Goal: Information Seeking & Learning: Check status

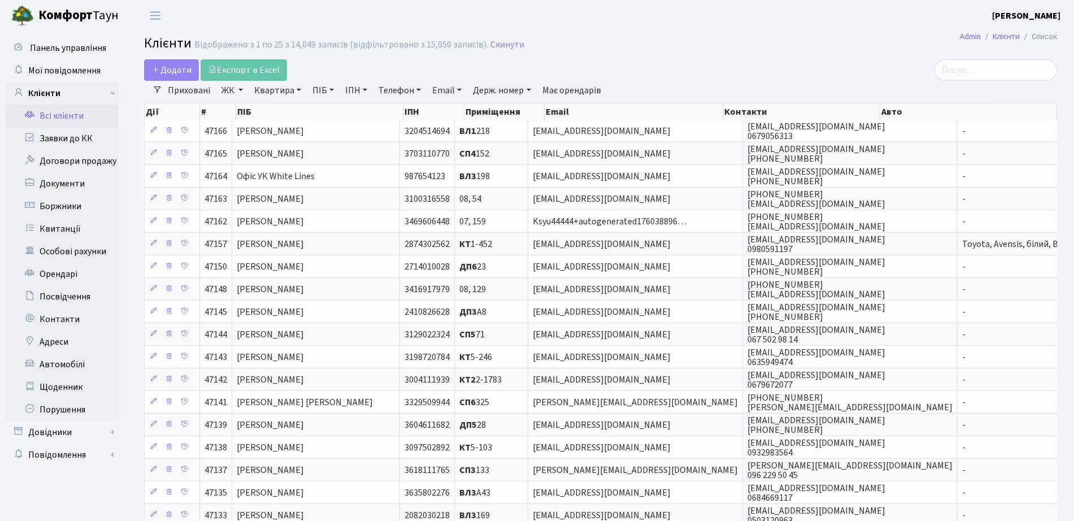
select select "25"
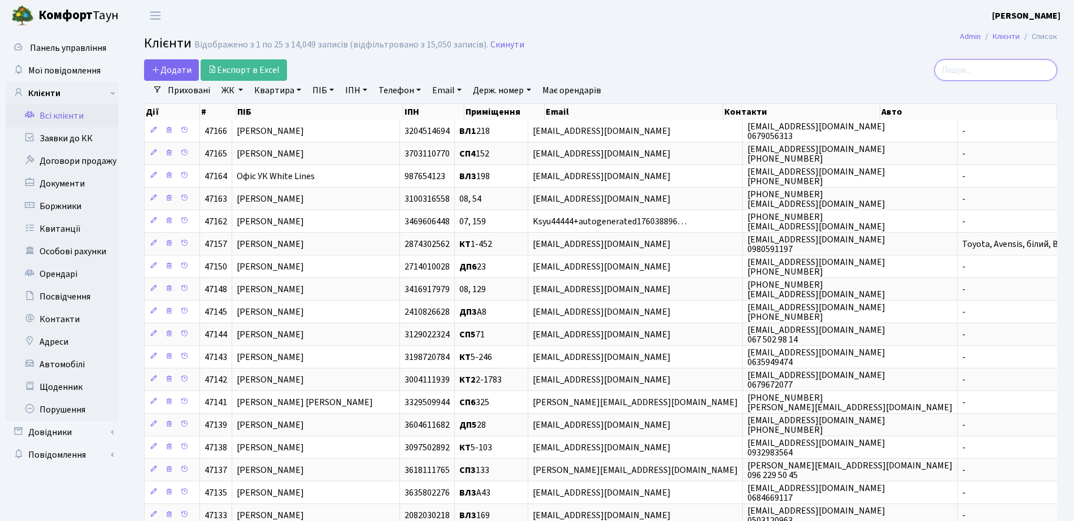
click at [1010, 72] on input "search" at bounding box center [996, 69] width 123 height 21
type input "долгіх"
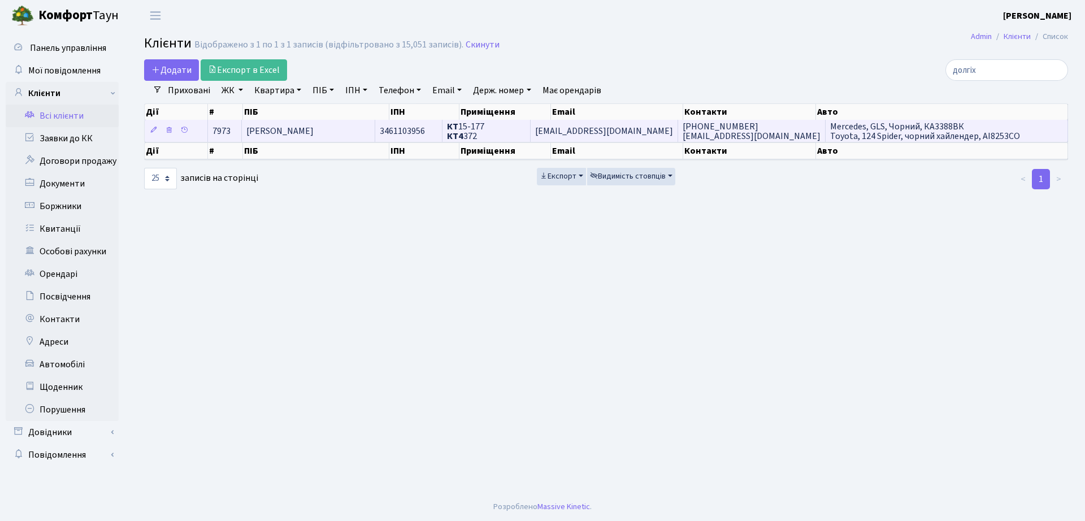
click at [578, 131] on span "max.dolgih1@gmail.com" at bounding box center [604, 131] width 138 height 12
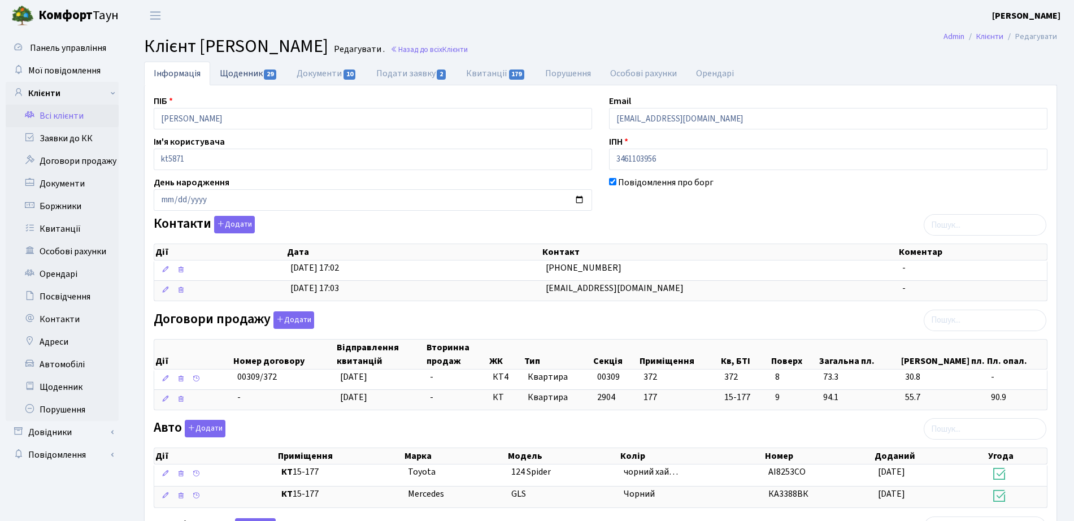
click at [280, 71] on link "Щоденник 29" at bounding box center [248, 73] width 77 height 23
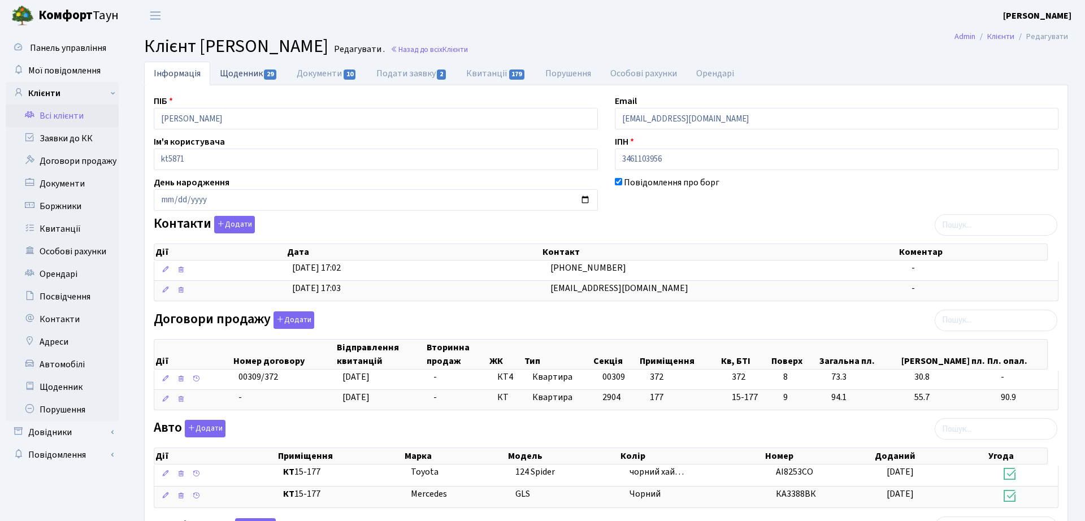
select select "25"
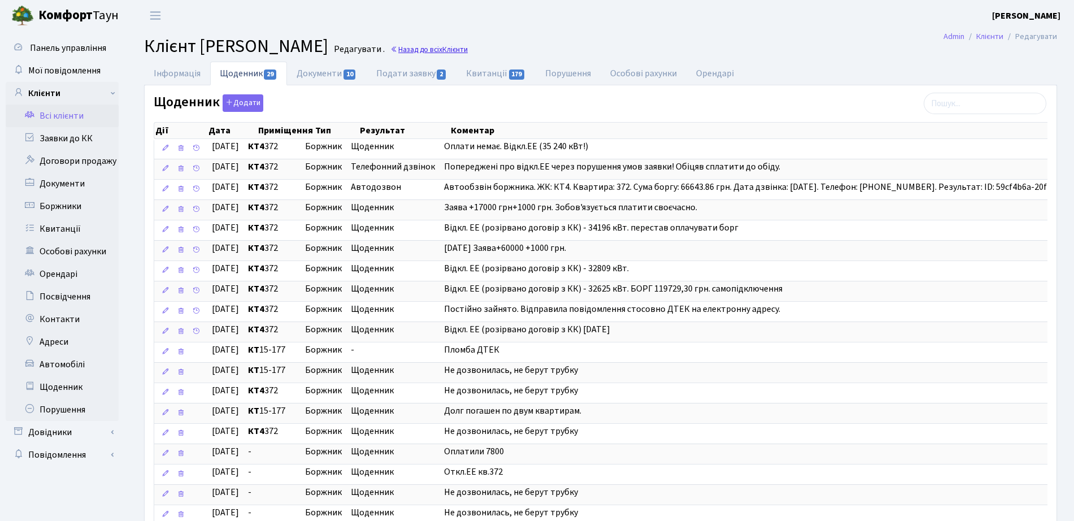
click at [468, 53] on link "Назад до всіх Клієнти" at bounding box center [428, 49] width 77 height 11
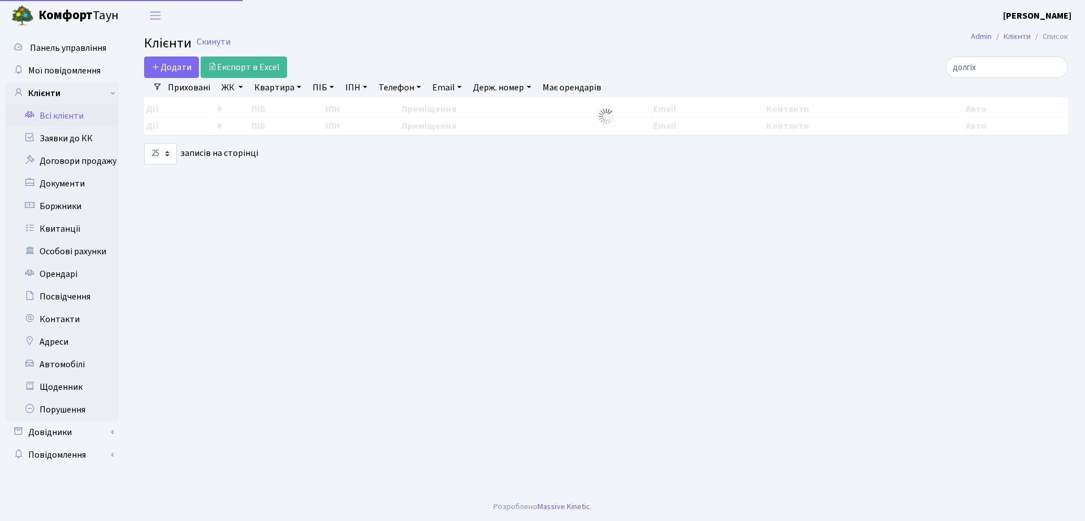
select select "25"
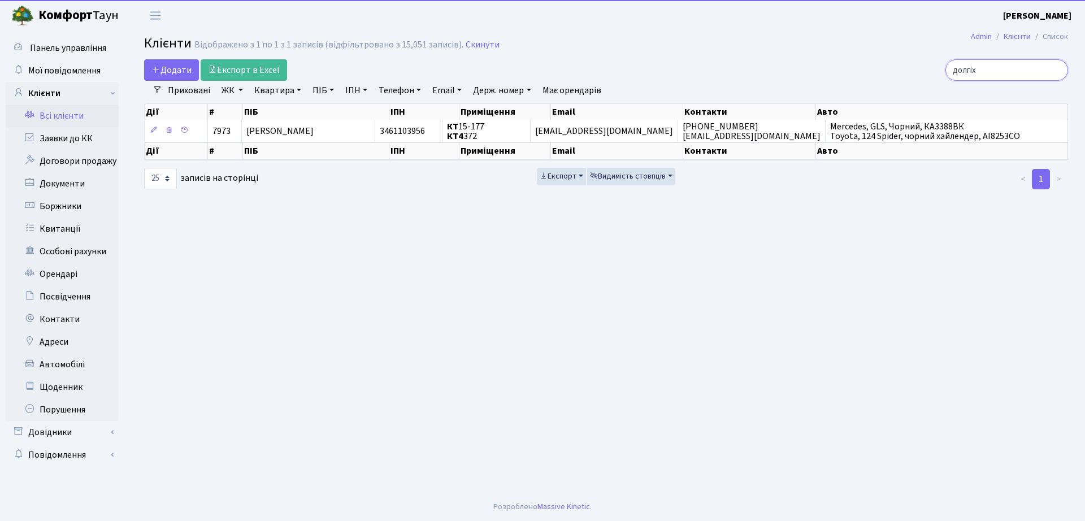
drag, startPoint x: 1015, startPoint y: 76, endPoint x: 837, endPoint y: 75, distance: 177.4
click at [837, 75] on div "долгіх" at bounding box center [919, 69] width 297 height 21
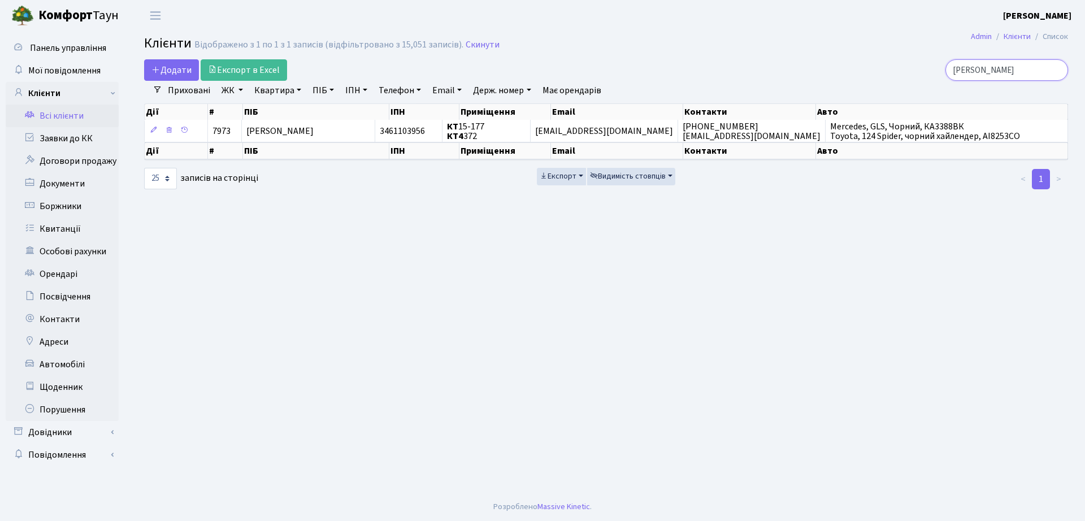
type input "[PERSON_NAME]"
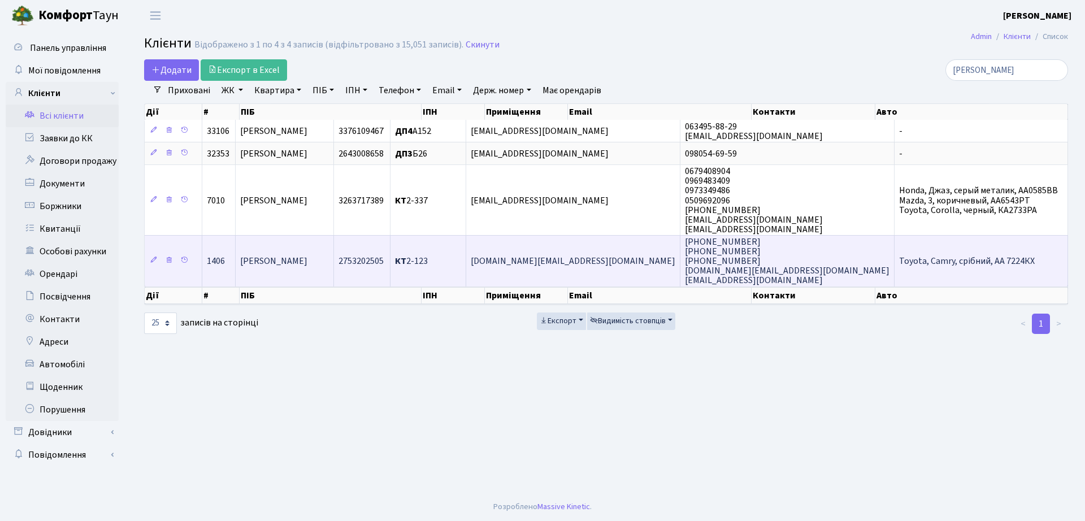
click at [307, 267] on span "[PERSON_NAME]" at bounding box center [273, 261] width 67 height 12
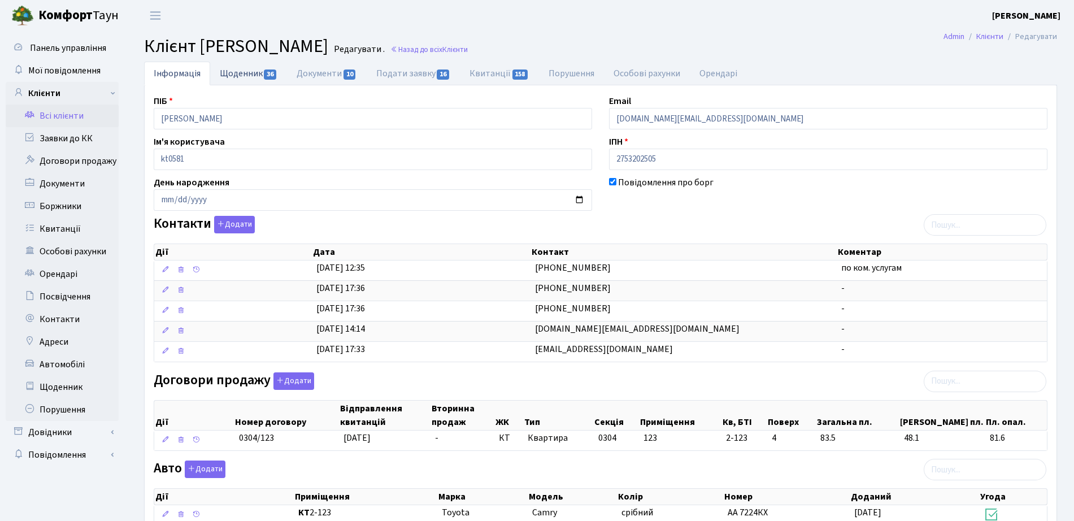
click at [274, 72] on span "36" at bounding box center [270, 75] width 12 height 10
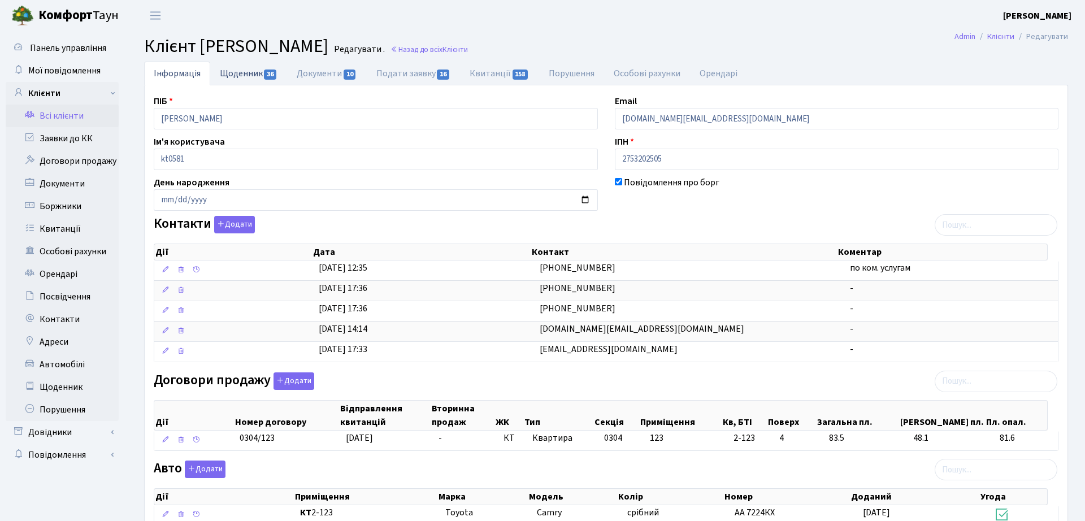
select select "25"
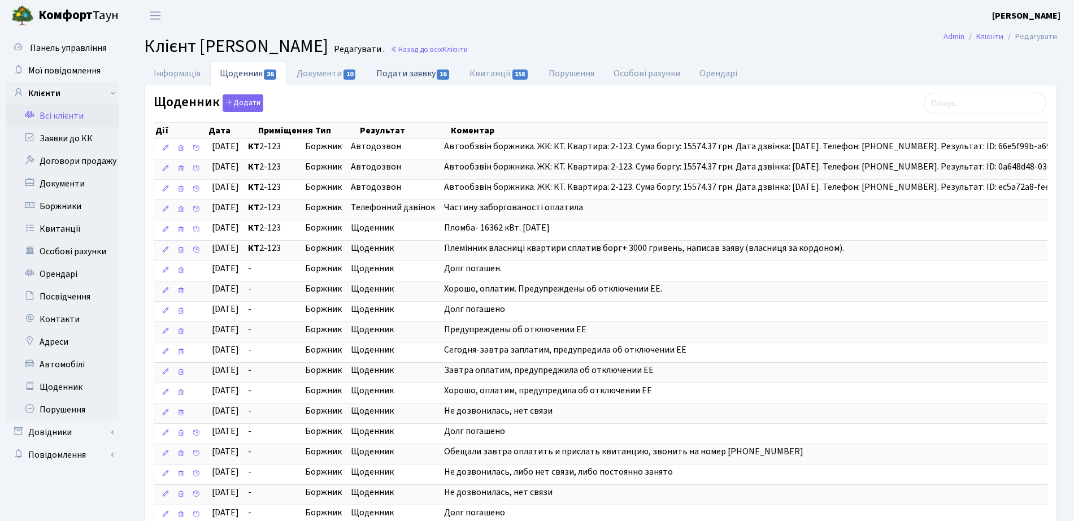
click at [437, 69] on link "Подати заявку 16" at bounding box center [413, 73] width 93 height 23
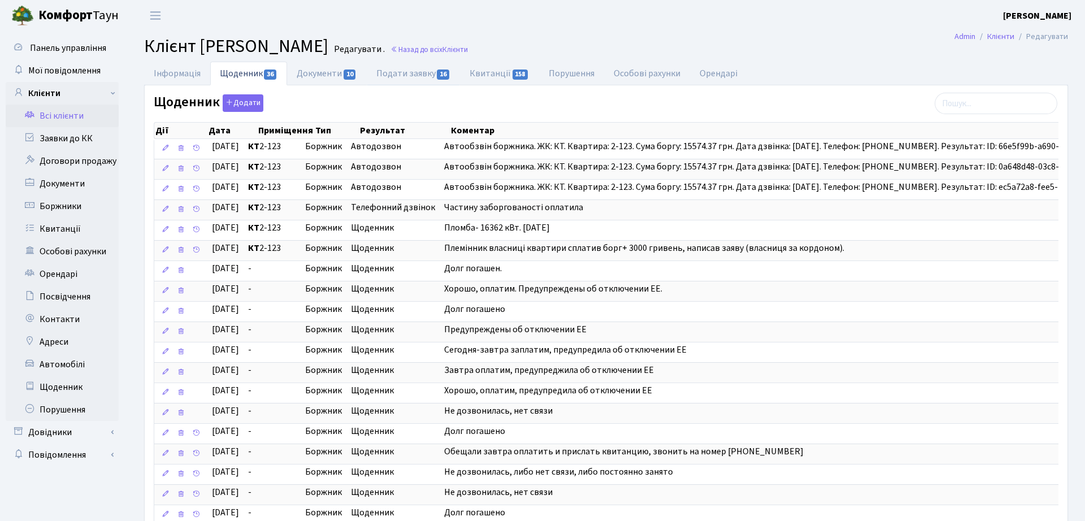
select select "25"
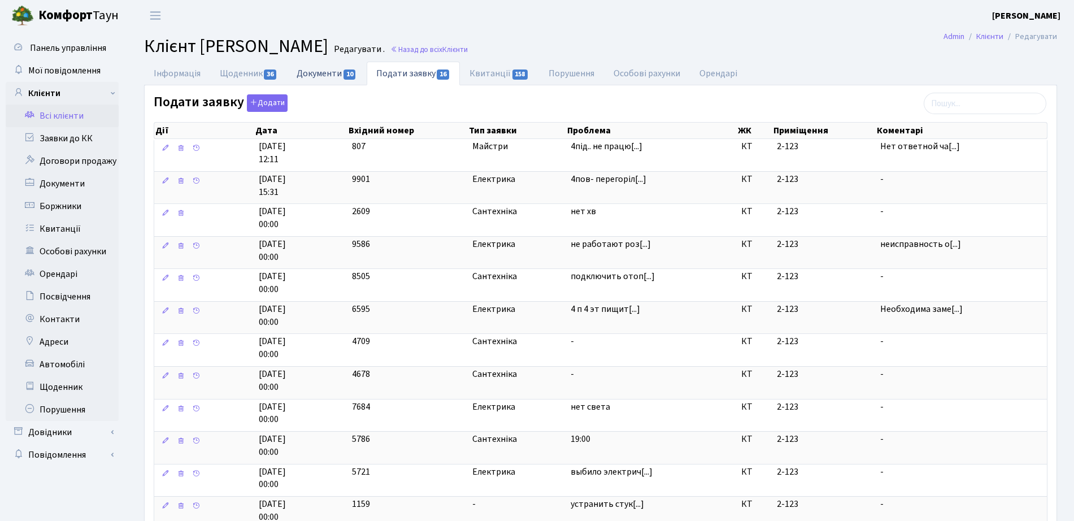
click at [329, 70] on link "Документи 10" at bounding box center [326, 73] width 79 height 23
select select "25"
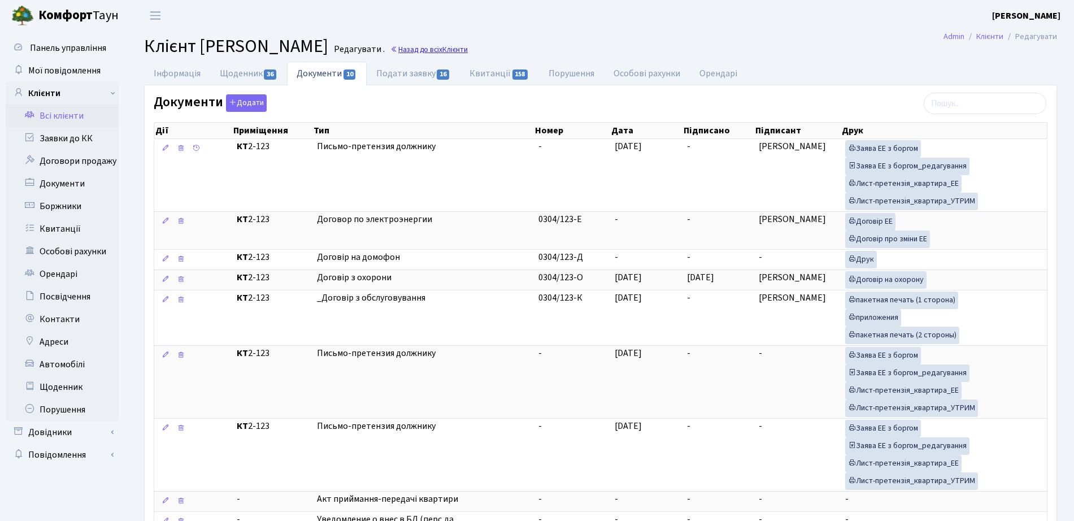
click at [468, 46] on link "Назад до всіх Клієнти" at bounding box center [428, 49] width 77 height 11
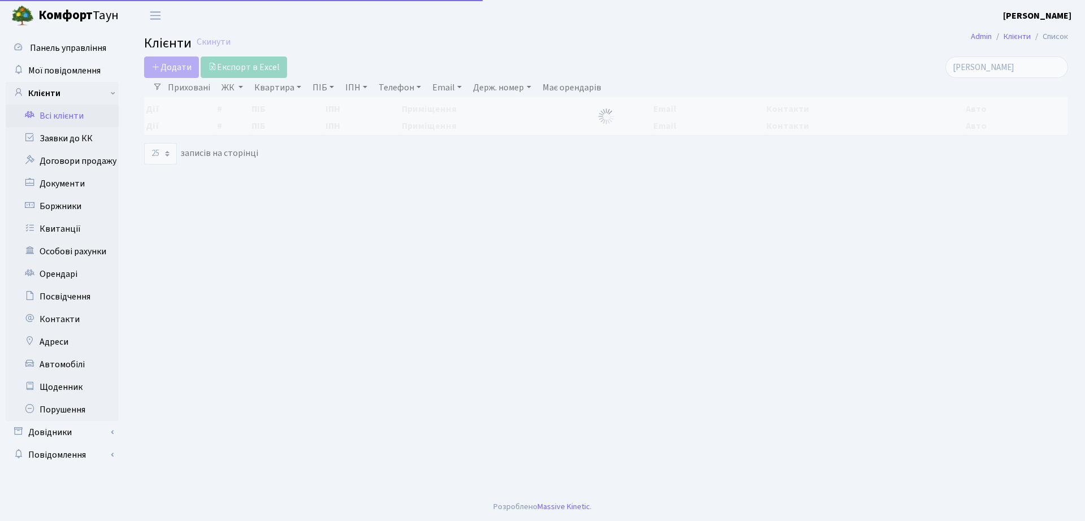
select select "25"
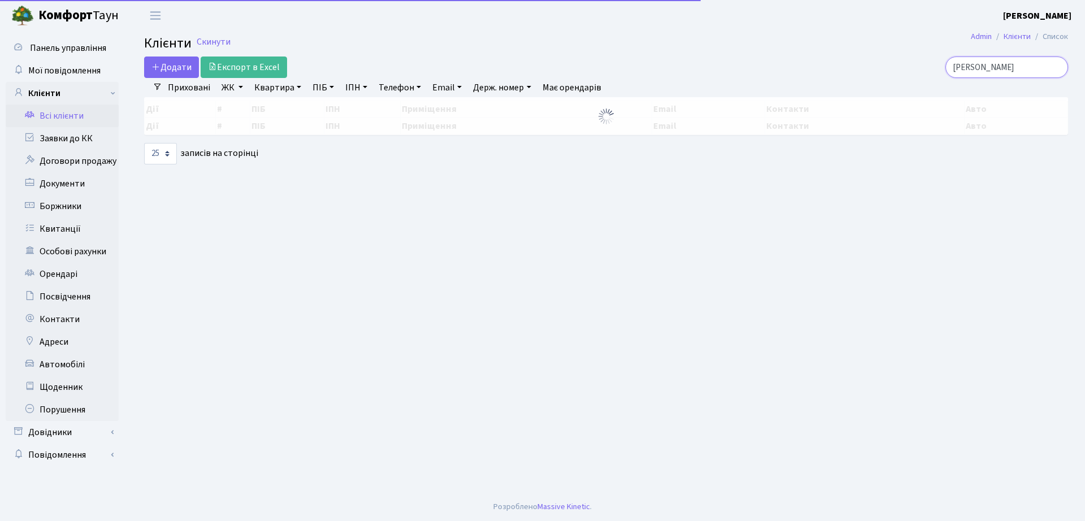
drag, startPoint x: 1023, startPoint y: 68, endPoint x: 759, endPoint y: 85, distance: 264.4
click at [759, 85] on div "Додати Експорт в Excel [PERSON_NAME] Фільтри Приховані ЖК ТХ, вул. [PERSON_NAME…" at bounding box center [606, 111] width 941 height 108
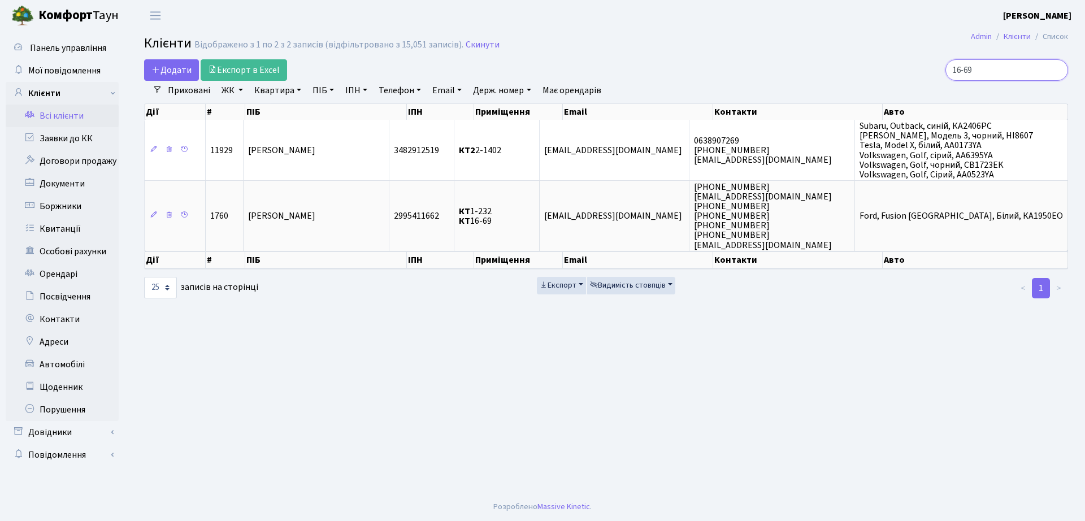
drag, startPoint x: 932, startPoint y: 75, endPoint x: 797, endPoint y: 75, distance: 135.1
click at [800, 75] on div "16-69" at bounding box center [919, 69] width 297 height 21
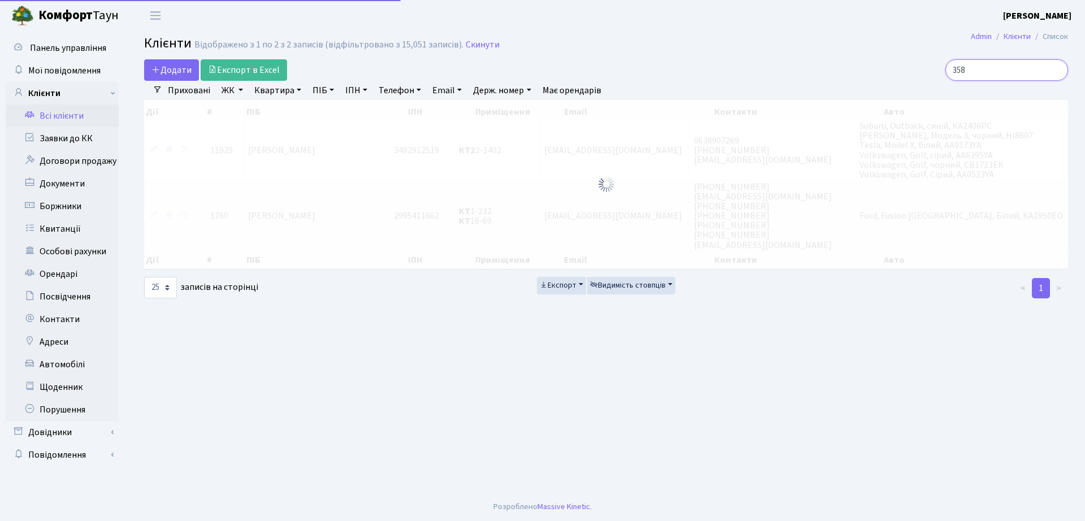
type input "358"
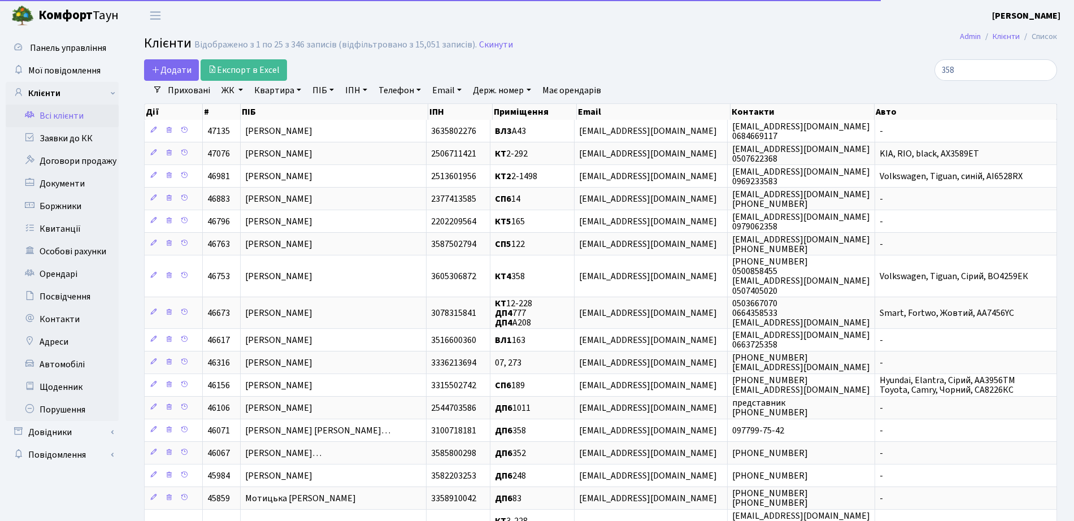
click at [243, 98] on link "ЖК" at bounding box center [232, 90] width 31 height 19
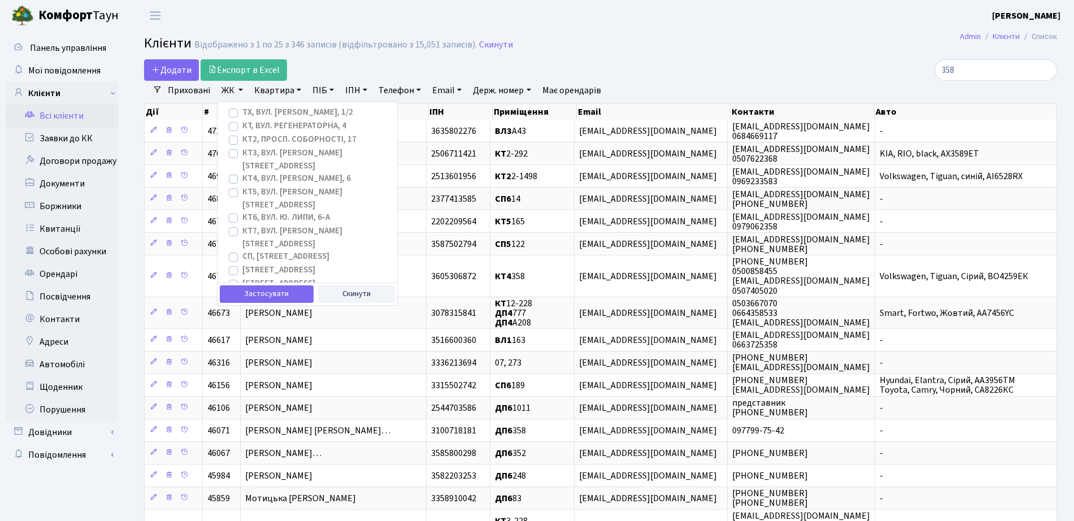
click at [695, 63] on div "Додати Експорт в Excel" at bounding box center [445, 69] width 603 height 21
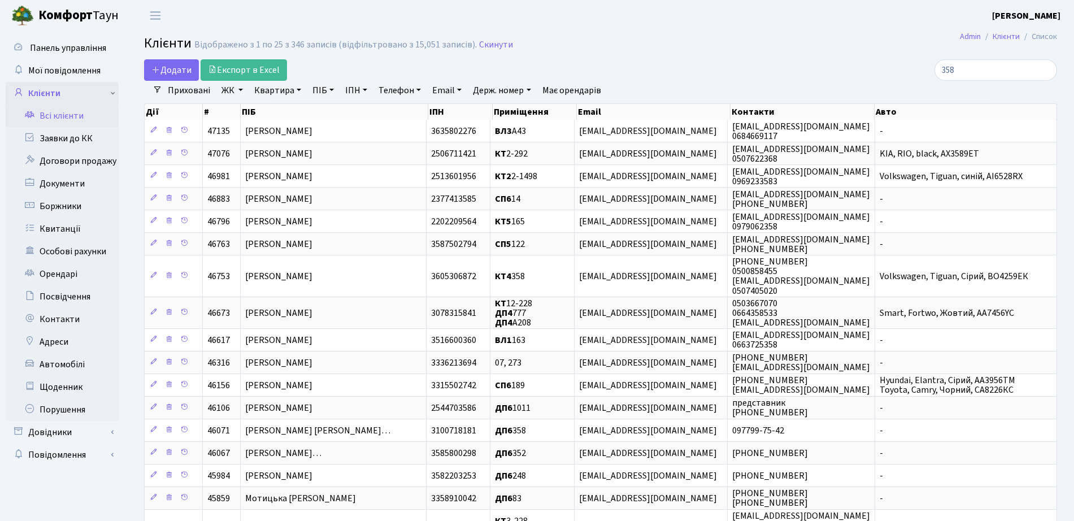
click at [73, 101] on link "Клієнти" at bounding box center [62, 93] width 113 height 23
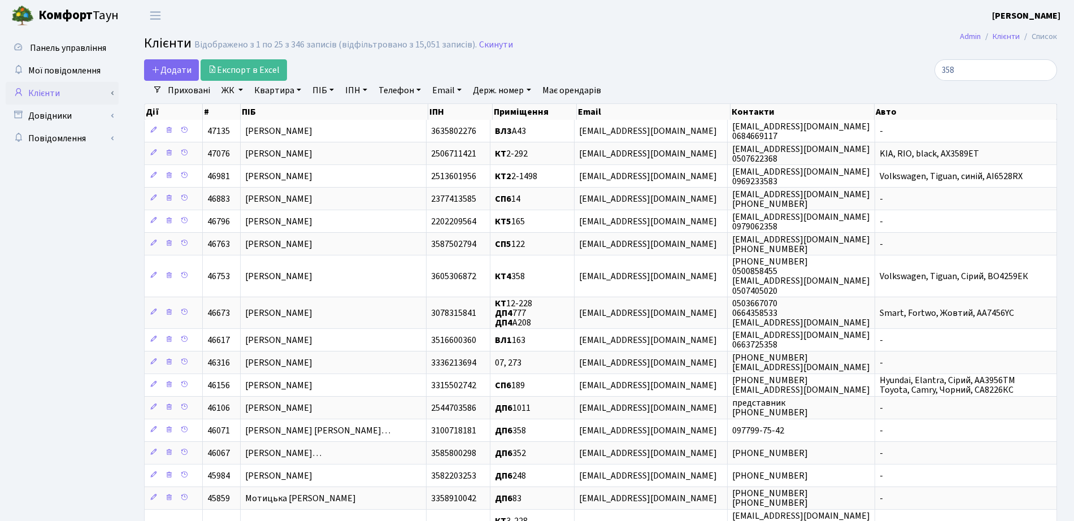
click at [76, 98] on link "Клієнти" at bounding box center [62, 93] width 113 height 23
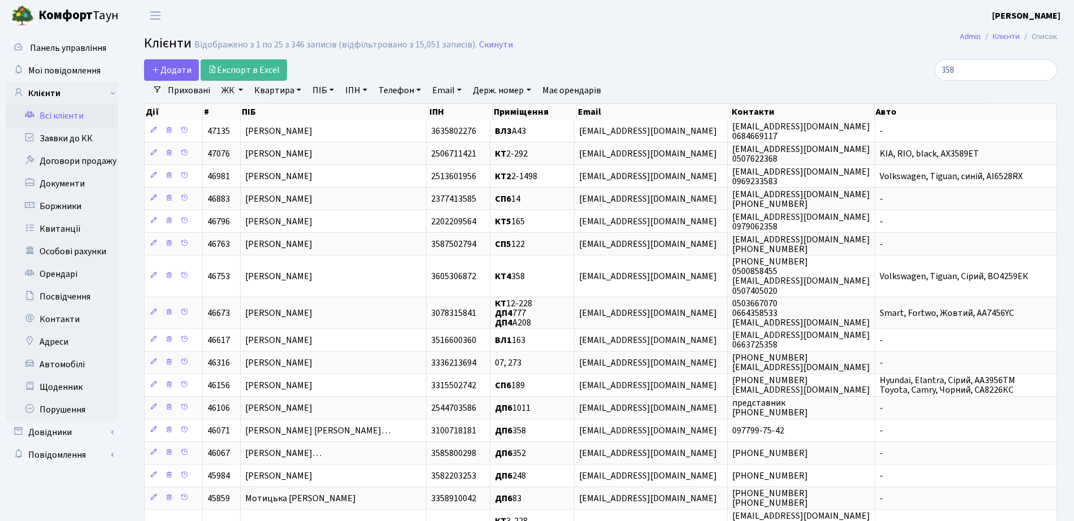
drag, startPoint x: 67, startPoint y: 100, endPoint x: 66, endPoint y: 106, distance: 5.7
click at [66, 99] on link "Клієнти" at bounding box center [62, 93] width 113 height 23
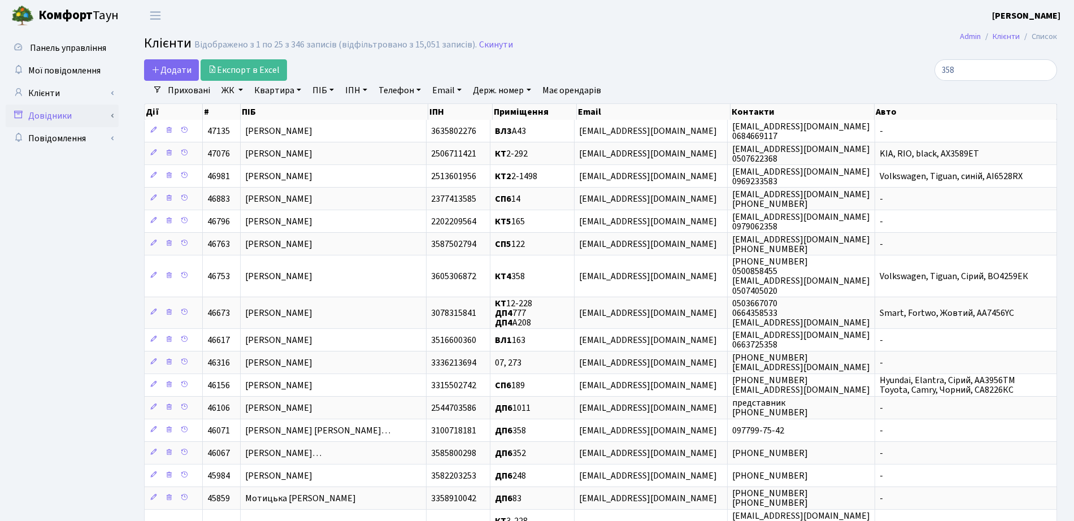
click at [71, 121] on link "Довідники" at bounding box center [62, 116] width 113 height 23
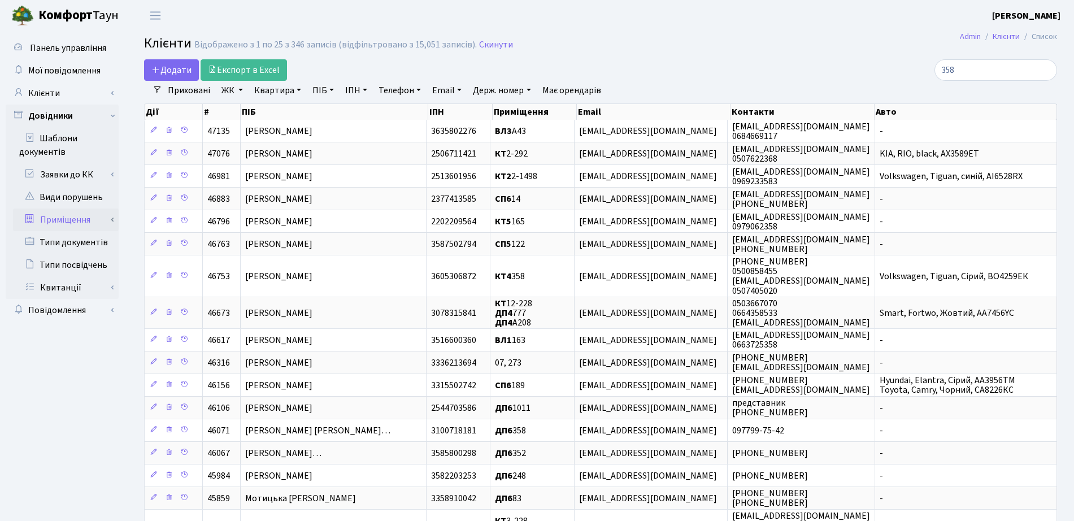
click at [65, 220] on link "Приміщення" at bounding box center [66, 220] width 106 height 23
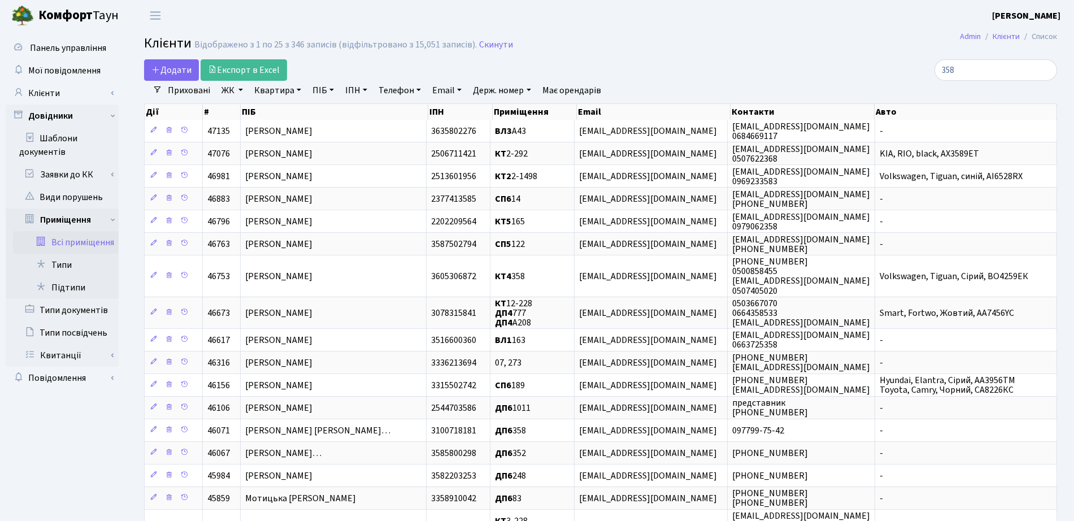
click at [74, 244] on link "Всі приміщення" at bounding box center [66, 242] width 106 height 23
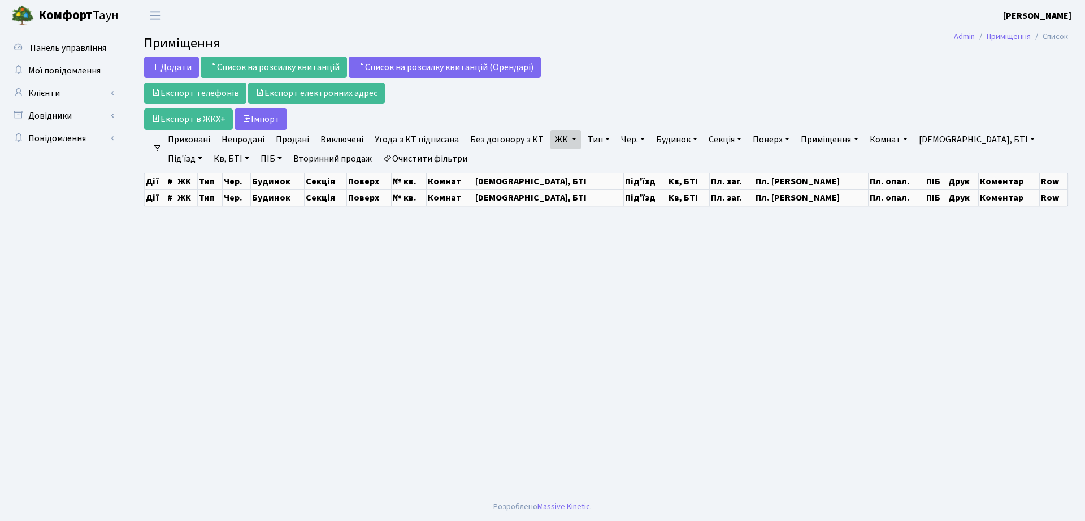
select select "25"
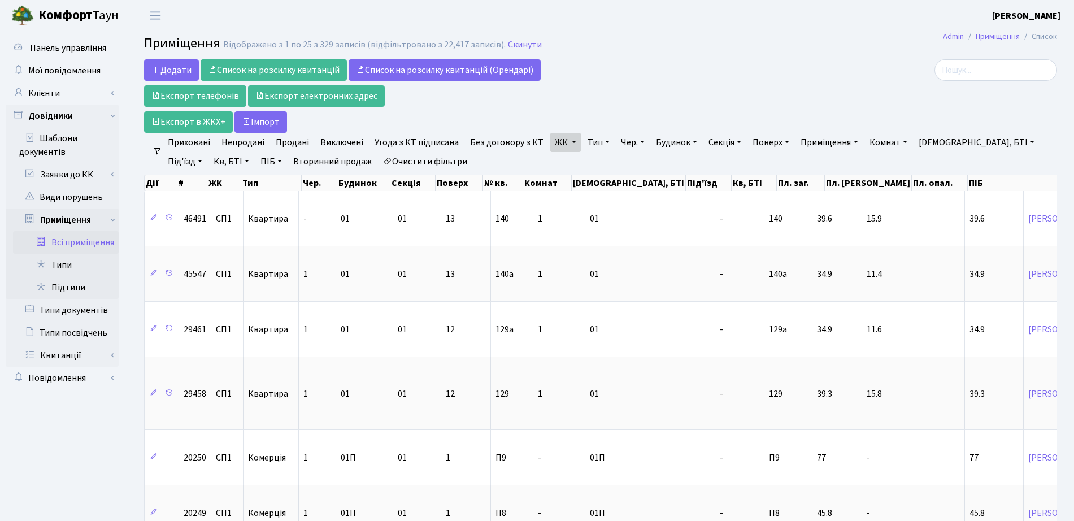
click at [72, 245] on link "Всі приміщення" at bounding box center [66, 242] width 106 height 23
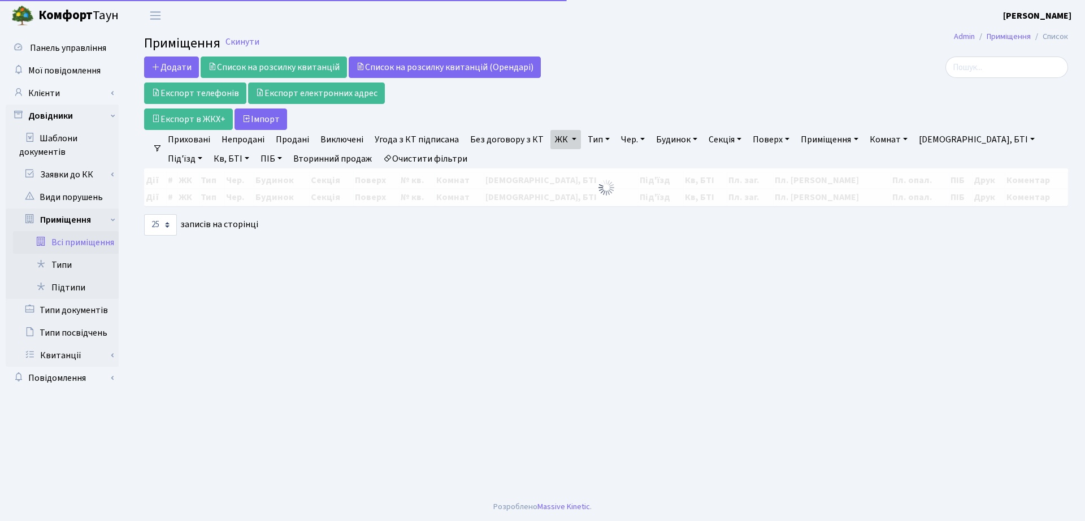
select select "25"
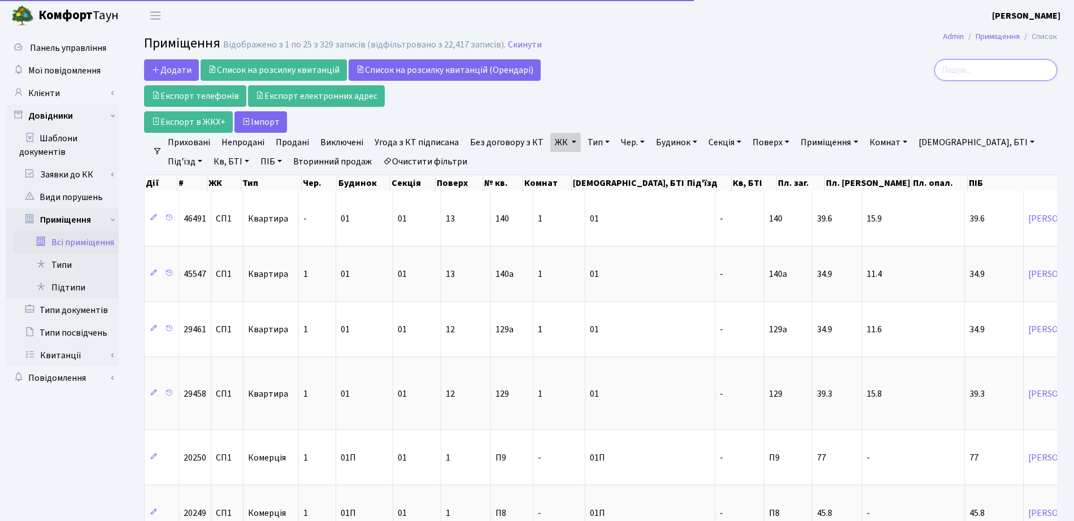
click at [1012, 62] on input "search" at bounding box center [996, 69] width 123 height 21
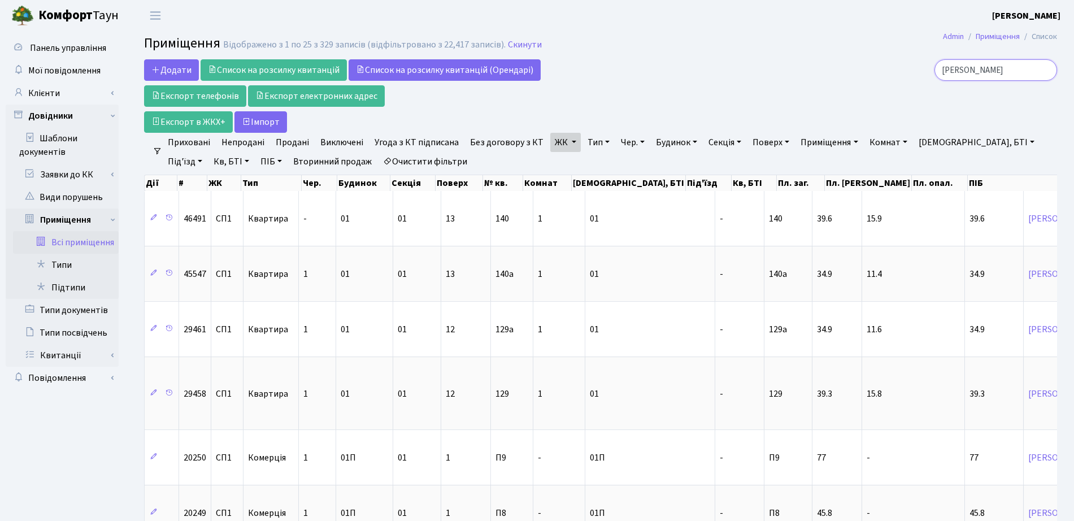
type input "третьяк"
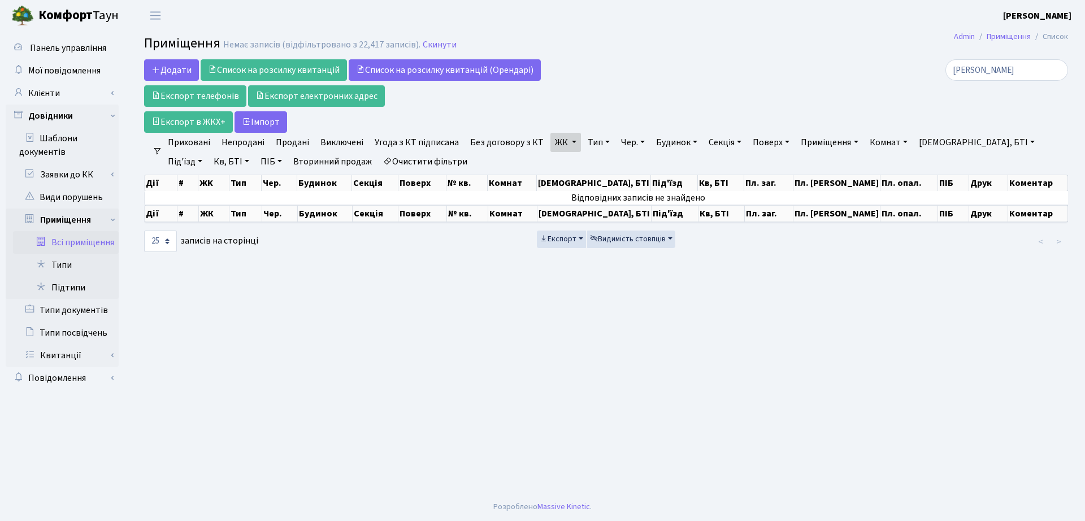
click at [559, 144] on link "ЖК" at bounding box center [565, 142] width 31 height 19
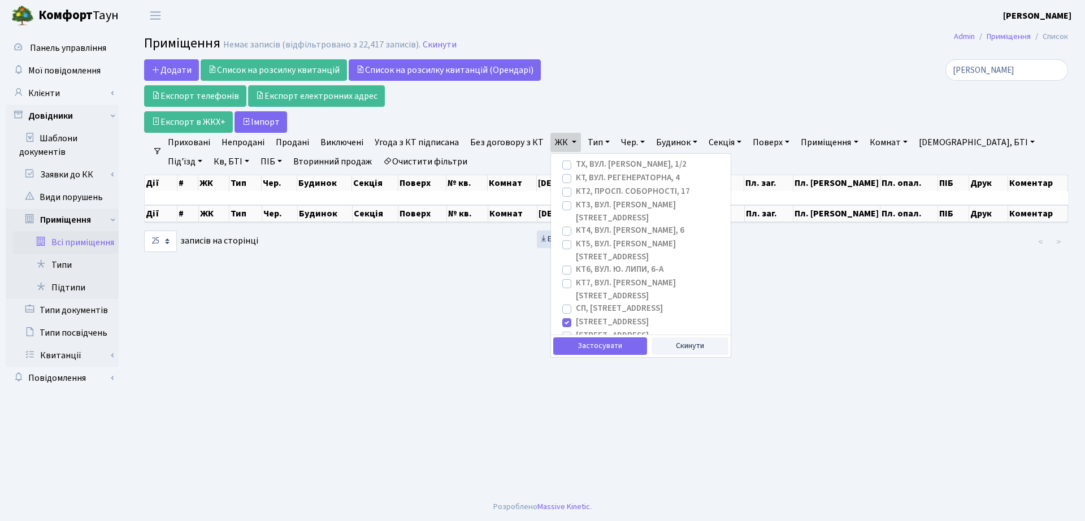
click at [576, 316] on label "СП1, Столичне шосе, 1" at bounding box center [612, 322] width 73 height 13
click at [576, 316] on input "СП1, Столичне шосе, 1" at bounding box center [579, 319] width 7 height 7
checkbox input "false"
click at [692, 355] on div "Застосувати Скинути" at bounding box center [641, 346] width 180 height 23
click at [688, 352] on button "Скинути" at bounding box center [690, 346] width 77 height 18
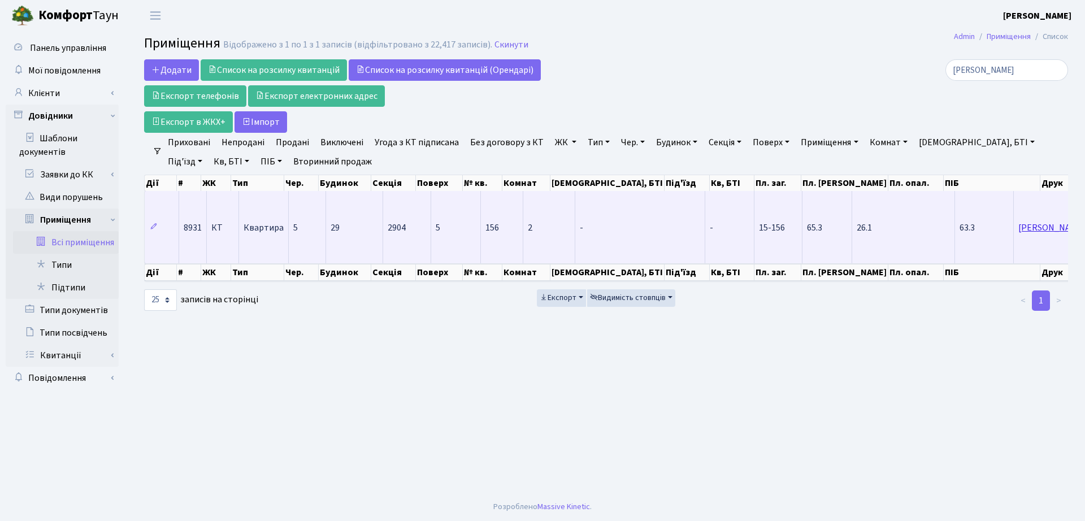
click at [1018, 231] on link "Третьяк Ірина Вікторівна" at bounding box center [1051, 228] width 67 height 12
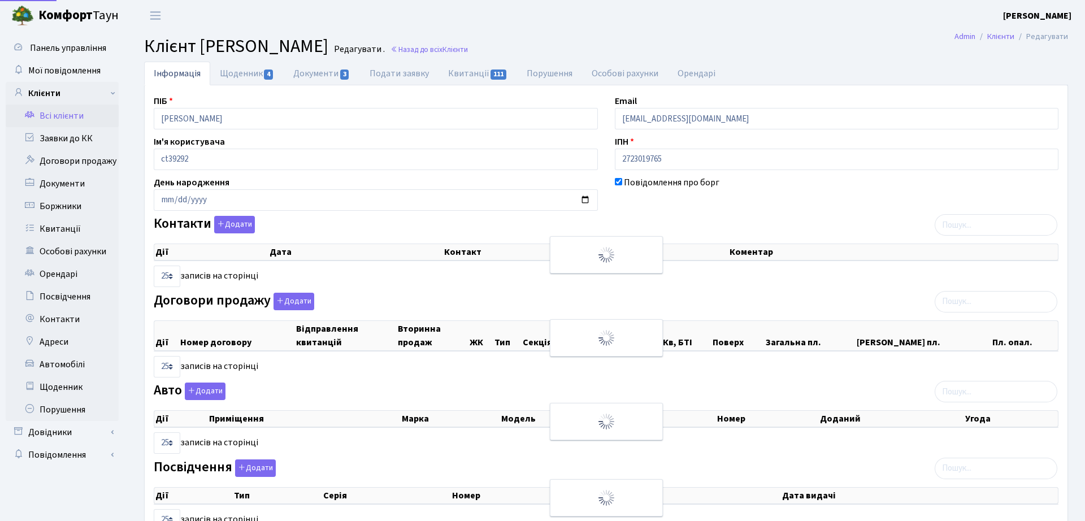
select select "25"
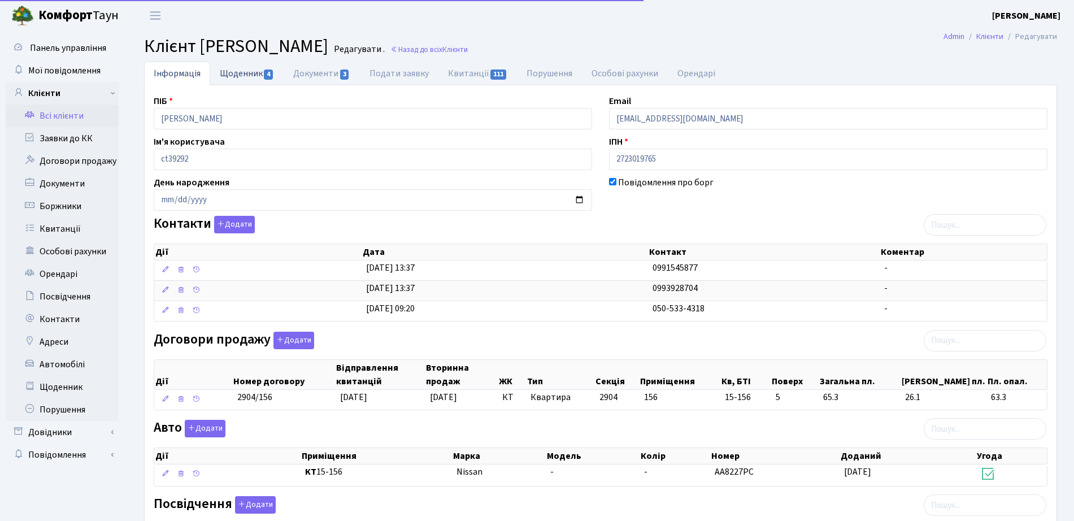
click at [256, 68] on link "Щоденник 4" at bounding box center [246, 73] width 73 height 23
select select "25"
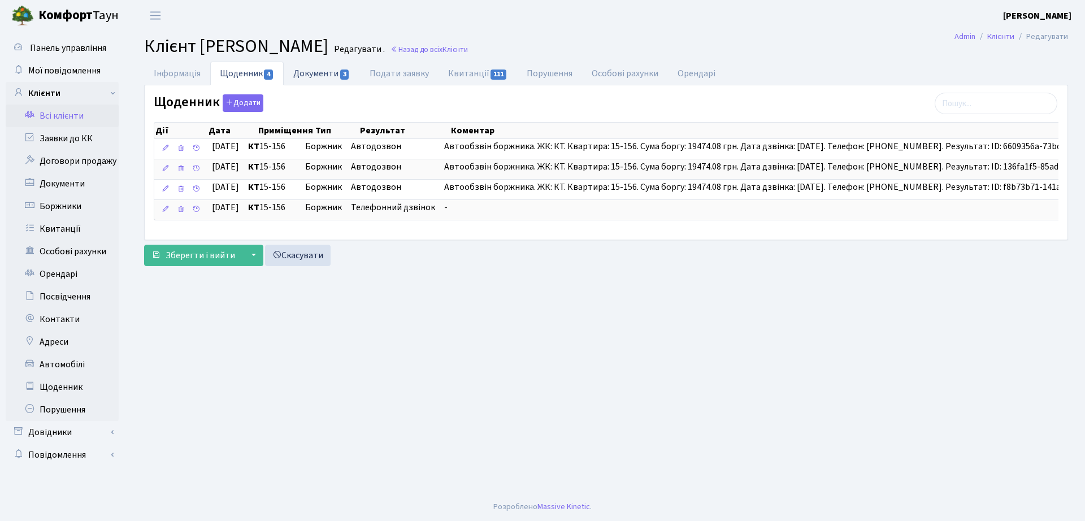
click at [307, 80] on link "Документи 3" at bounding box center [322, 73] width 76 height 23
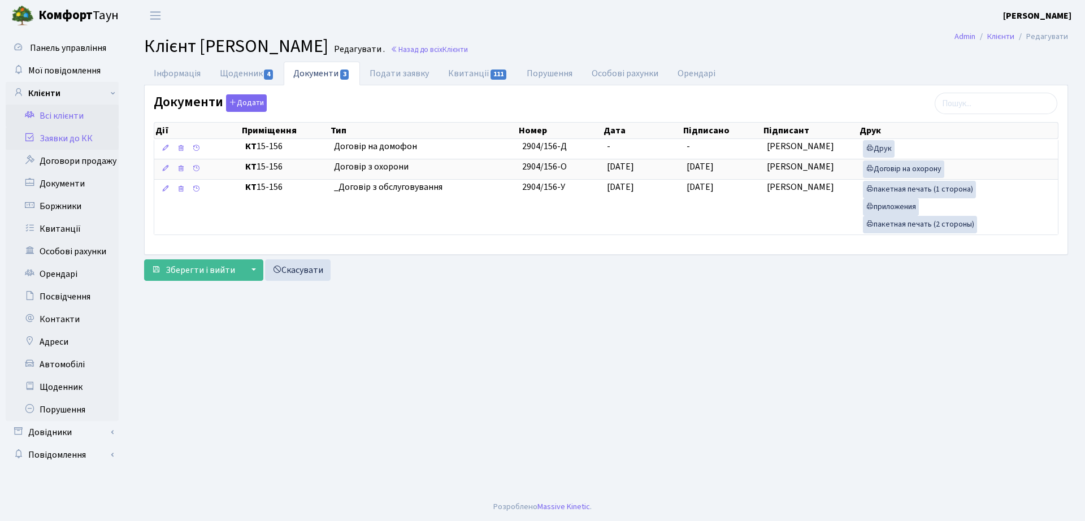
click at [77, 128] on link "Заявки до КК" at bounding box center [62, 138] width 113 height 23
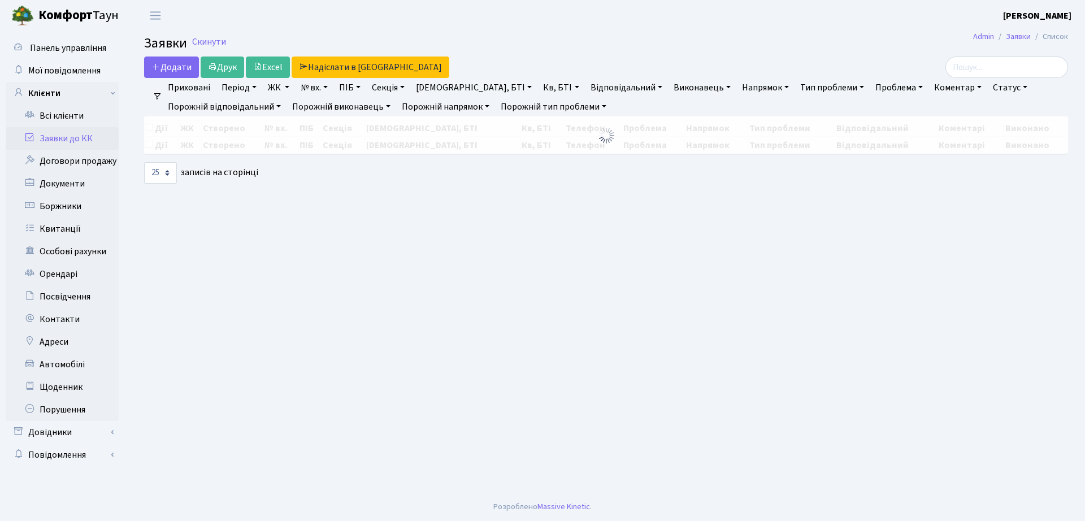
select select "25"
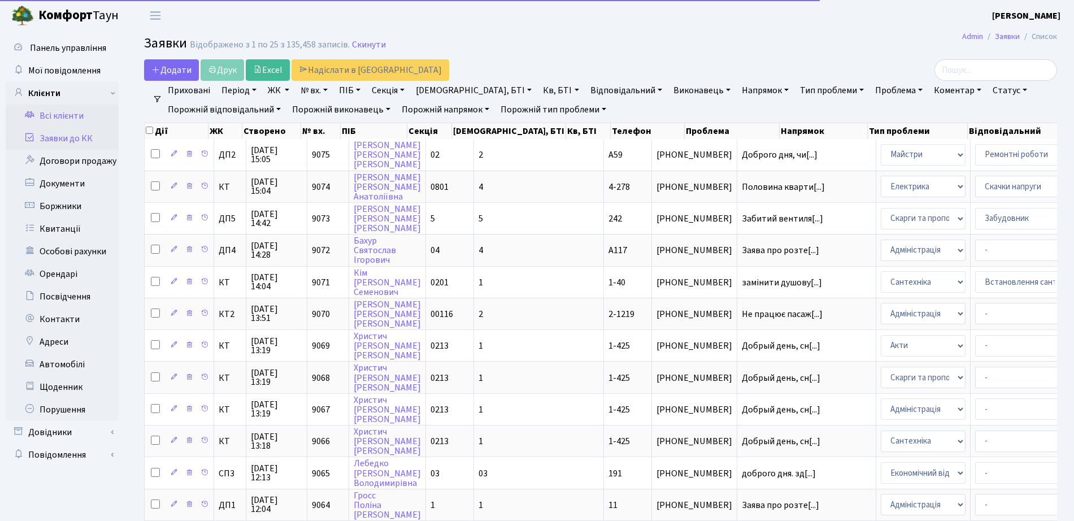
click at [53, 109] on link "Всі клієнти" at bounding box center [62, 116] width 113 height 23
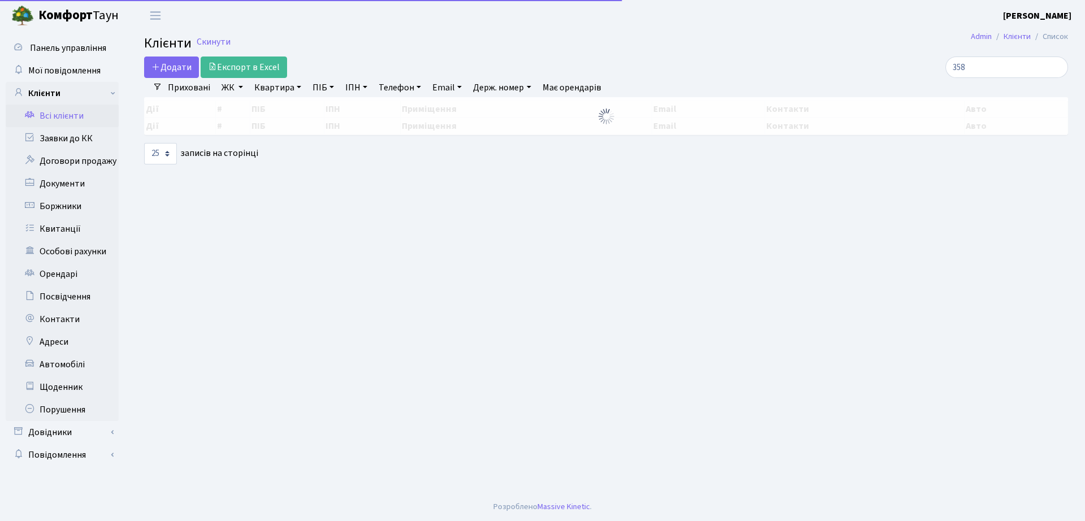
select select "25"
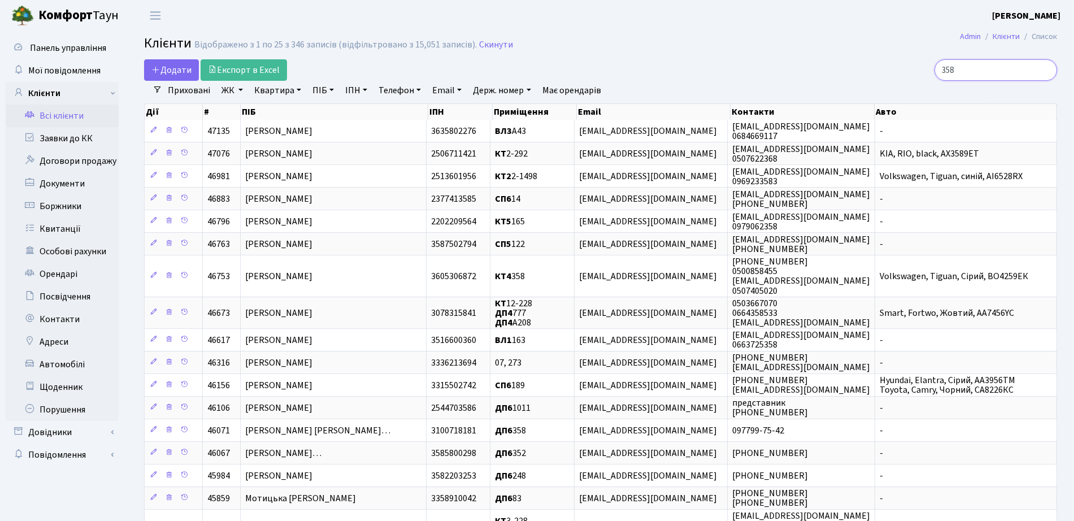
drag, startPoint x: 1007, startPoint y: 75, endPoint x: 728, endPoint y: 84, distance: 279.3
click at [728, 84] on div "Додати Експорт в Excel 358 Фільтри Приховані ЖК ТХ, вул. Ділова, 1/2 КТ, вул. Р…" at bounding box center [601, 433] width 930 height 749
type input "бірюков"
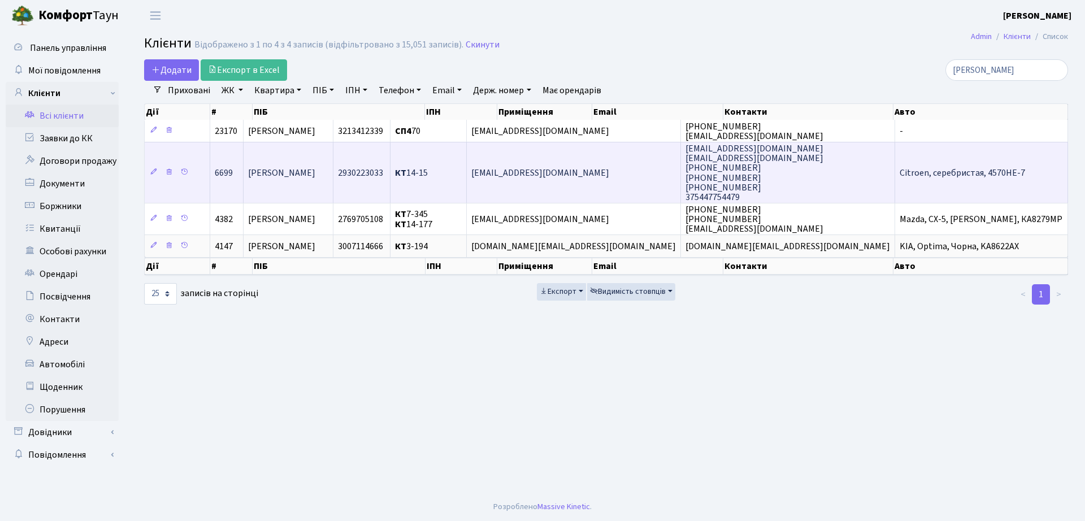
click at [333, 187] on td "[PERSON_NAME] [PERSON_NAME]" at bounding box center [289, 172] width 90 height 61
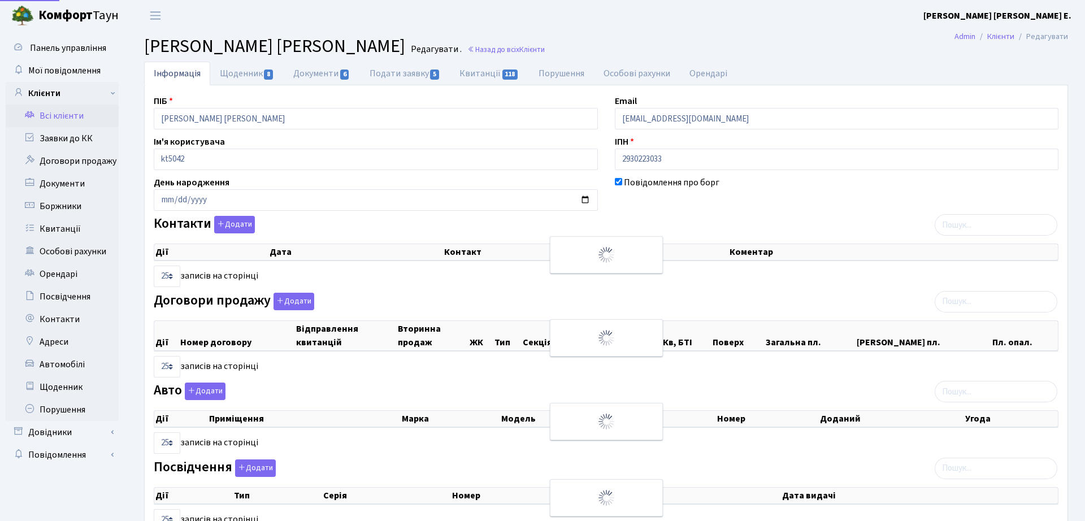
select select "25"
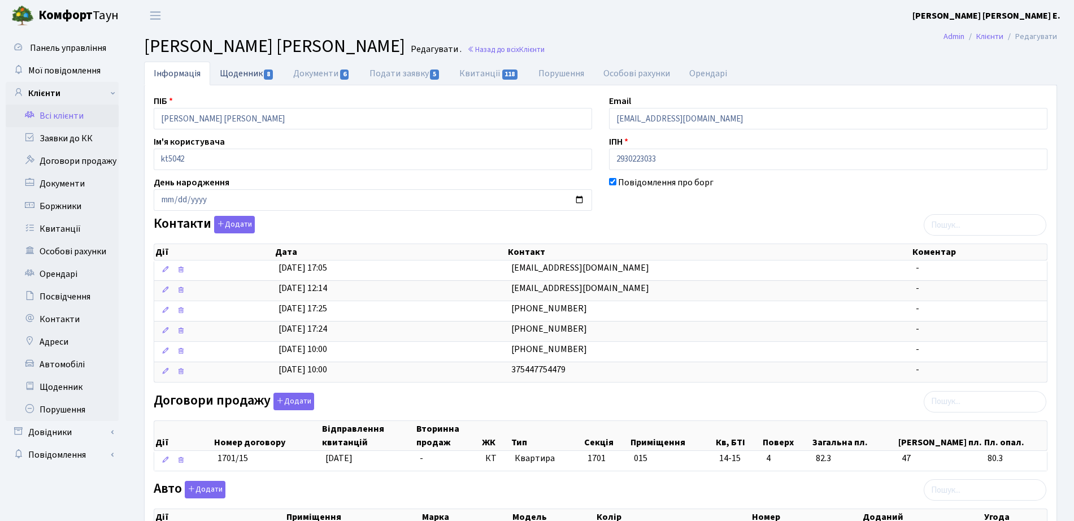
click at [245, 69] on link "Щоденник 8" at bounding box center [246, 73] width 73 height 23
select select "25"
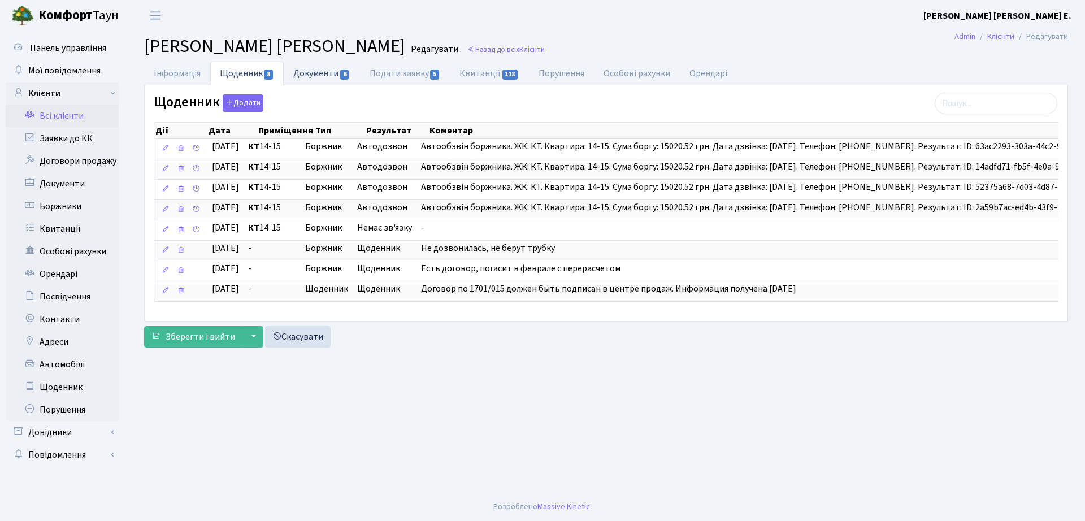
click at [336, 77] on link "Документи 6" at bounding box center [322, 73] width 76 height 23
select select "25"
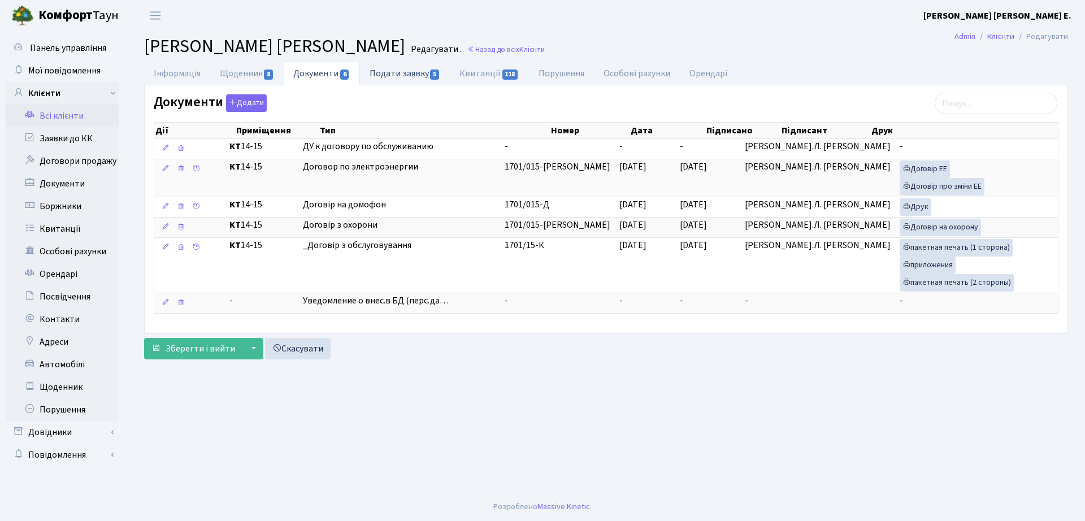
click at [380, 77] on link "Подати заявку 5" at bounding box center [405, 73] width 90 height 23
select select "25"
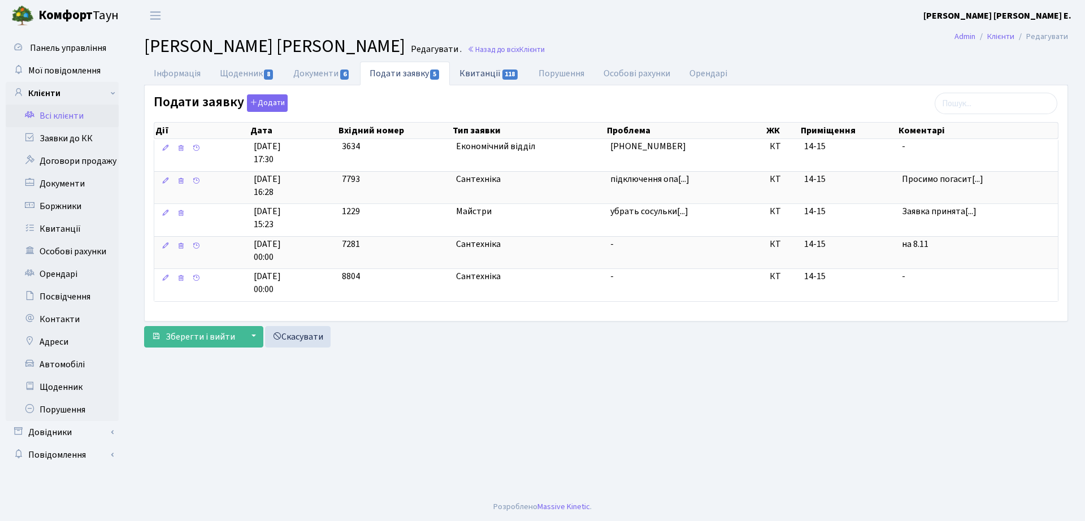
click at [492, 71] on link "Квитанції 118" at bounding box center [489, 73] width 79 height 23
select select "25"
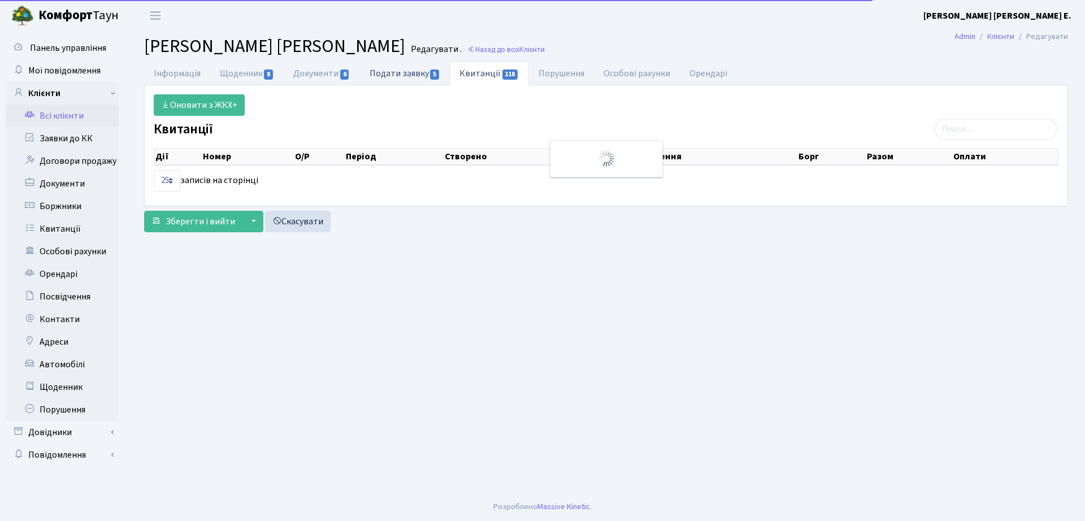
click at [422, 74] on link "Подати заявку 5" at bounding box center [405, 73] width 90 height 23
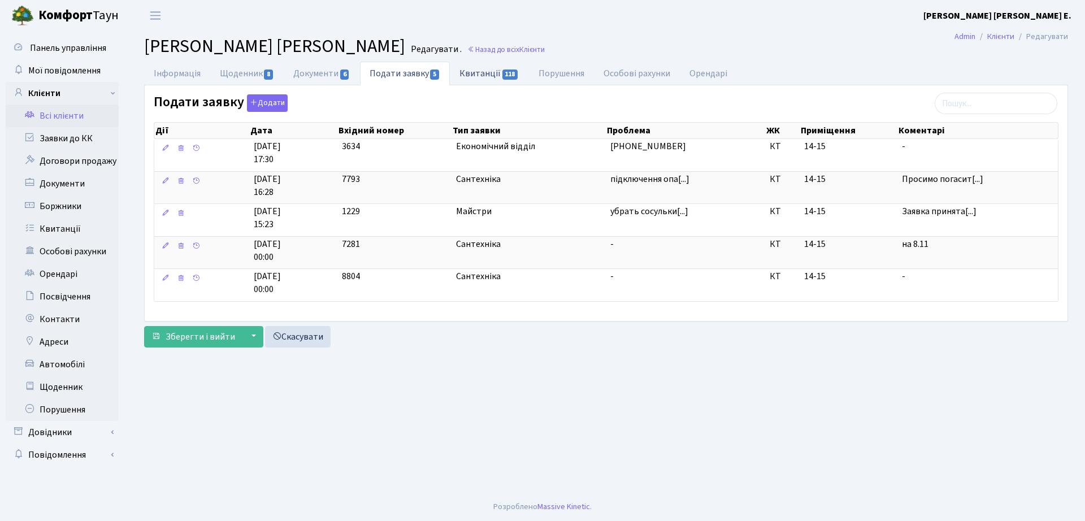
click at [496, 79] on link "Квитанції 118" at bounding box center [489, 73] width 79 height 23
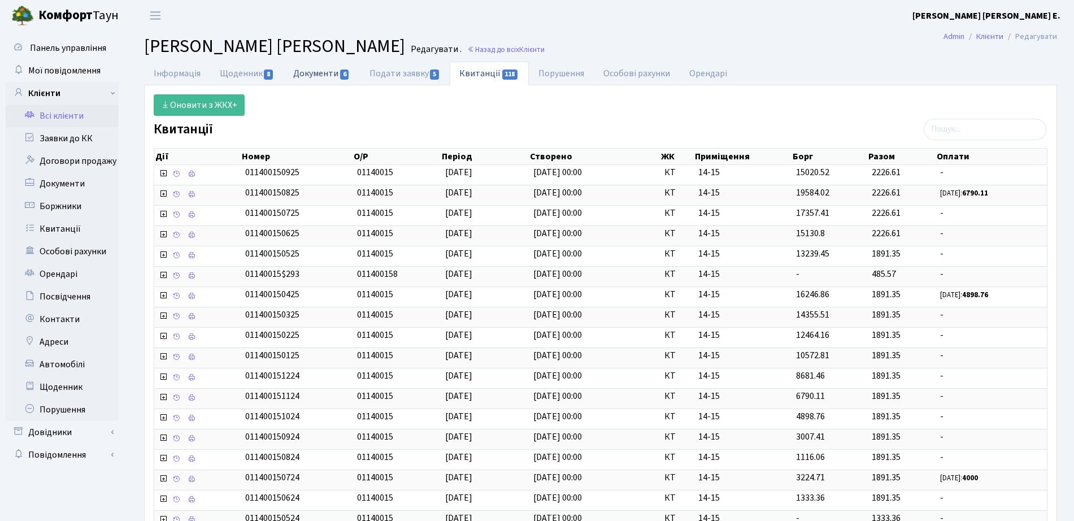
click at [333, 73] on link "Документи 6" at bounding box center [322, 73] width 76 height 23
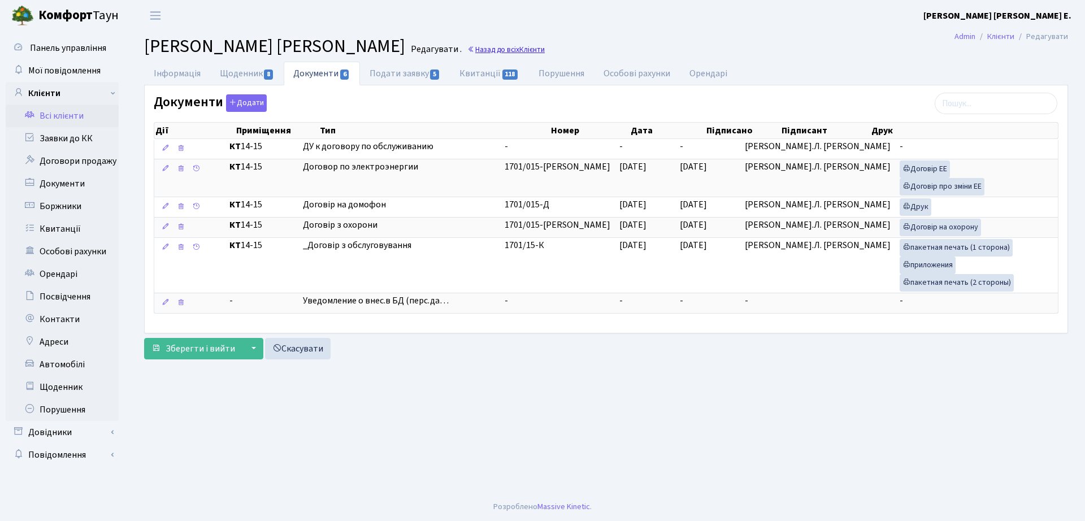
click at [521, 53] on span "Клієнти" at bounding box center [531, 49] width 25 height 11
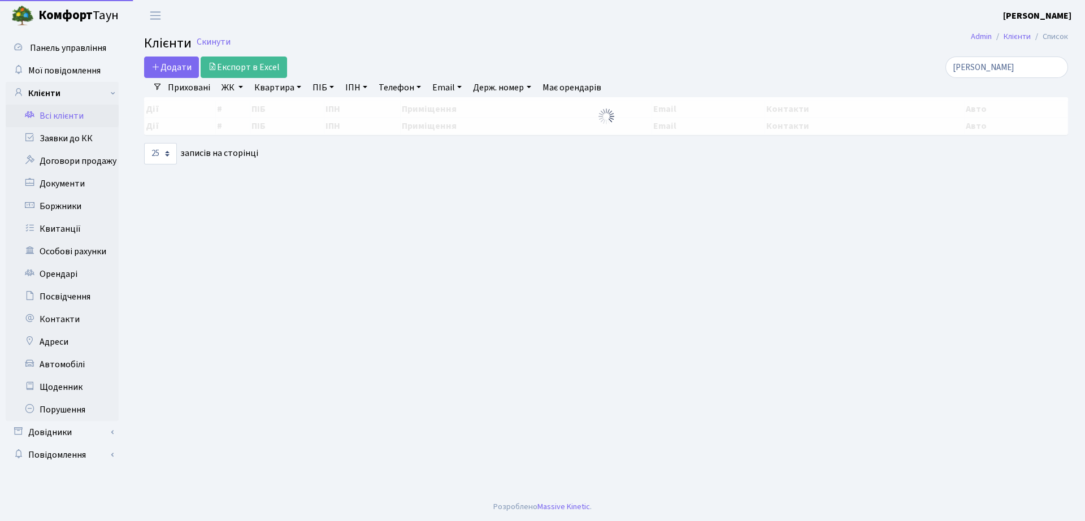
select select "25"
click at [1014, 58] on main "Admin Клієнти Список Клієнти Скинути Додати Експорт в Excel бірюков Фільтри При…" at bounding box center [606, 262] width 958 height 462
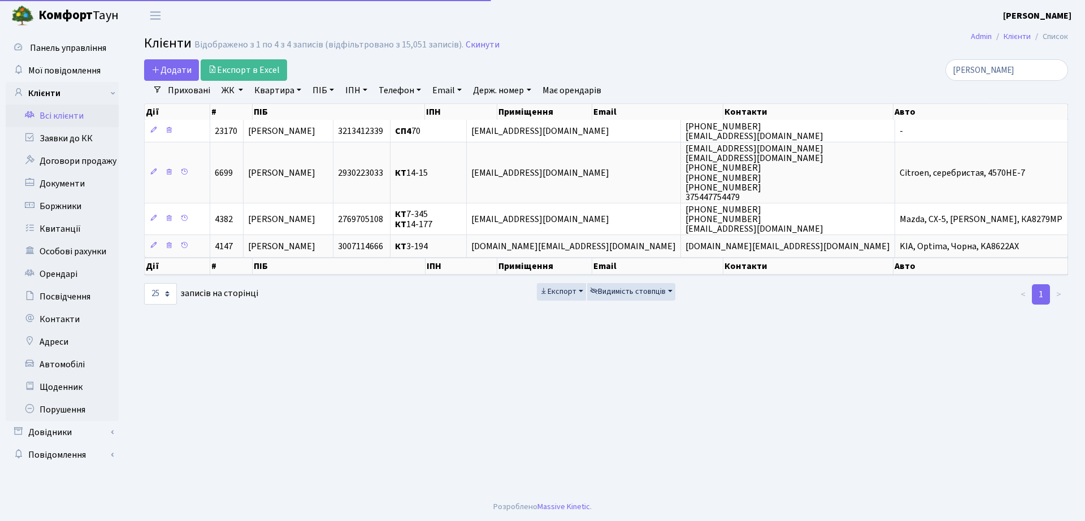
click at [1013, 58] on main "Admin Клієнти Список Клієнти Відображено з 1 по 4 з 4 записів (відфільтровано з…" at bounding box center [606, 262] width 958 height 462
click at [1009, 64] on input "бірюков" at bounding box center [1006, 69] width 123 height 21
type input "коляса"
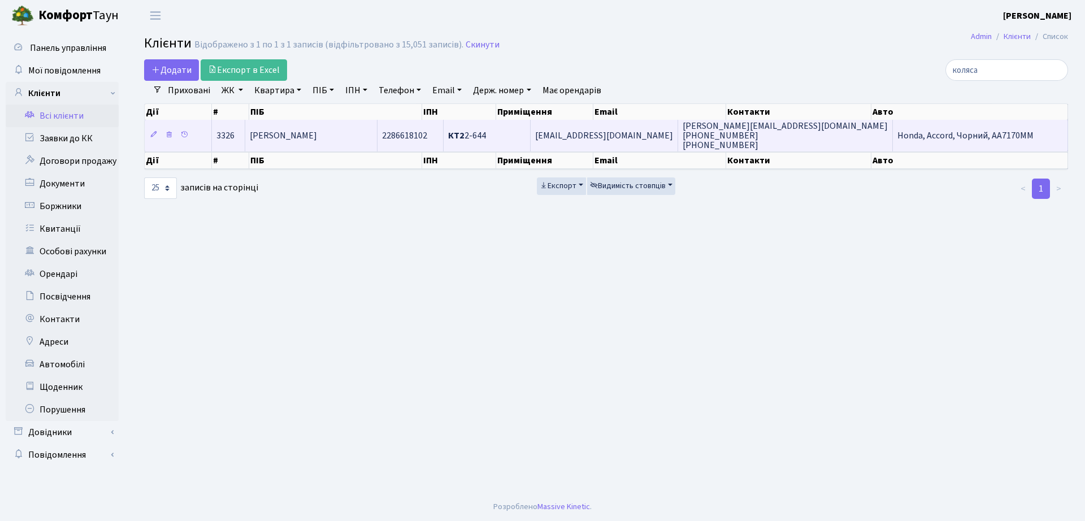
click at [317, 139] on span "[PERSON_NAME]" at bounding box center [283, 135] width 67 height 12
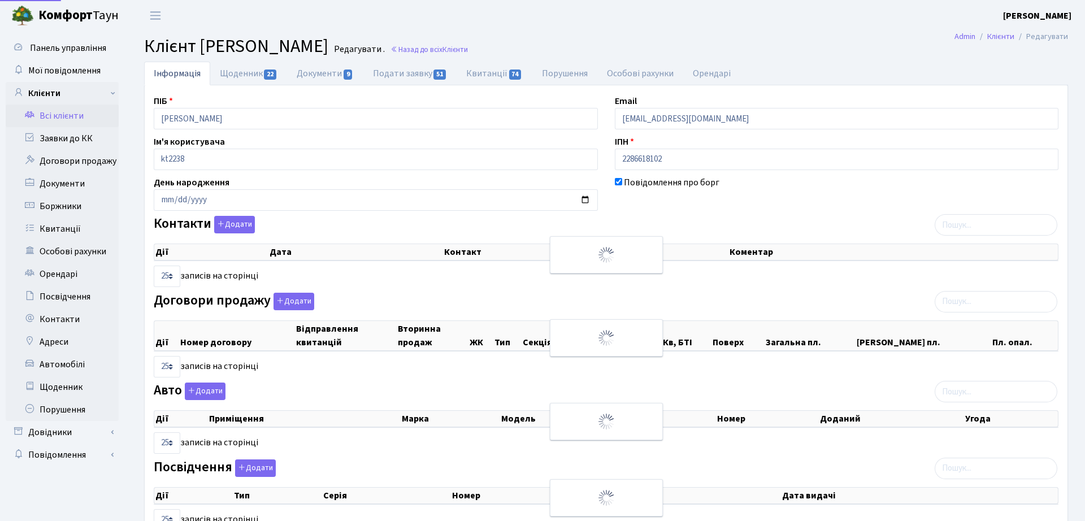
select select "25"
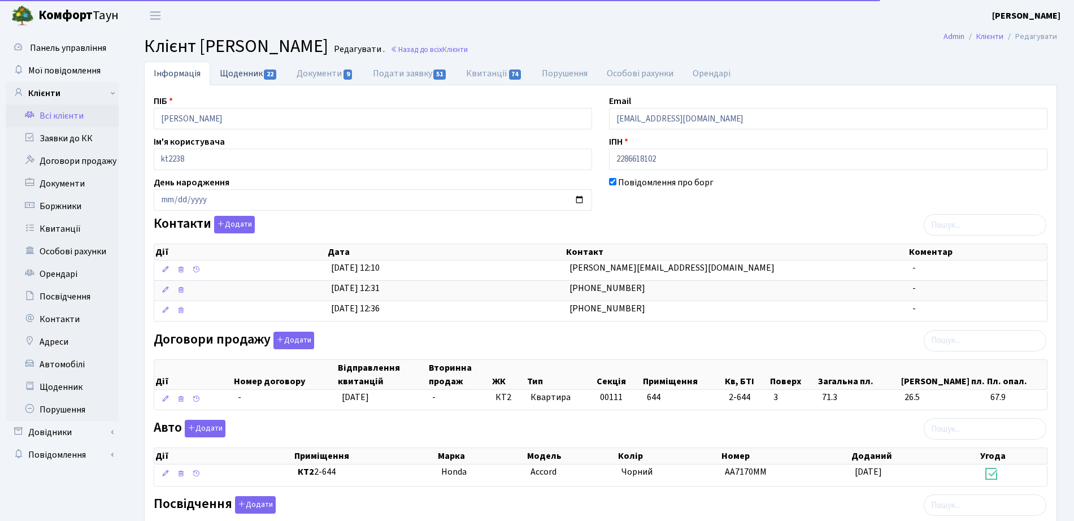
click at [241, 81] on link "Щоденник 22" at bounding box center [248, 73] width 77 height 23
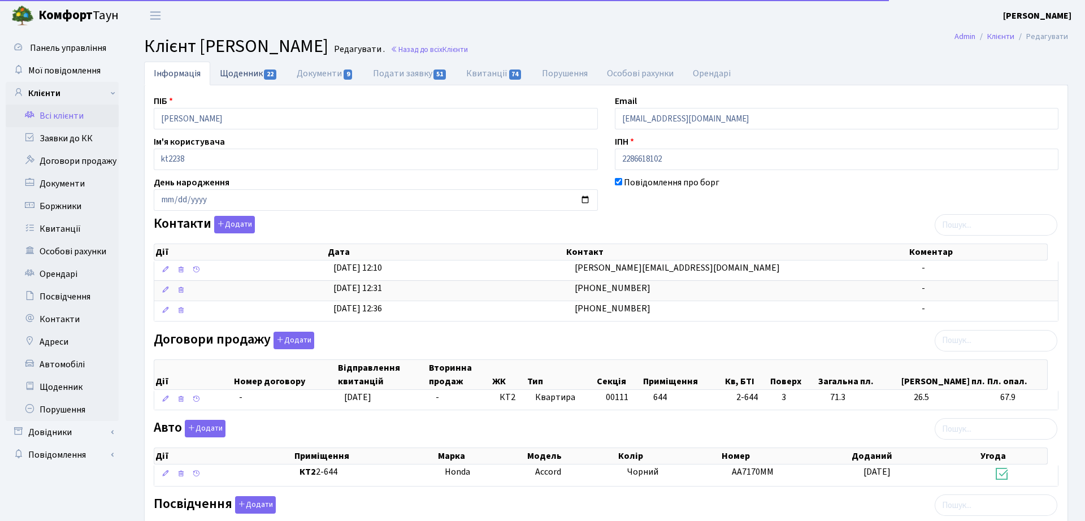
select select "25"
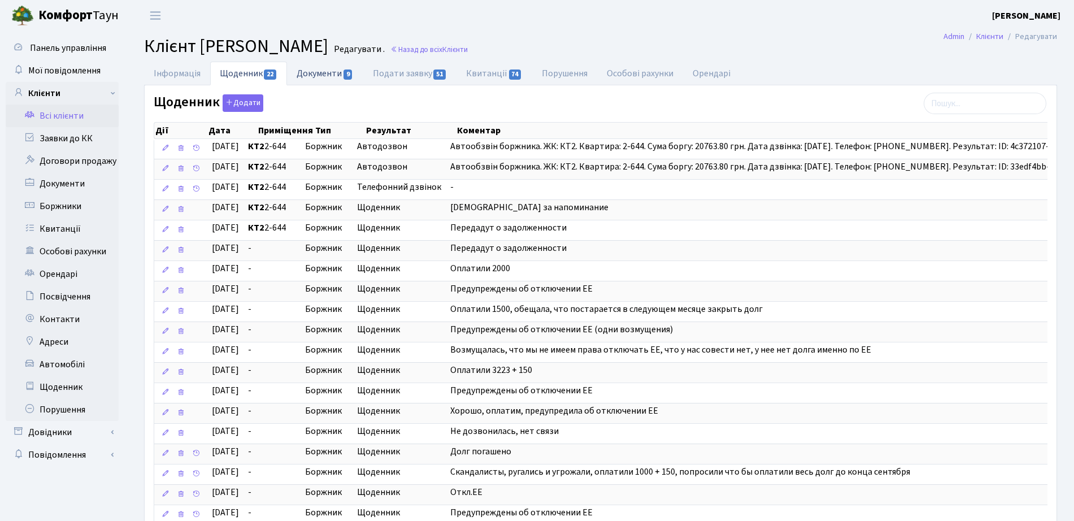
click at [304, 73] on link "Документи 9" at bounding box center [325, 73] width 76 height 23
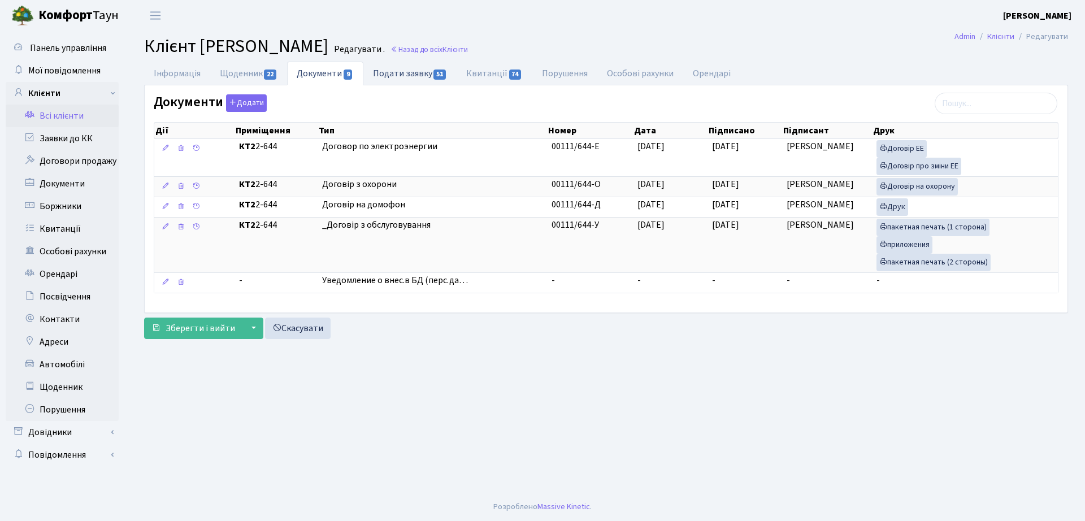
click at [410, 68] on link "Подати заявку 51" at bounding box center [409, 73] width 93 height 23
select select "25"
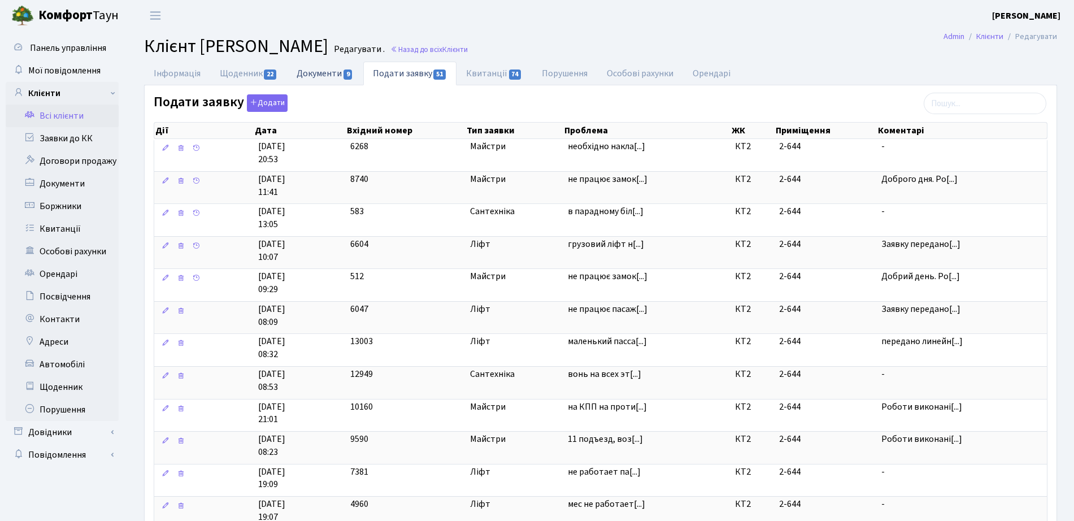
click at [342, 77] on link "Документи 9" at bounding box center [325, 73] width 76 height 23
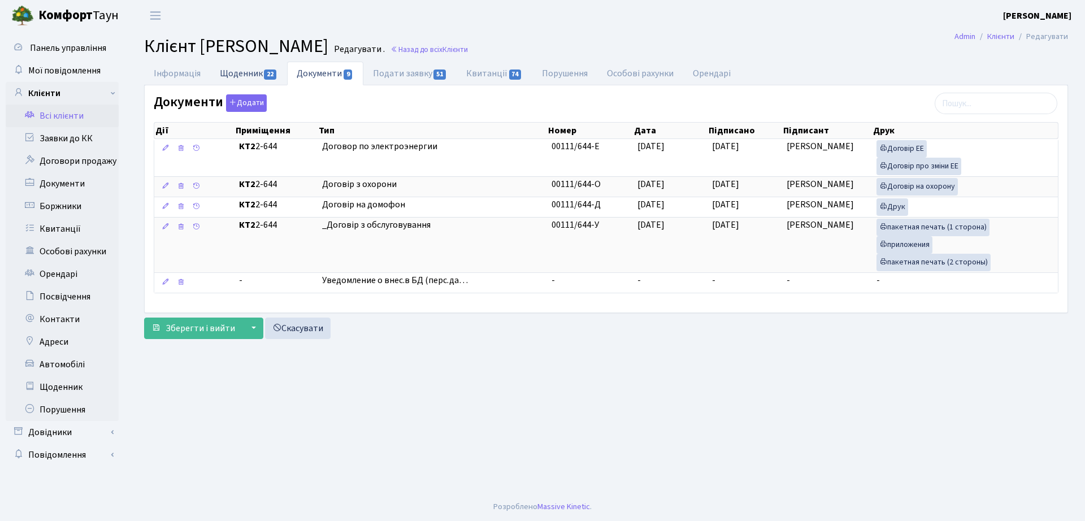
click at [240, 73] on link "Щоденник 22" at bounding box center [248, 73] width 77 height 23
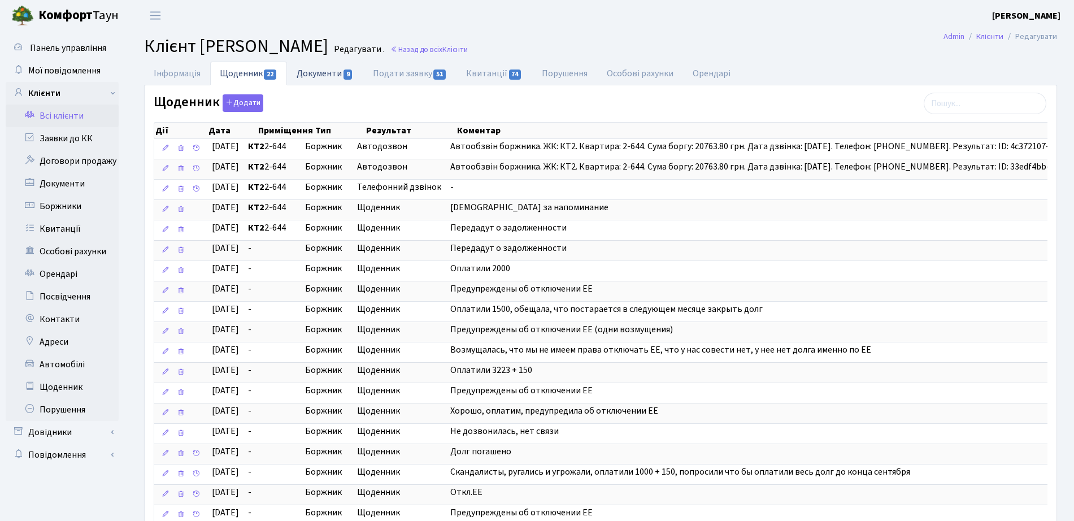
click at [322, 68] on link "Документи 9" at bounding box center [325, 73] width 76 height 23
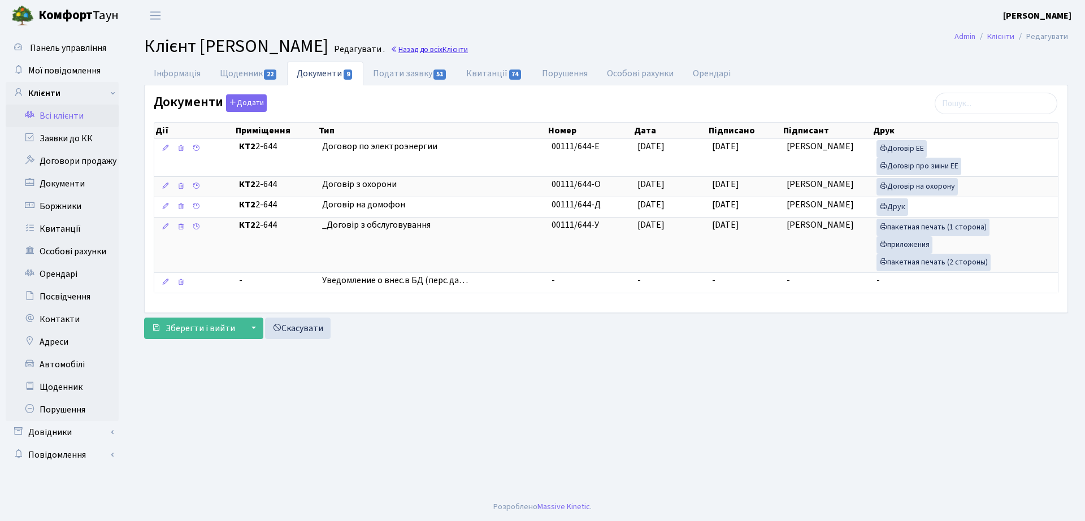
click at [468, 45] on link "Назад до всіх Клієнти" at bounding box center [428, 49] width 77 height 11
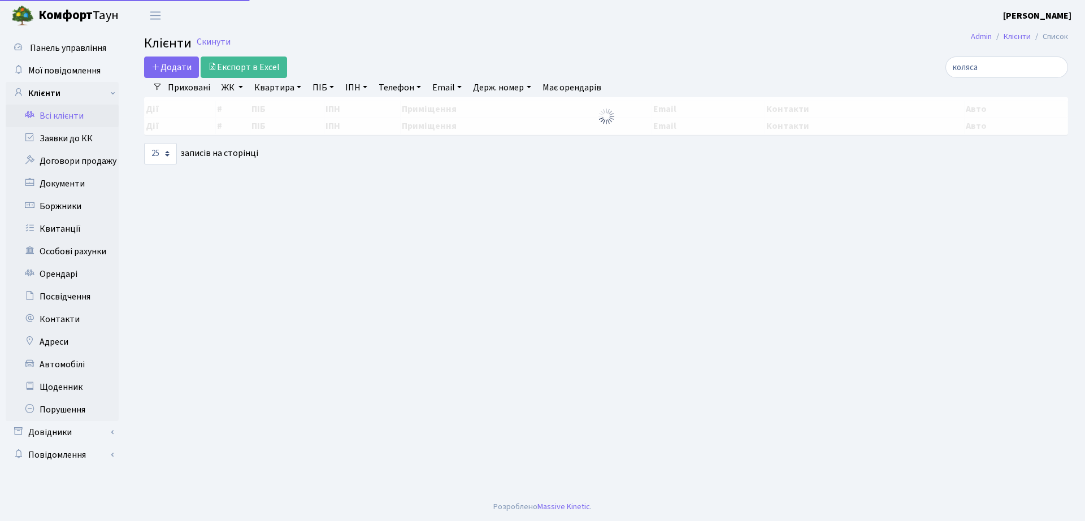
select select "25"
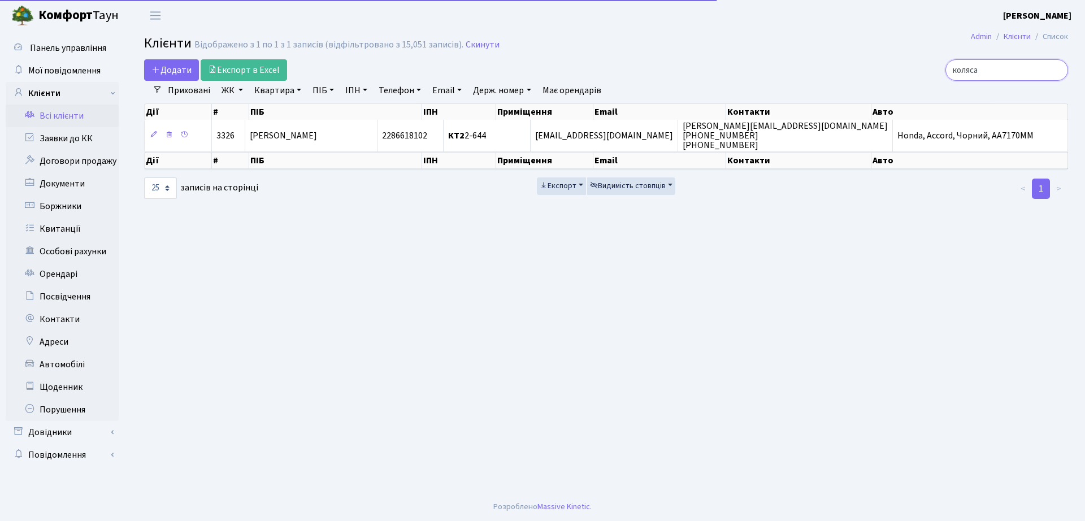
drag, startPoint x: 1023, startPoint y: 66, endPoint x: 730, endPoint y: 77, distance: 293.5
click at [730, 77] on div "Додати Експорт в Excel коляса" at bounding box center [606, 69] width 941 height 21
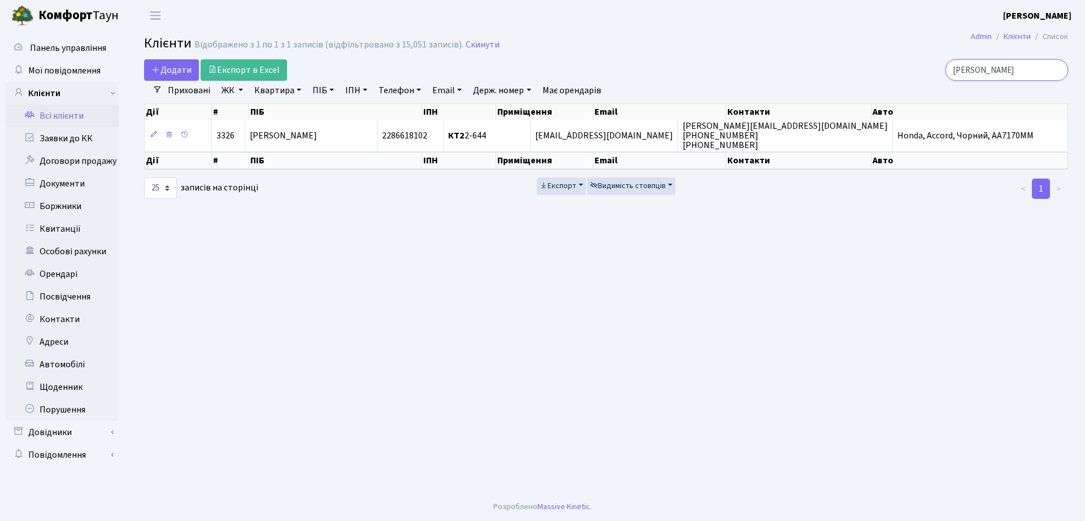
type input "федкевич"
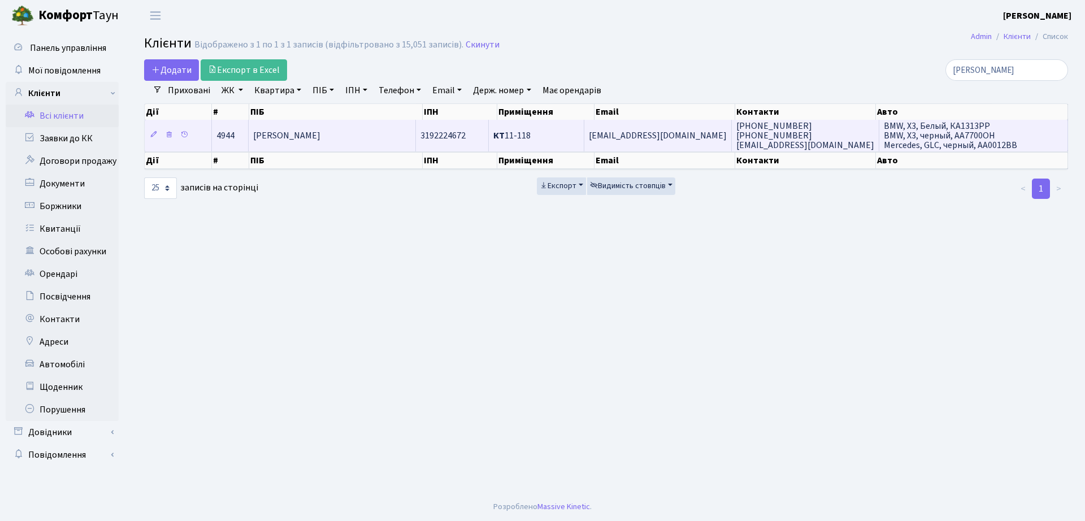
click at [504, 125] on td "КТ 11-118" at bounding box center [537, 135] width 96 height 31
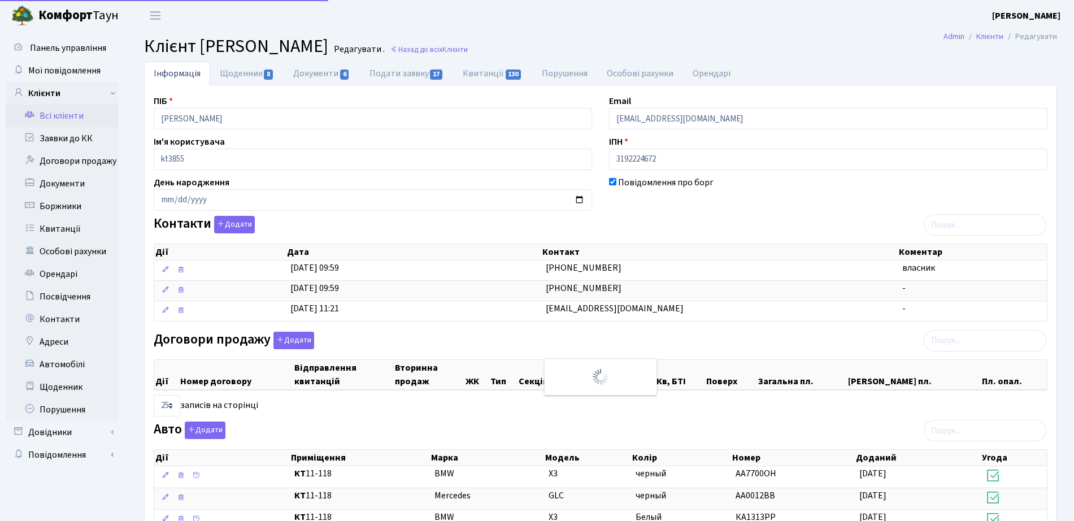
select select "25"
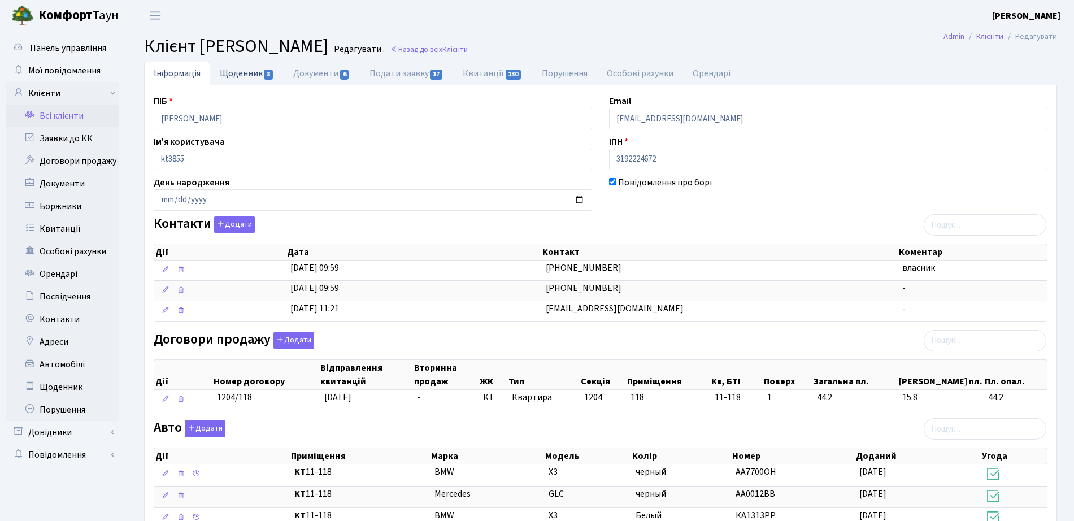
click at [256, 77] on link "Щоденник 8" at bounding box center [246, 73] width 73 height 23
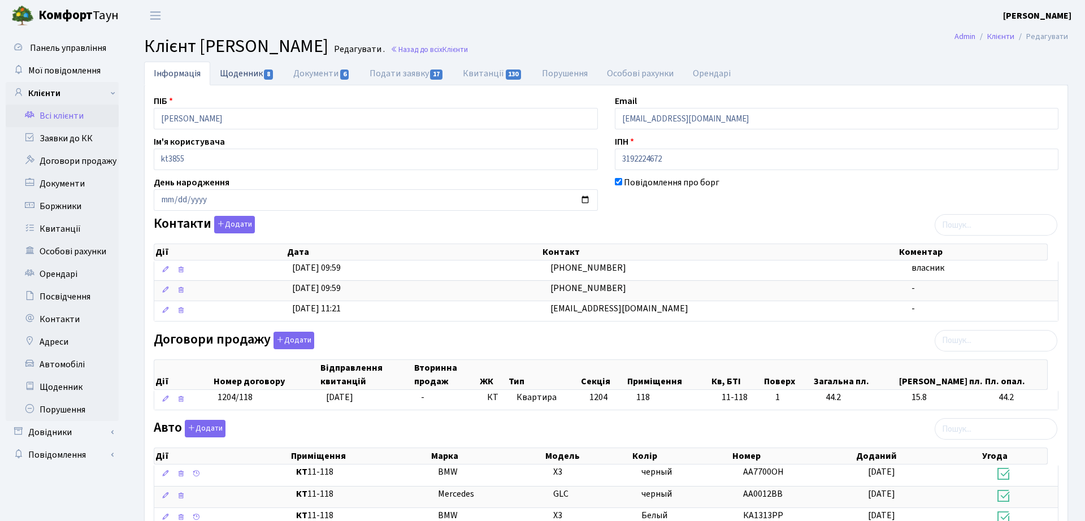
select select "25"
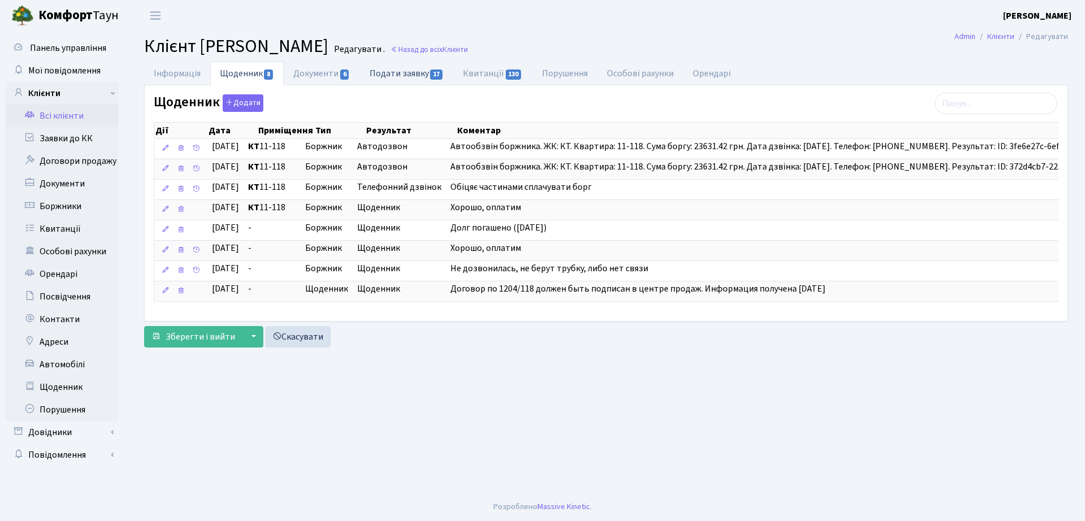
click at [405, 76] on link "Подати заявку 17" at bounding box center [406, 73] width 93 height 23
select select "25"
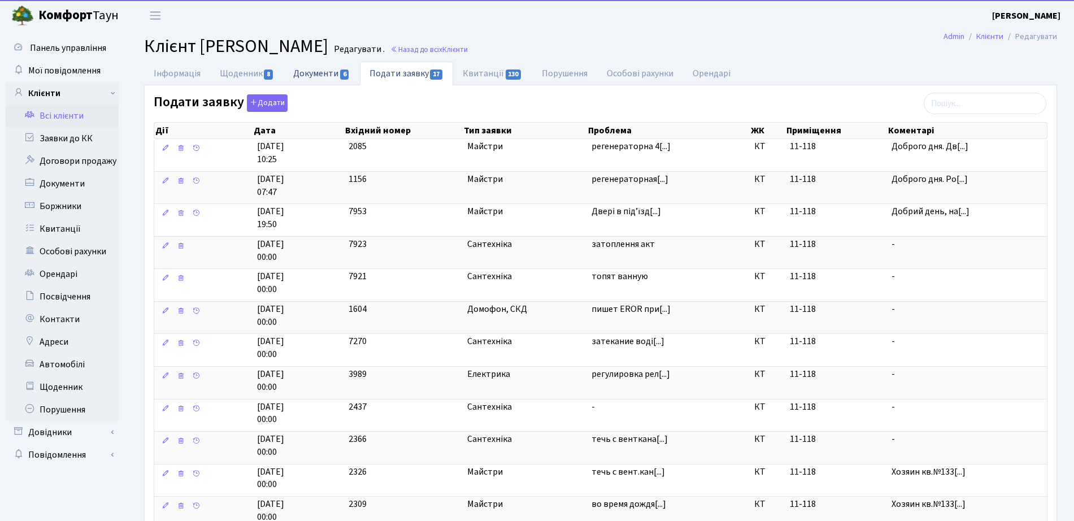
click at [332, 62] on link "Документи 6" at bounding box center [322, 73] width 76 height 23
select select "25"
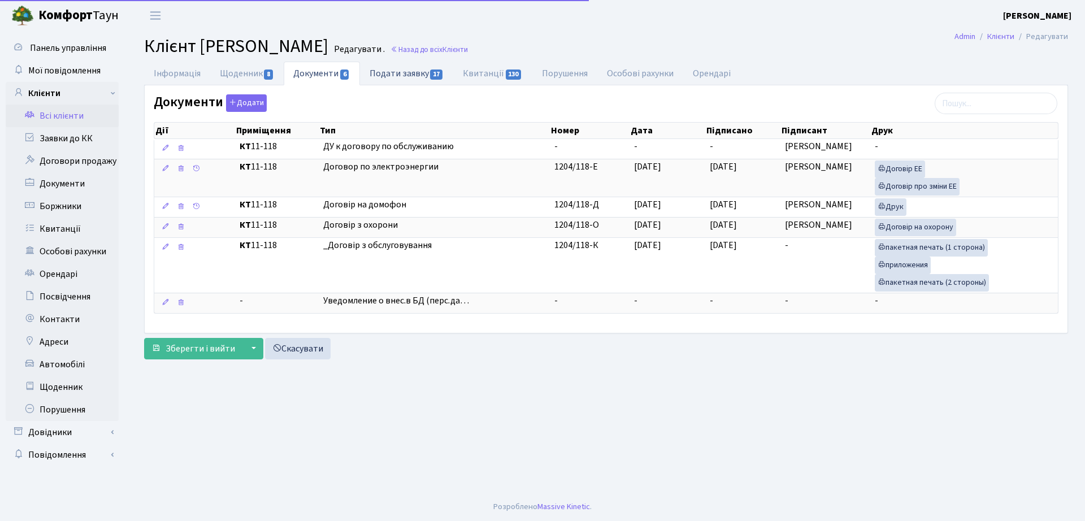
click at [436, 68] on link "Подати заявку 17" at bounding box center [406, 73] width 93 height 23
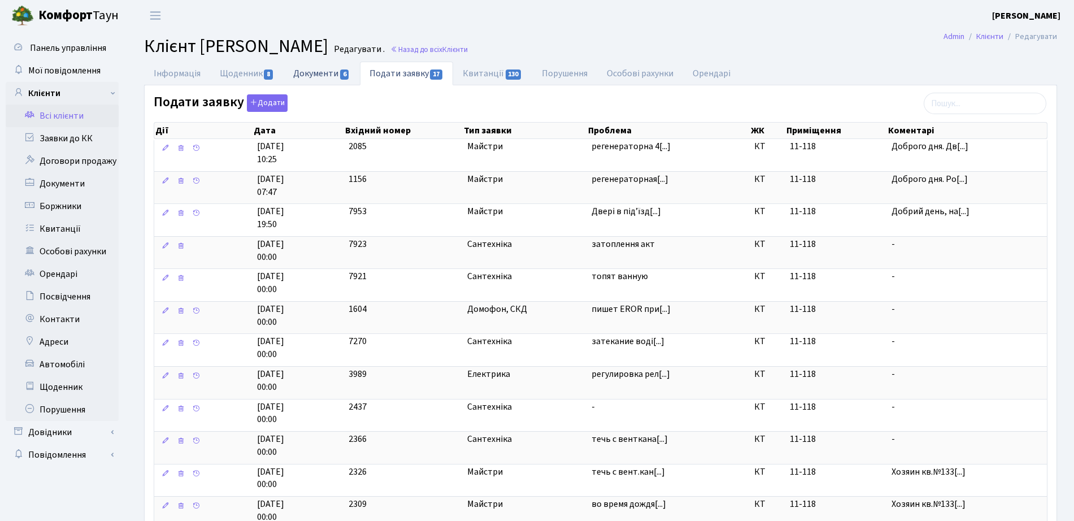
click at [324, 64] on link "Документи 6" at bounding box center [322, 73] width 76 height 23
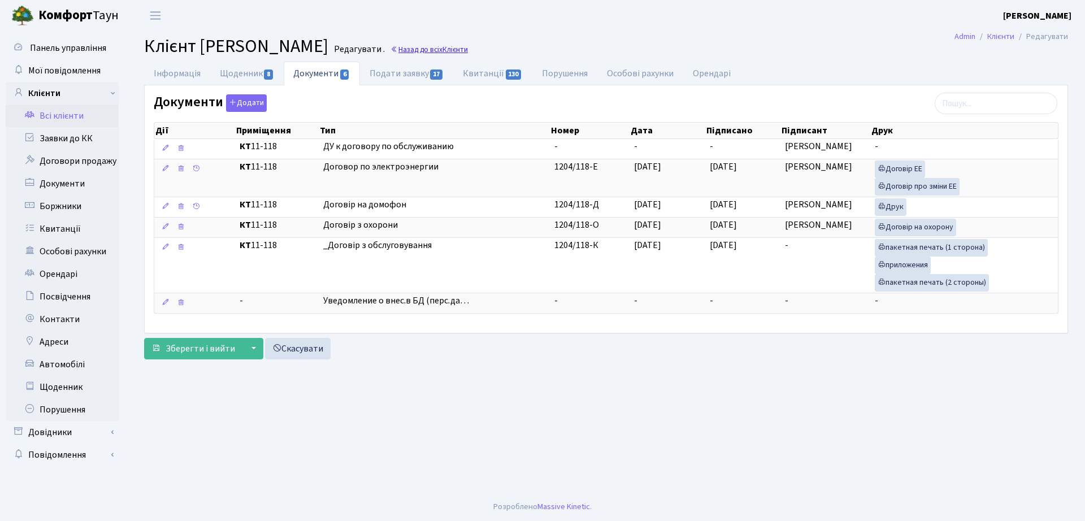
click at [468, 46] on link "Назад до всіх Клієнти" at bounding box center [428, 49] width 77 height 11
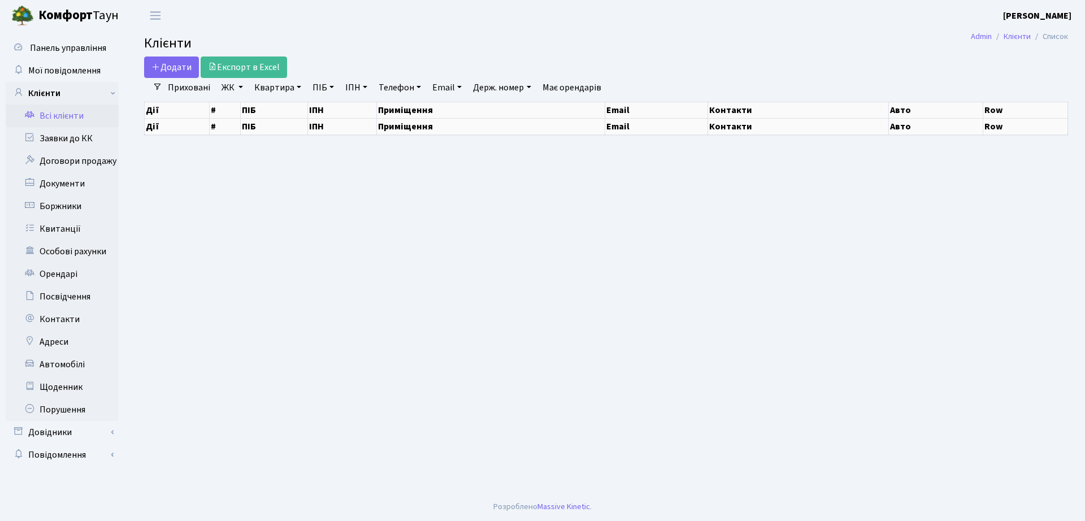
select select "25"
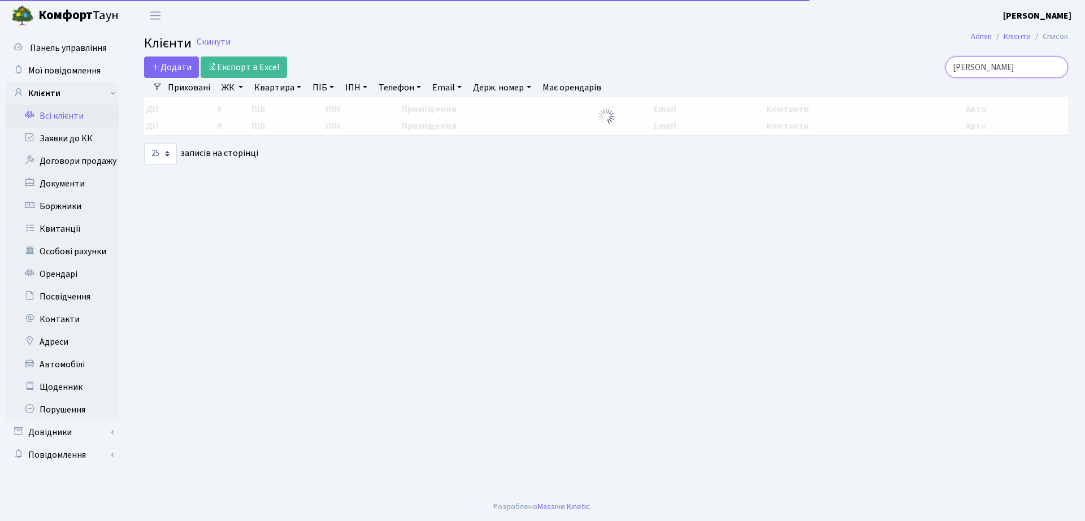
drag, startPoint x: 1004, startPoint y: 64, endPoint x: 804, endPoint y: 71, distance: 200.1
click at [804, 71] on div "[PERSON_NAME]" at bounding box center [919, 67] width 297 height 21
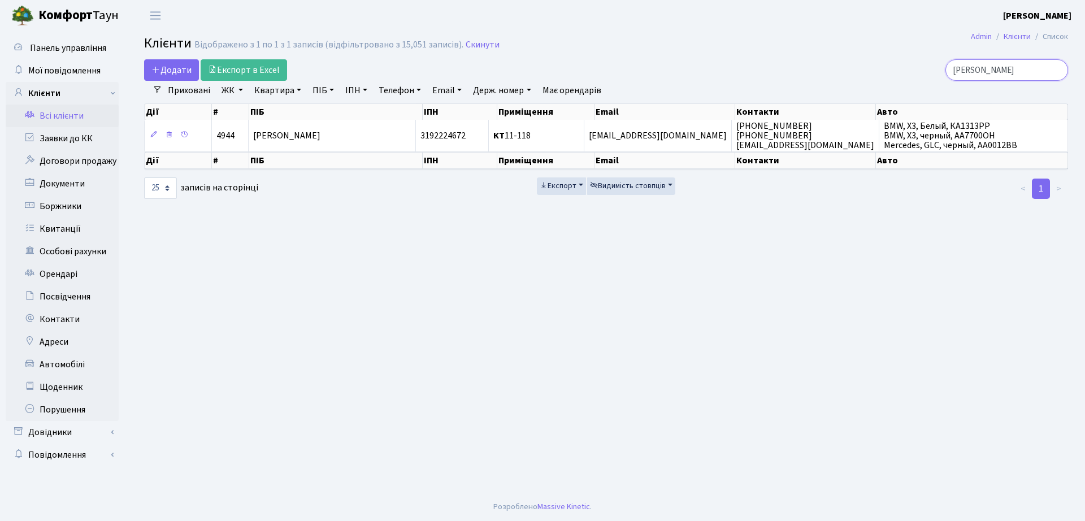
type input "[PERSON_NAME]"
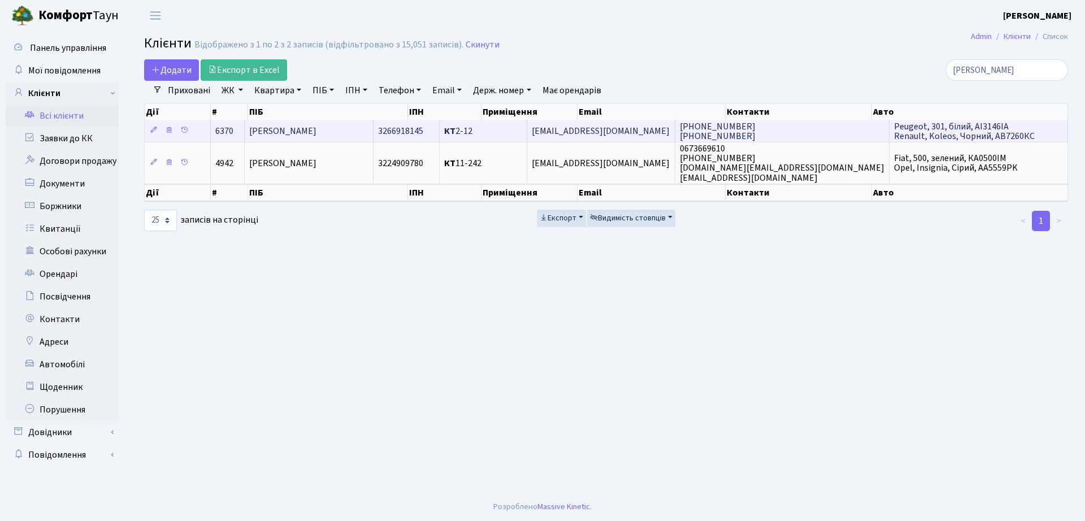
click at [297, 137] on span "[PERSON_NAME]" at bounding box center [282, 131] width 67 height 12
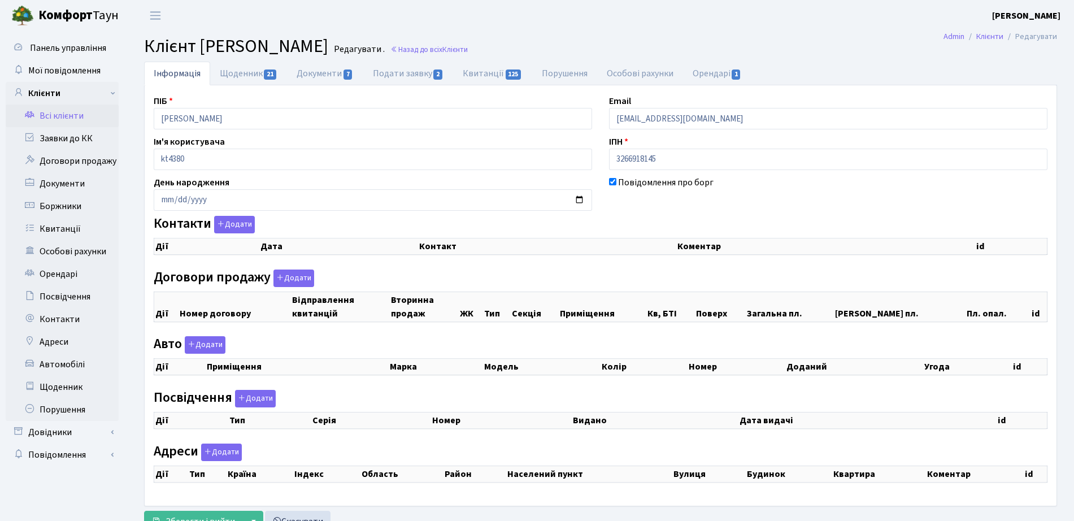
checkbox input "true"
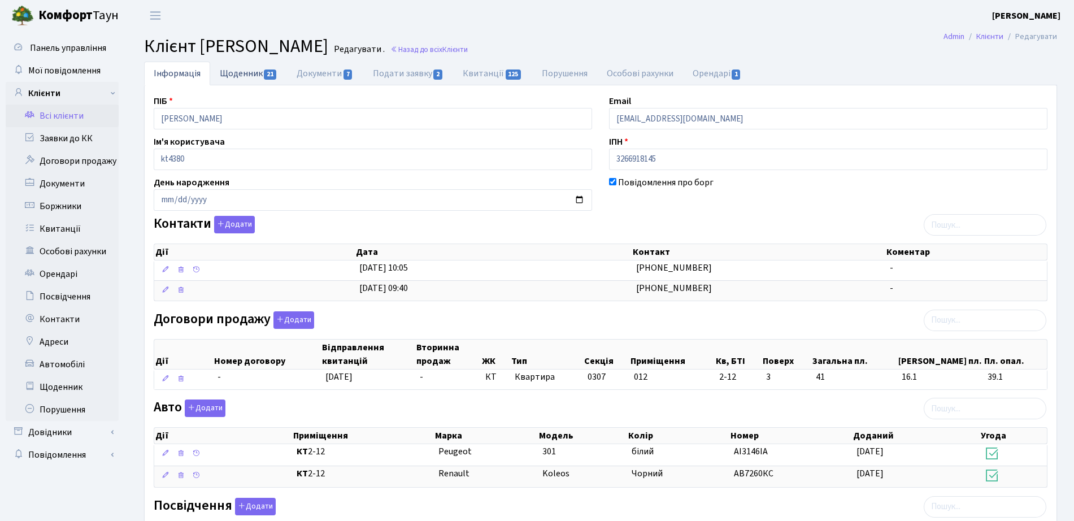
click at [265, 81] on link "Щоденник 21" at bounding box center [248, 73] width 77 height 23
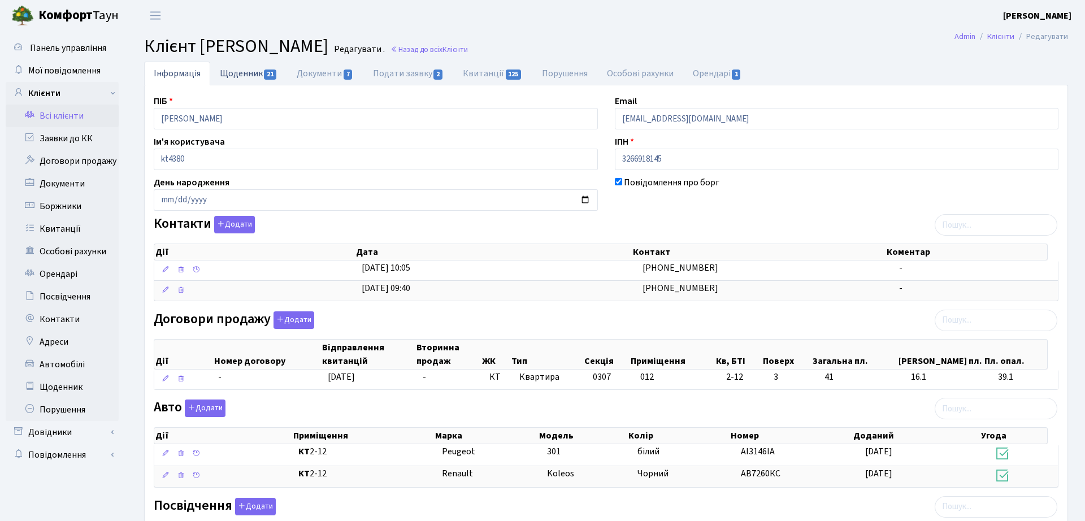
select select "25"
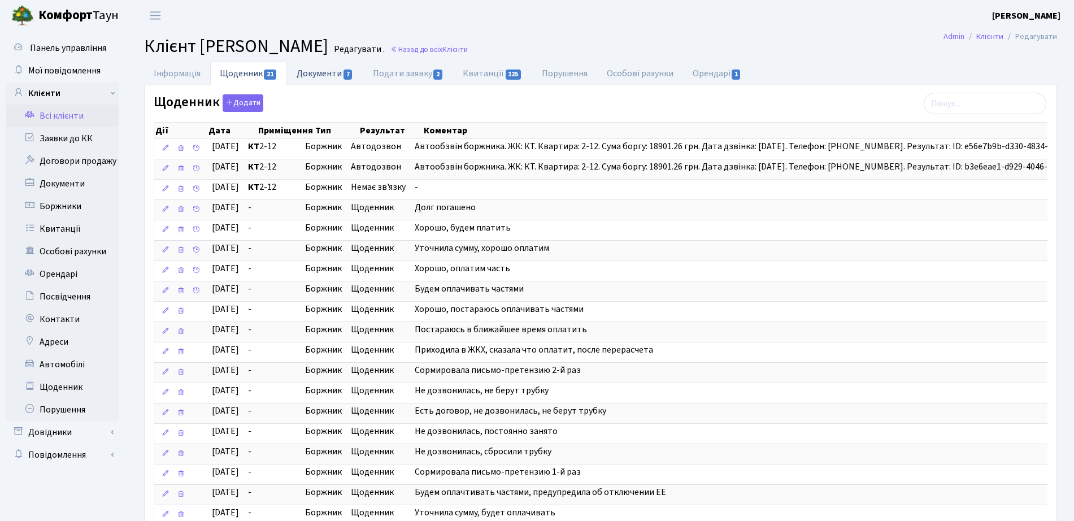
click at [297, 70] on link "Документи 7" at bounding box center [325, 73] width 76 height 23
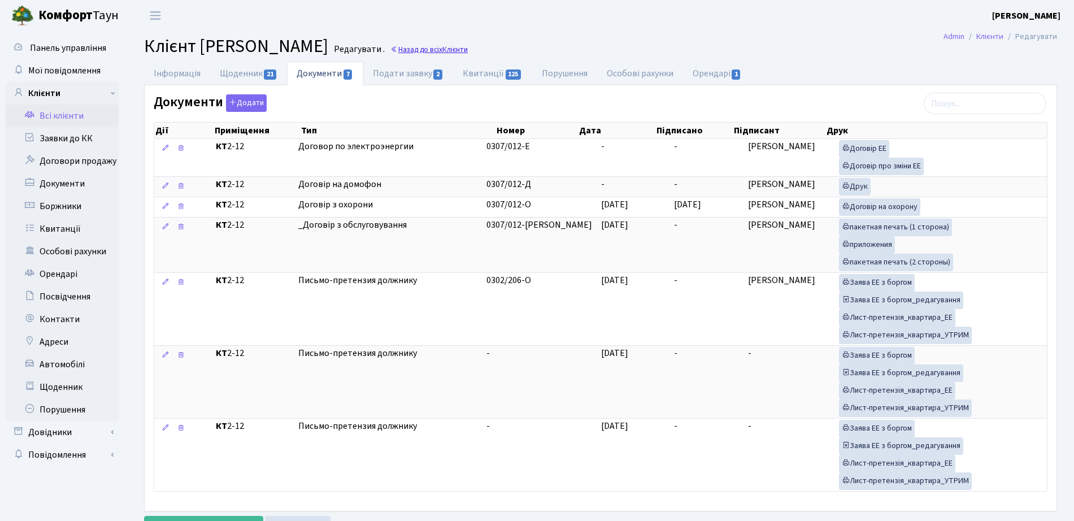
click at [468, 47] on link "Назад до всіх Клієнти" at bounding box center [428, 49] width 77 height 11
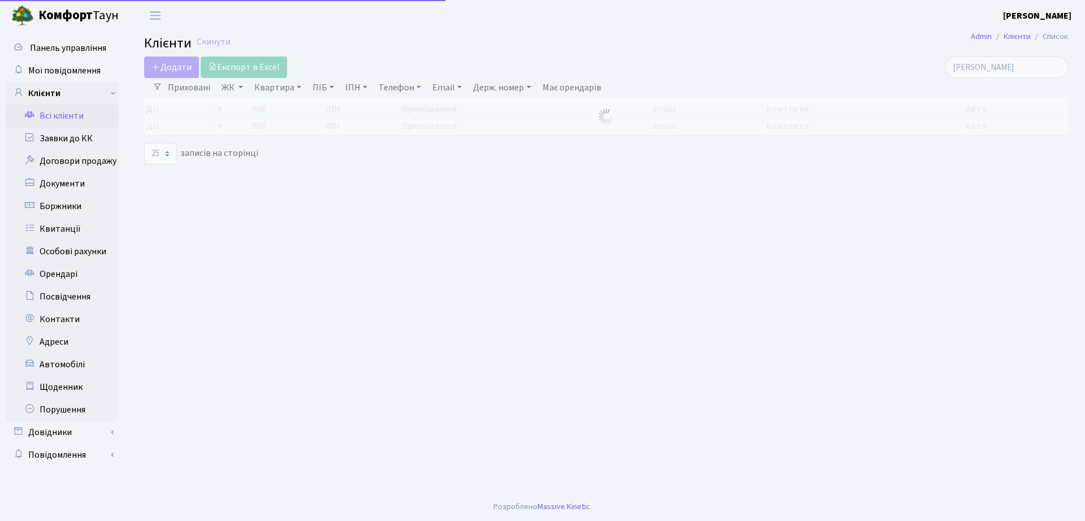
select select "25"
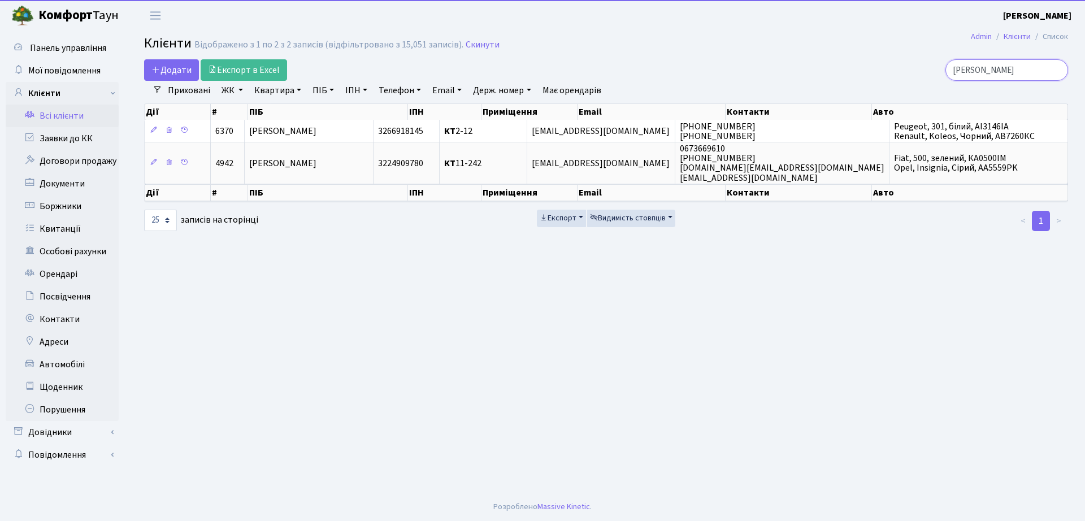
drag, startPoint x: 1006, startPoint y: 62, endPoint x: 772, endPoint y: 37, distance: 235.8
click at [777, 47] on main "Admin Клієнти Список Клієнти Відображено з 1 по 2 з 2 записів (відфільтровано з…" at bounding box center [606, 262] width 958 height 462
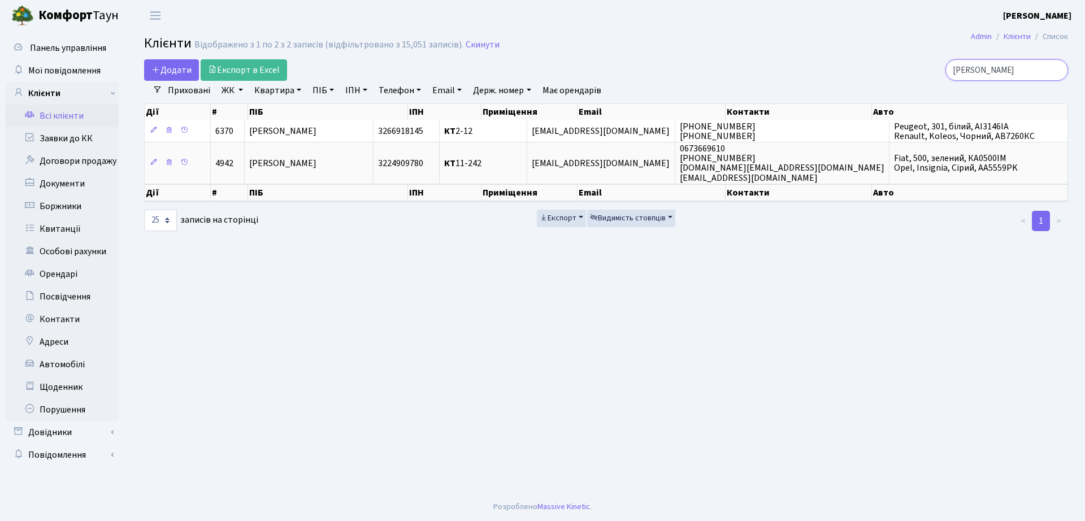
type input "[PERSON_NAME]"
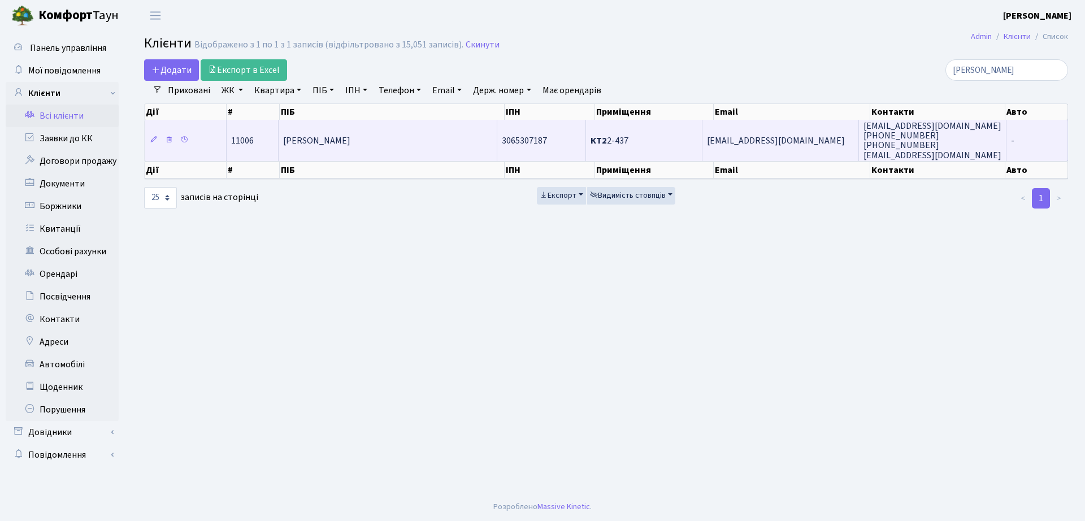
click at [320, 141] on span "Фаустова Ольга Володимирівна" at bounding box center [316, 140] width 67 height 12
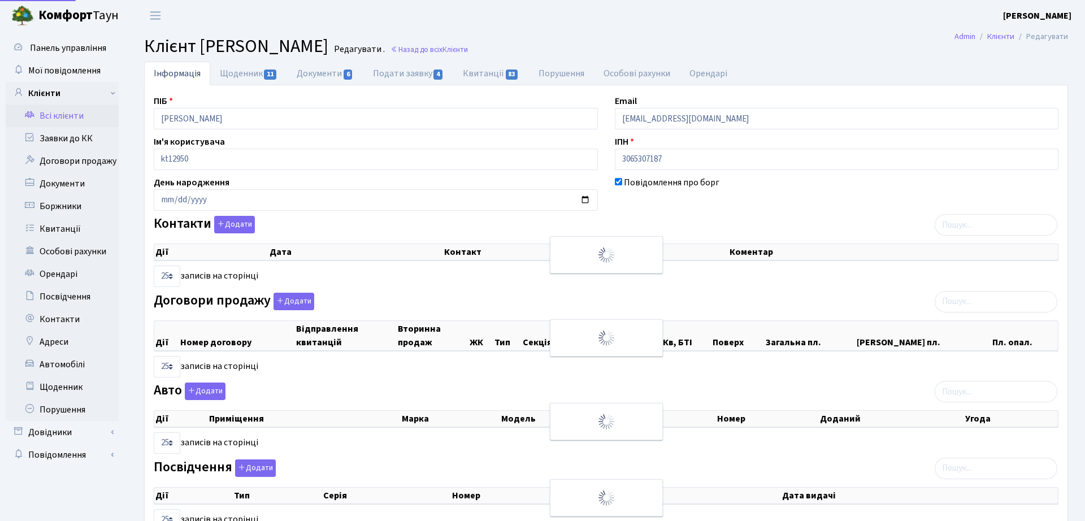
select select "25"
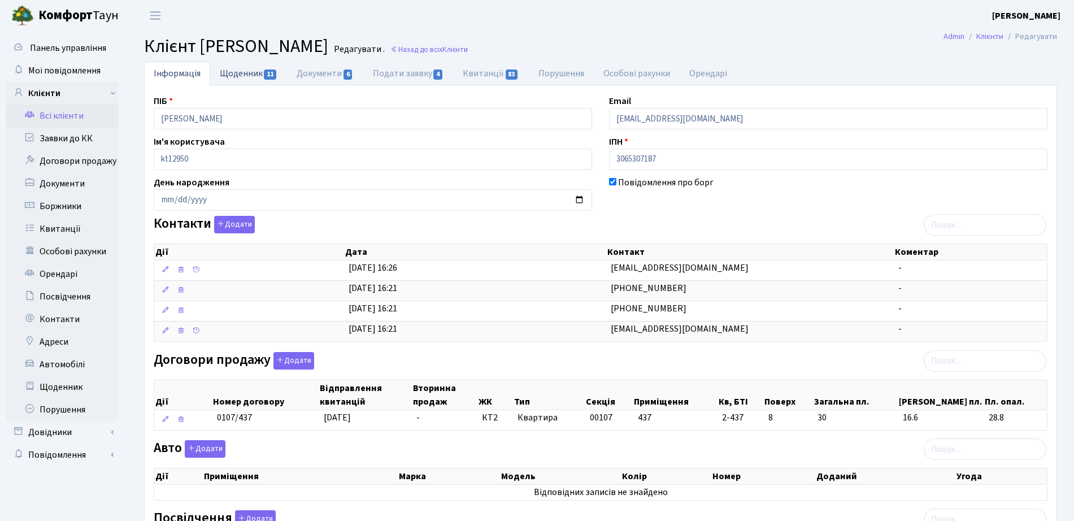
click at [280, 76] on link "Щоденник 11" at bounding box center [248, 73] width 77 height 23
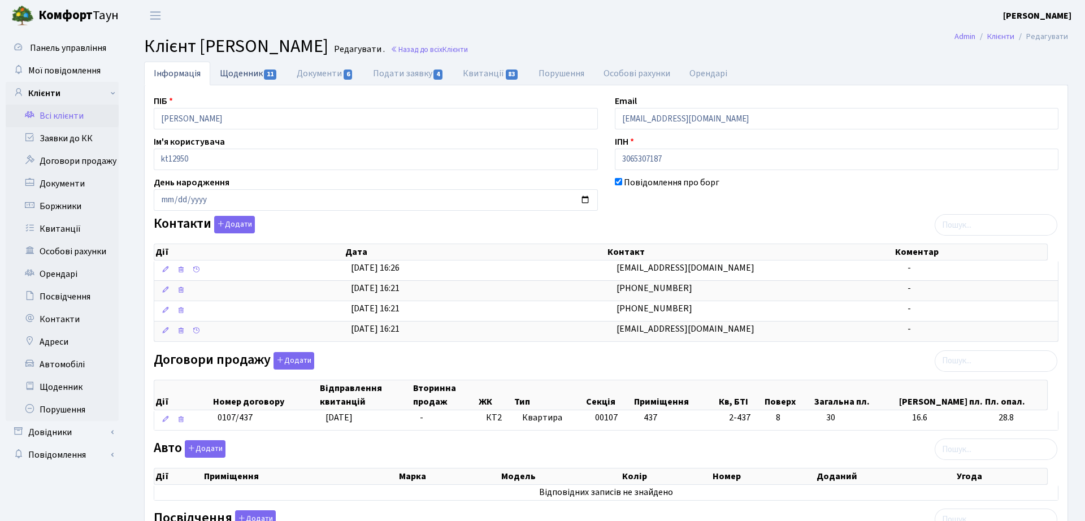
select select "25"
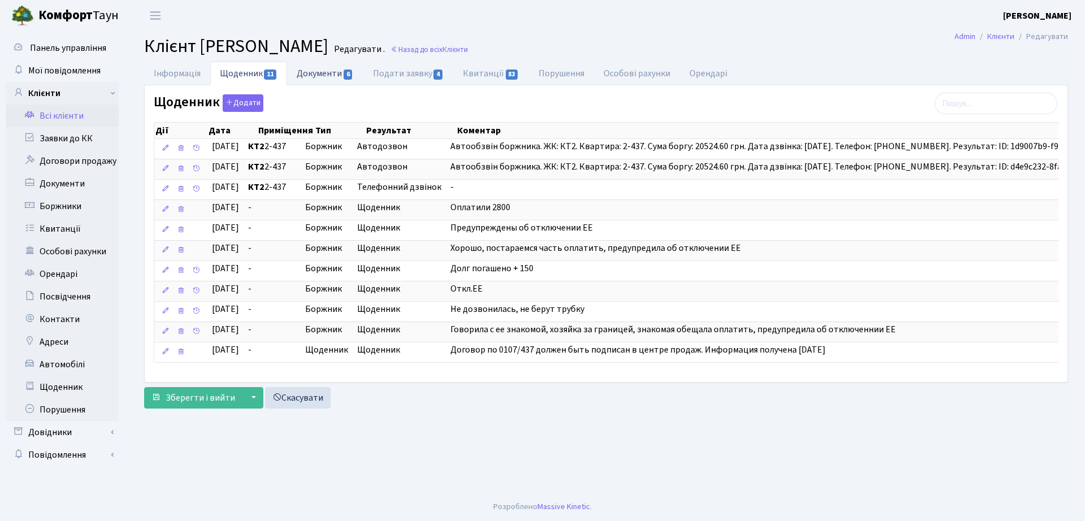
click at [335, 71] on link "Документи 6" at bounding box center [325, 73] width 76 height 23
select select "25"
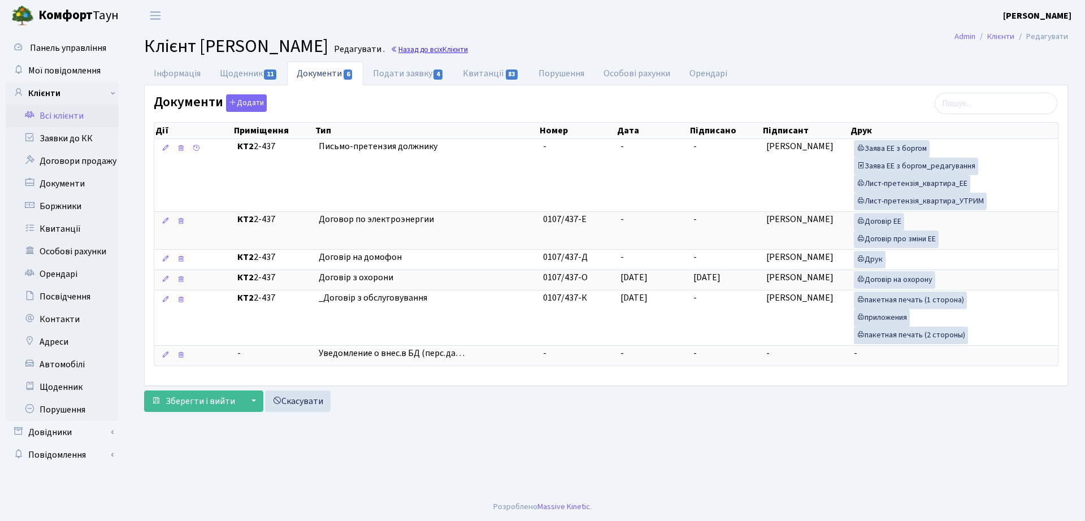
click at [536, 43] on h2 "Клієнт Фаустова Ольга Володимирівна Редагувати . Назад до всіх Клієнти" at bounding box center [606, 46] width 924 height 21
click at [468, 46] on span "Клієнти" at bounding box center [454, 49] width 25 height 11
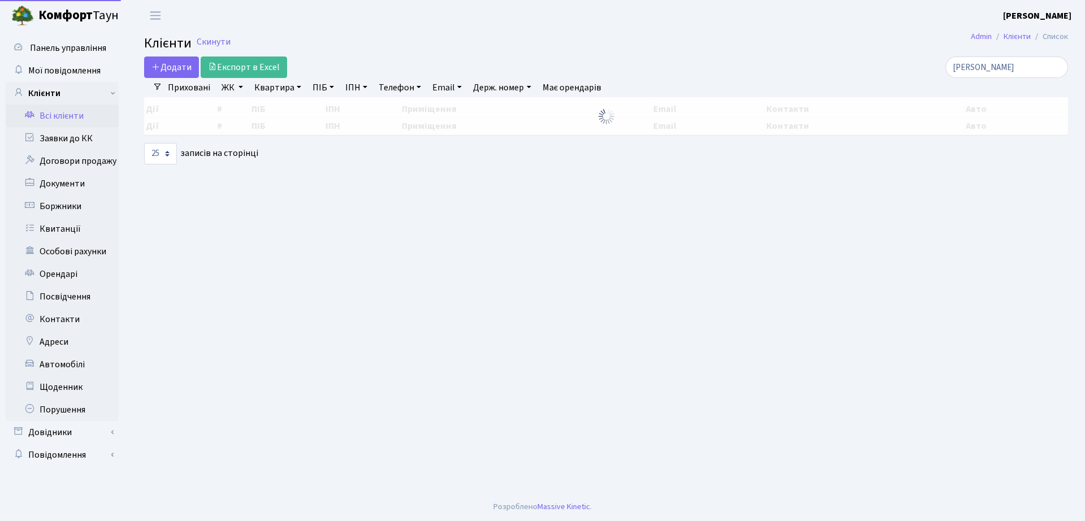
select select "25"
drag, startPoint x: 1018, startPoint y: 70, endPoint x: 689, endPoint y: 84, distance: 328.6
click at [689, 85] on div "Додати Експорт в Excel [PERSON_NAME] Фільтри Приховані ЖК ТХ, вул. [PERSON_NAME…" at bounding box center [606, 111] width 941 height 108
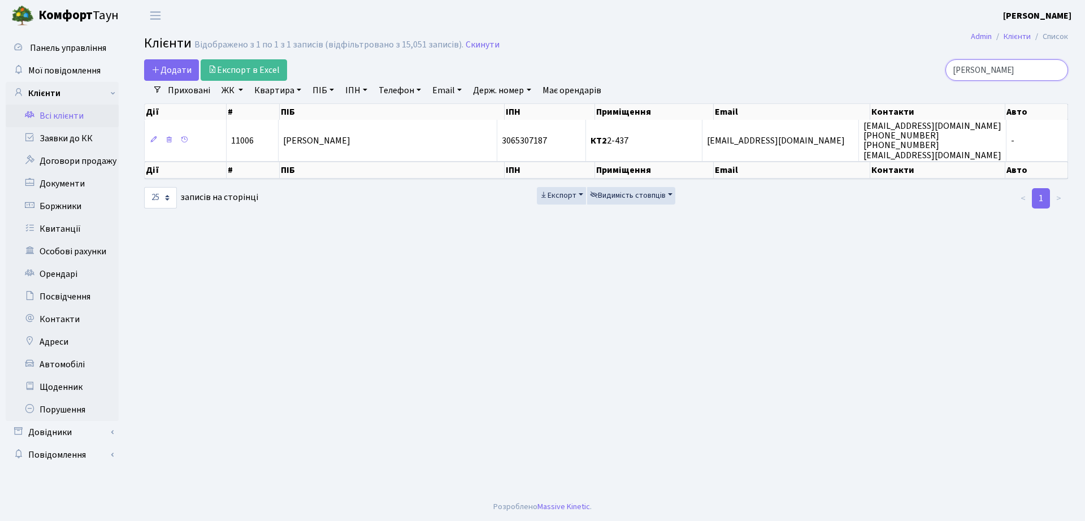
type input "соколюк"
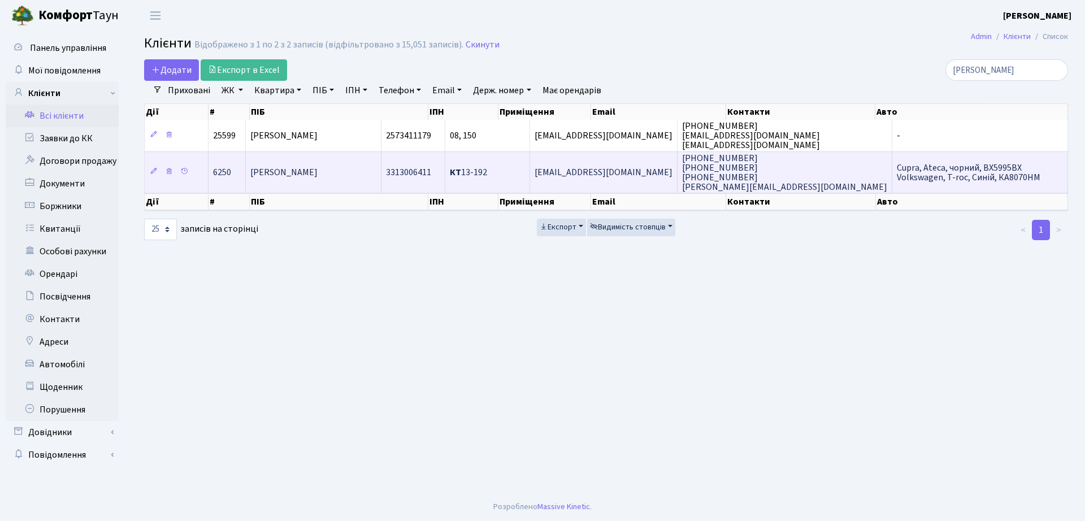
click at [530, 164] on td "КТ 13-192" at bounding box center [487, 171] width 84 height 41
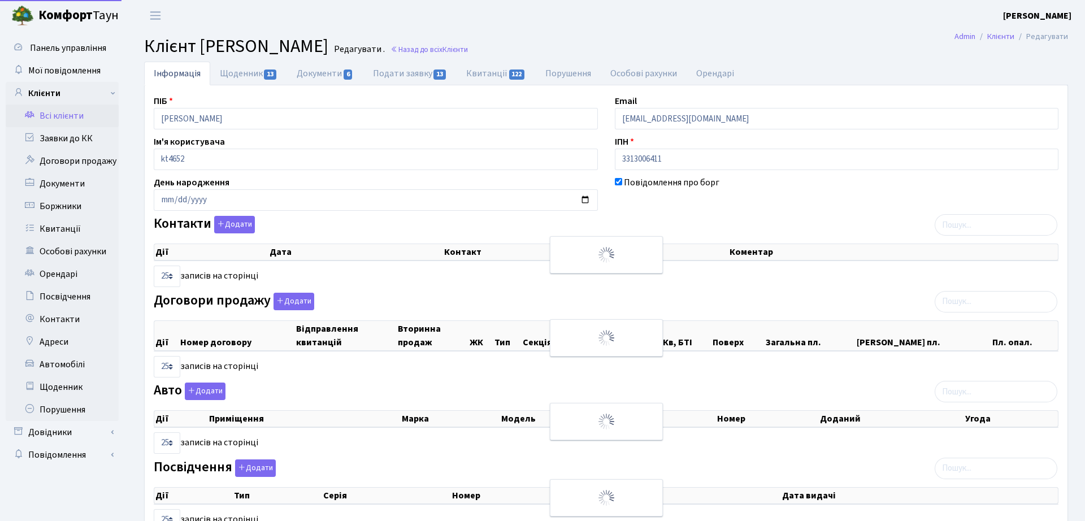
select select "25"
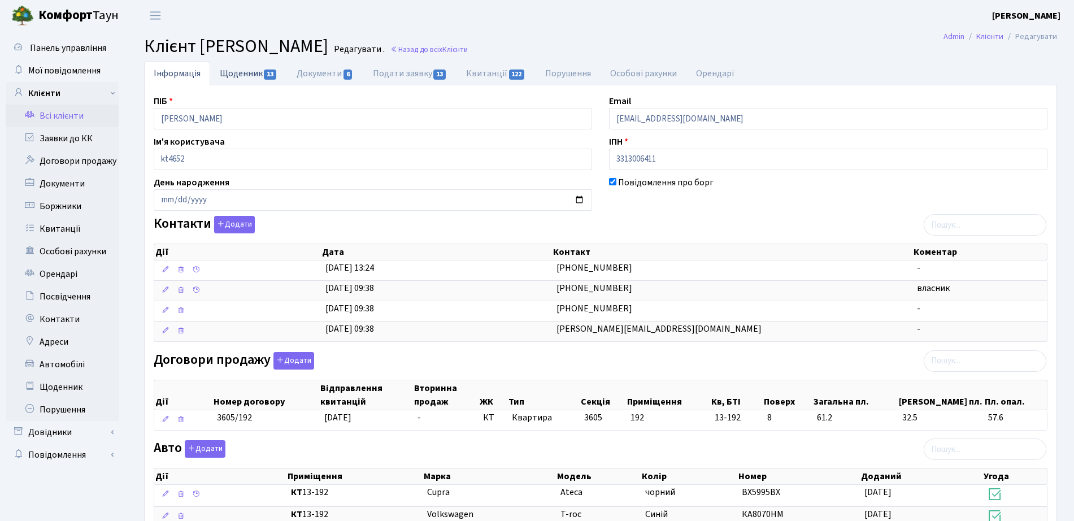
click at [244, 76] on link "Щоденник 13" at bounding box center [248, 73] width 77 height 23
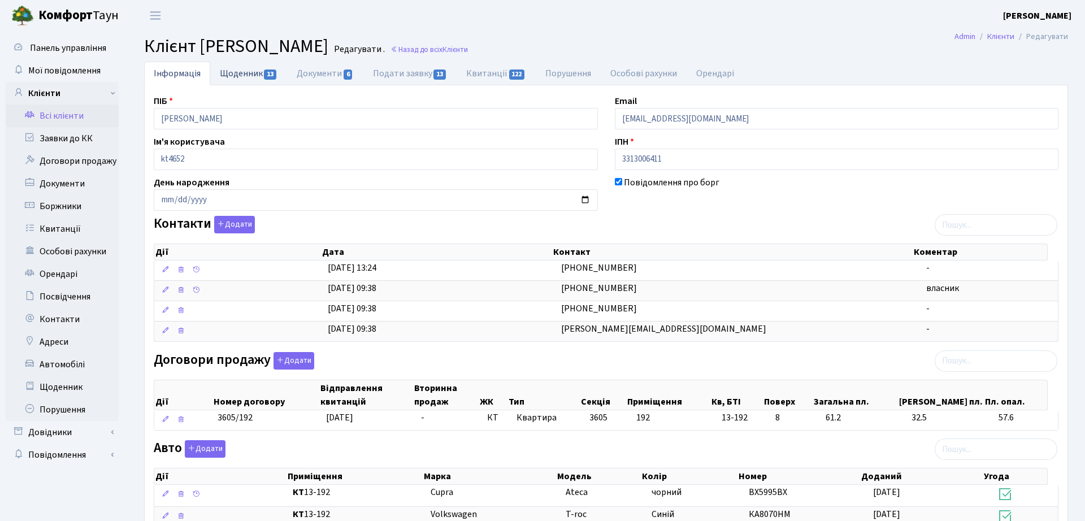
select select "25"
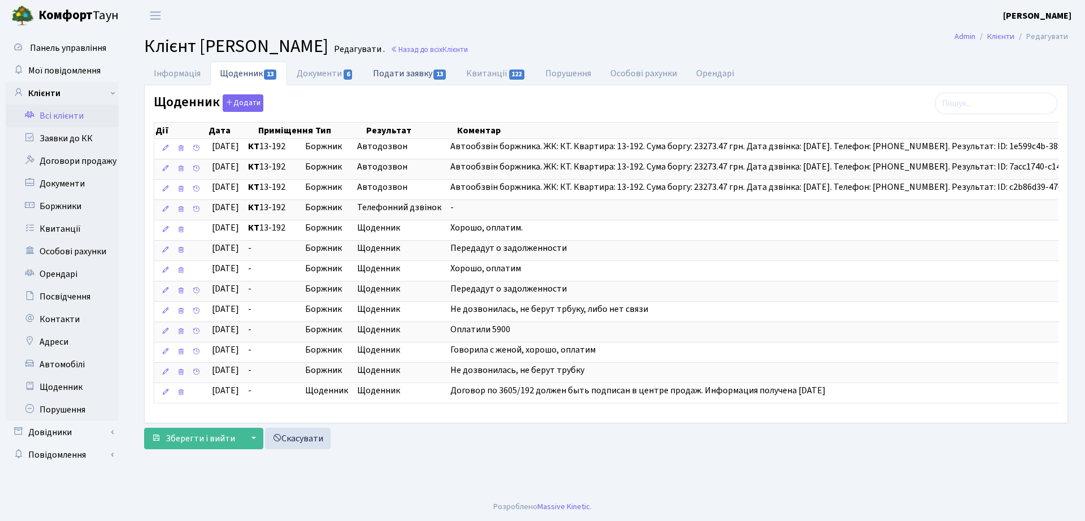
click at [452, 73] on link "Подати заявку 13" at bounding box center [409, 73] width 93 height 23
select select "25"
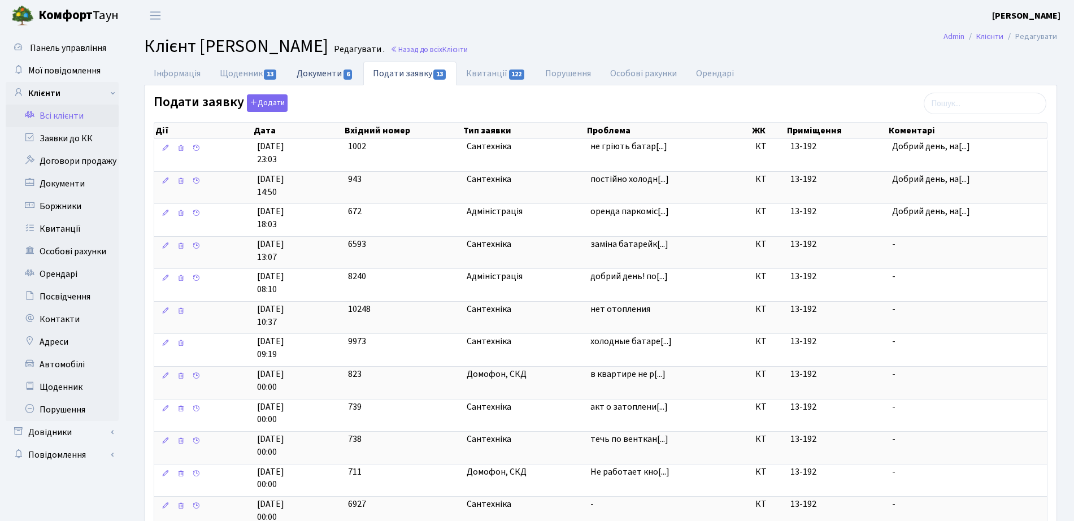
click at [335, 70] on link "Документи 6" at bounding box center [325, 73] width 76 height 23
select select "25"
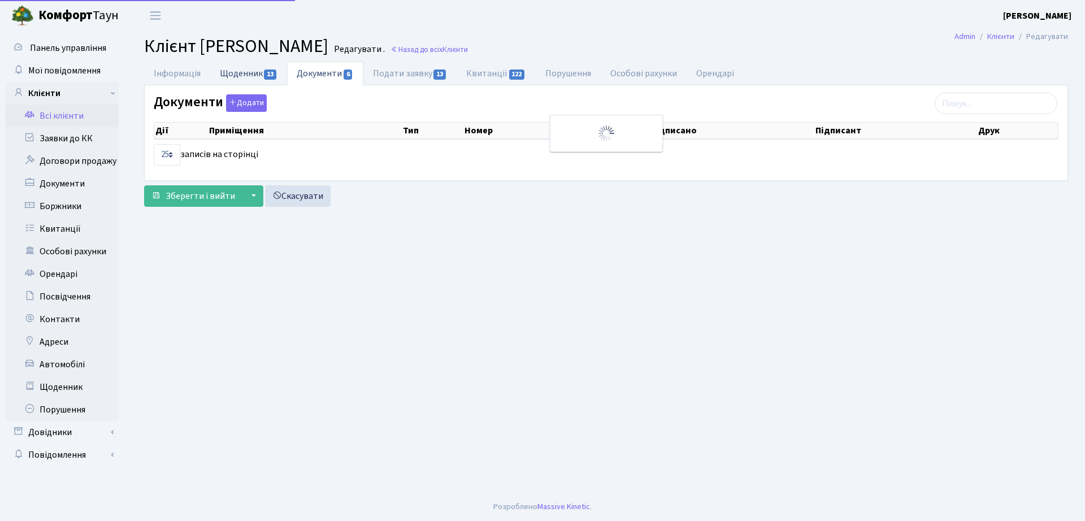
click at [250, 74] on link "Щоденник 13" at bounding box center [248, 73] width 77 height 23
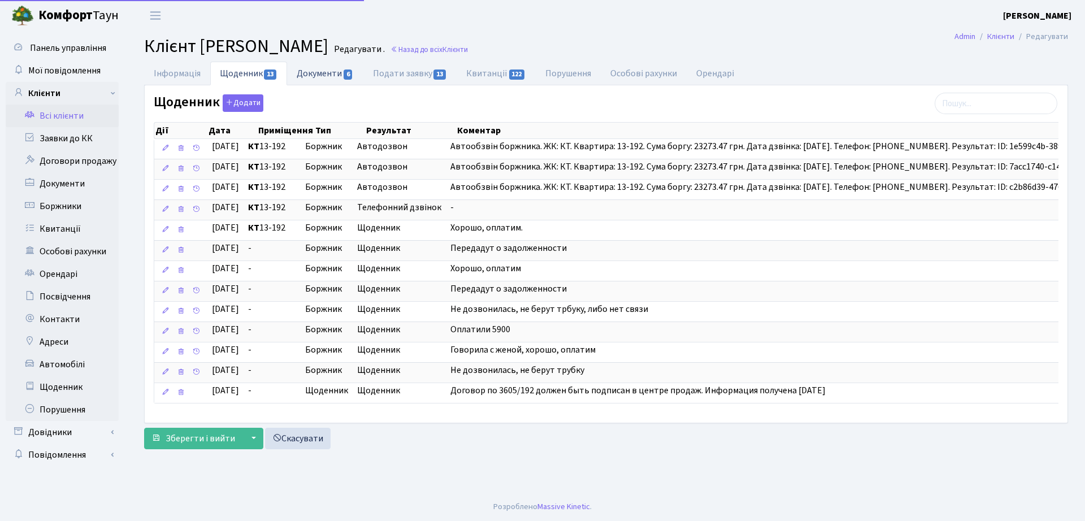
click at [308, 73] on link "Документи 6" at bounding box center [325, 73] width 76 height 23
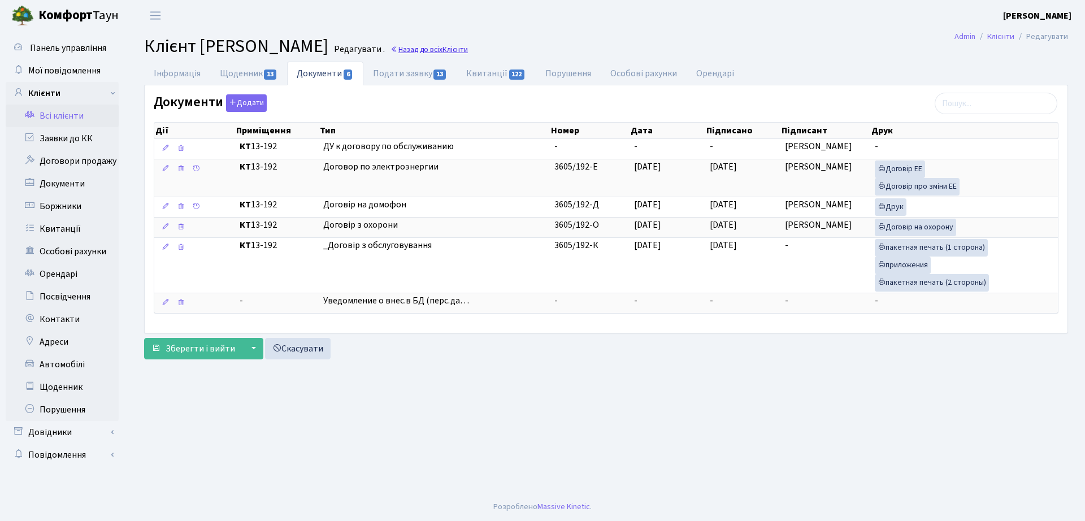
click at [454, 48] on link "Назад до всіх Клієнти" at bounding box center [428, 49] width 77 height 11
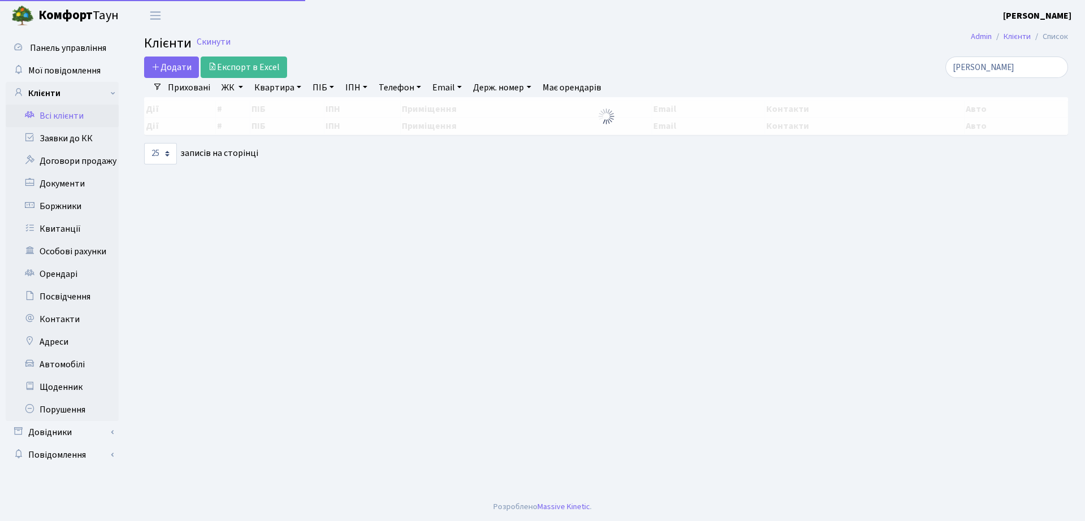
select select "25"
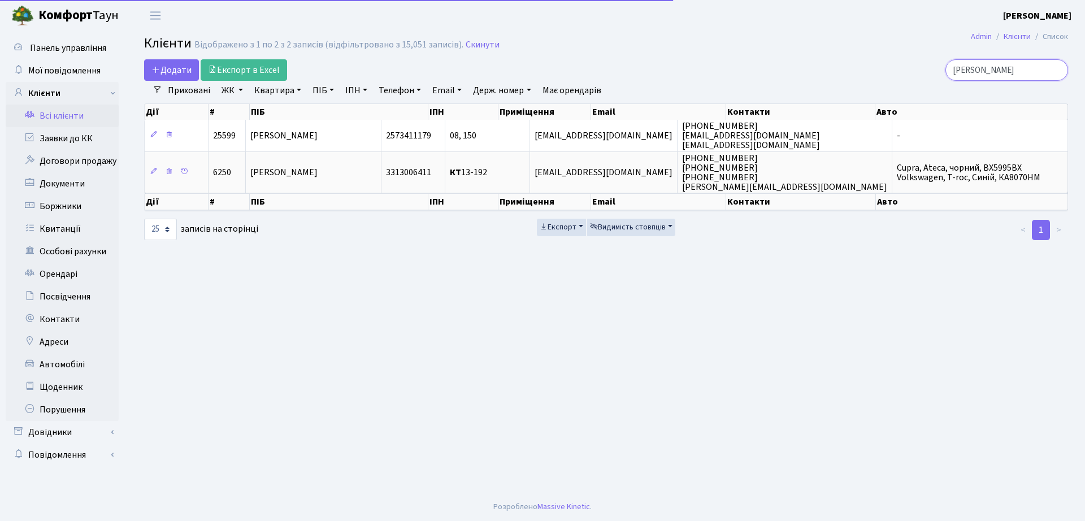
drag, startPoint x: 1030, startPoint y: 70, endPoint x: 664, endPoint y: 76, distance: 365.7
click at [666, 81] on div "Додати Експорт в Excel [PERSON_NAME] Фільтри Приховані ЖК ТХ, вул. [PERSON_NAME…" at bounding box center [606, 150] width 941 height 182
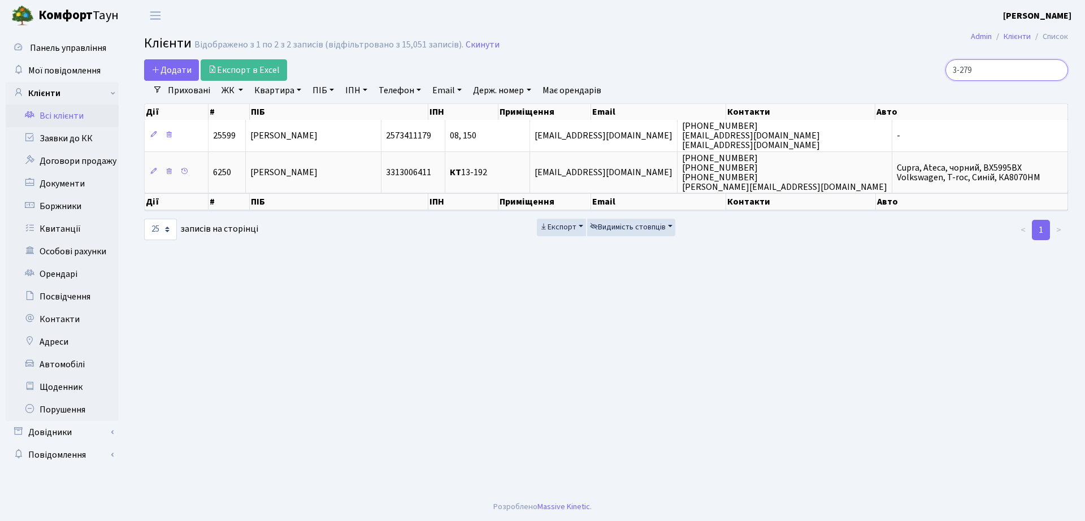
type input "3-279"
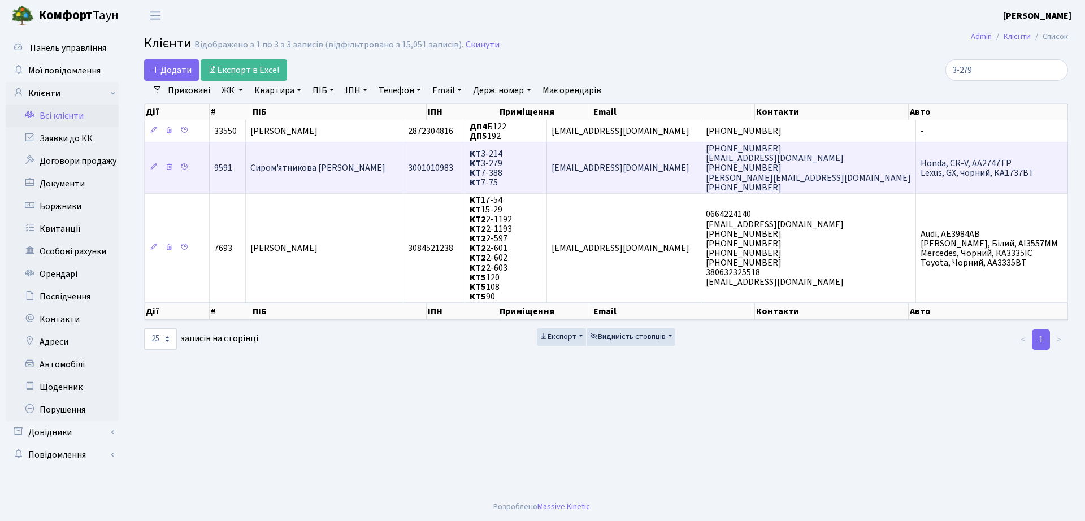
click at [547, 183] on td "КТ 3-214 КТ 3-279 КТ 7-388 КТ 7-75" at bounding box center [506, 167] width 82 height 51
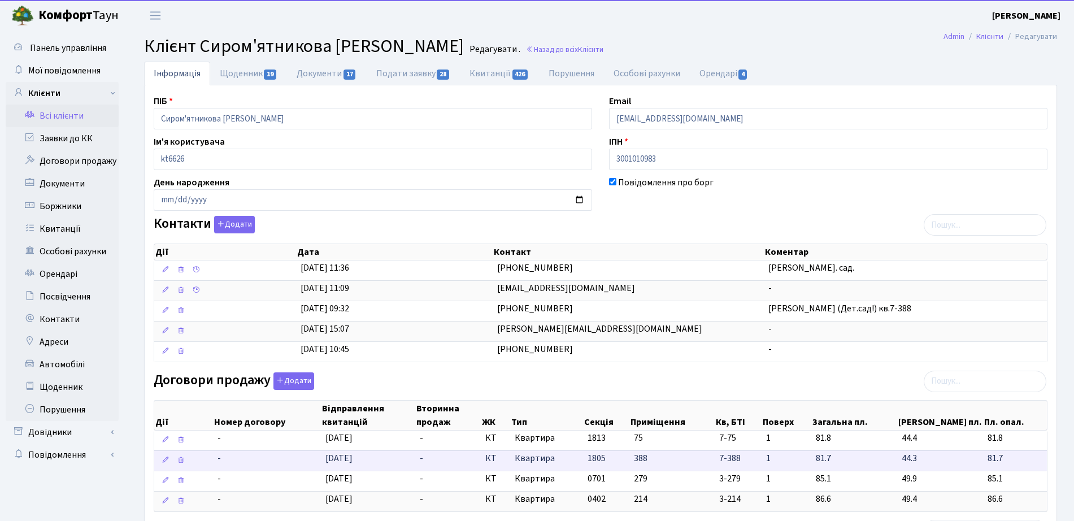
drag, startPoint x: 485, startPoint y: 438, endPoint x: 496, endPoint y: 455, distance: 19.8
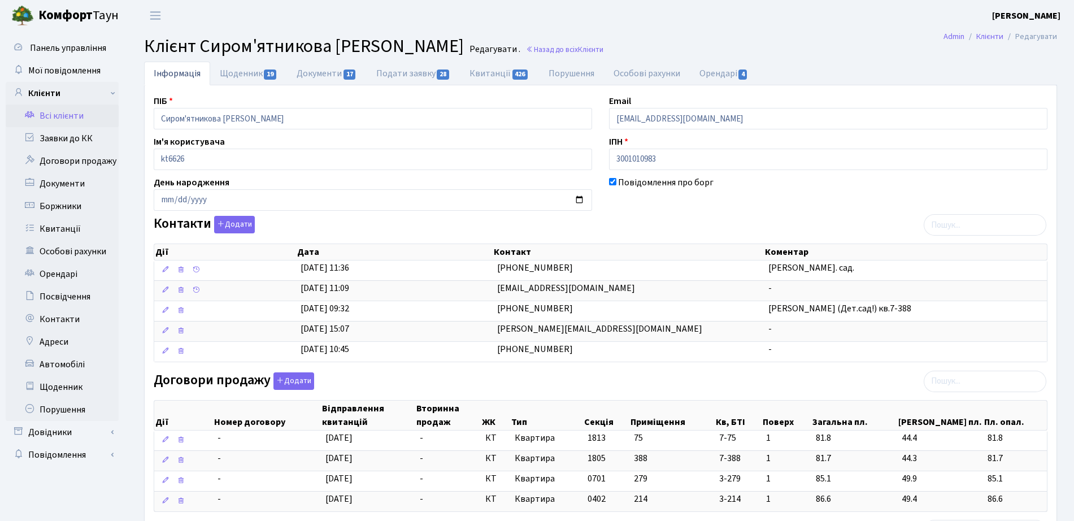
drag, startPoint x: 496, startPoint y: 455, endPoint x: 1064, endPoint y: 380, distance: 573.4
click at [1064, 380] on div "Інформація Щоденник 19 Документи 17 Подати заявку 28 Квитанції 426 Порушення Ос…" at bounding box center [601, 456] width 930 height 789
click at [269, 62] on link "Щоденник 19" at bounding box center [248, 73] width 77 height 23
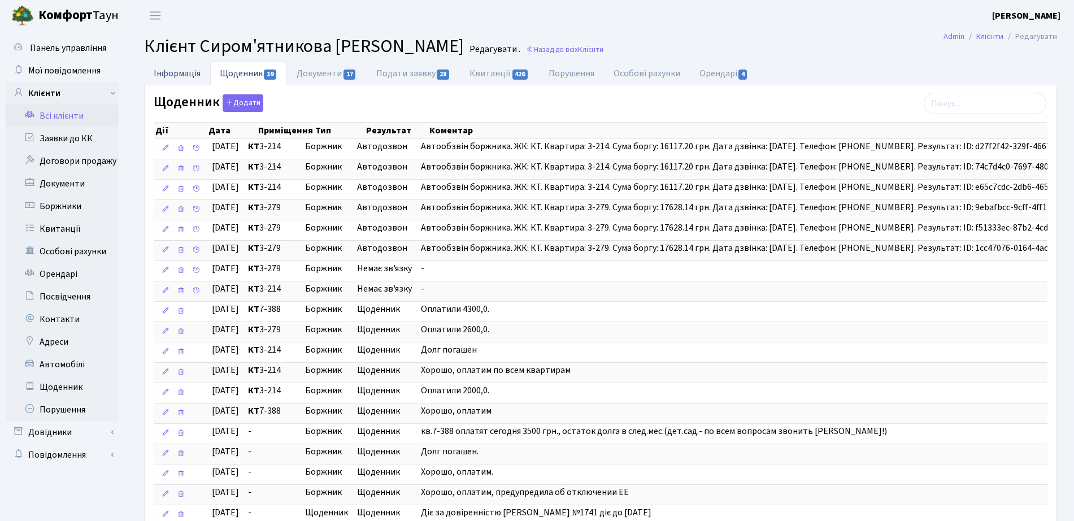
click at [182, 75] on link "Інформація" at bounding box center [177, 73] width 66 height 23
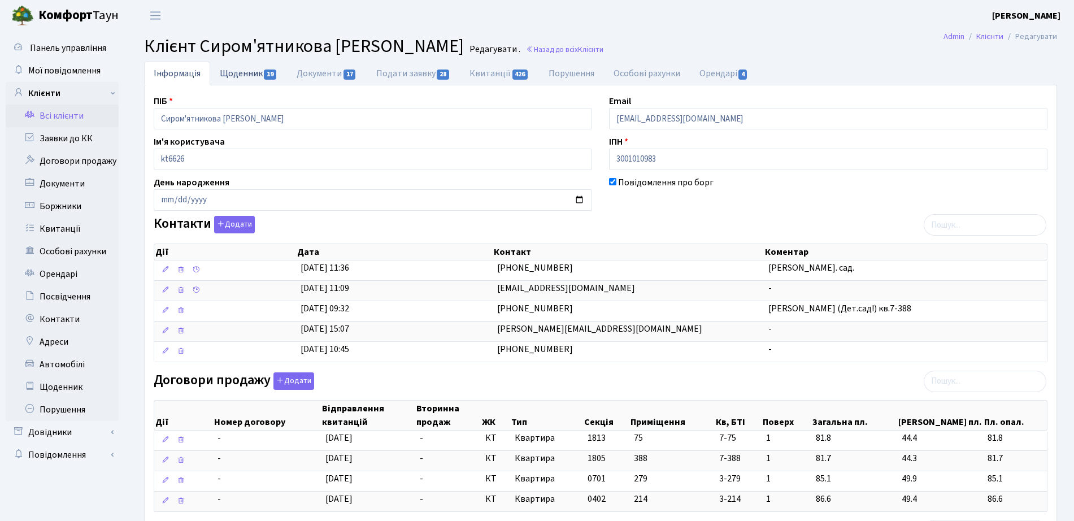
click at [251, 76] on link "Щоденник 19" at bounding box center [248, 73] width 77 height 23
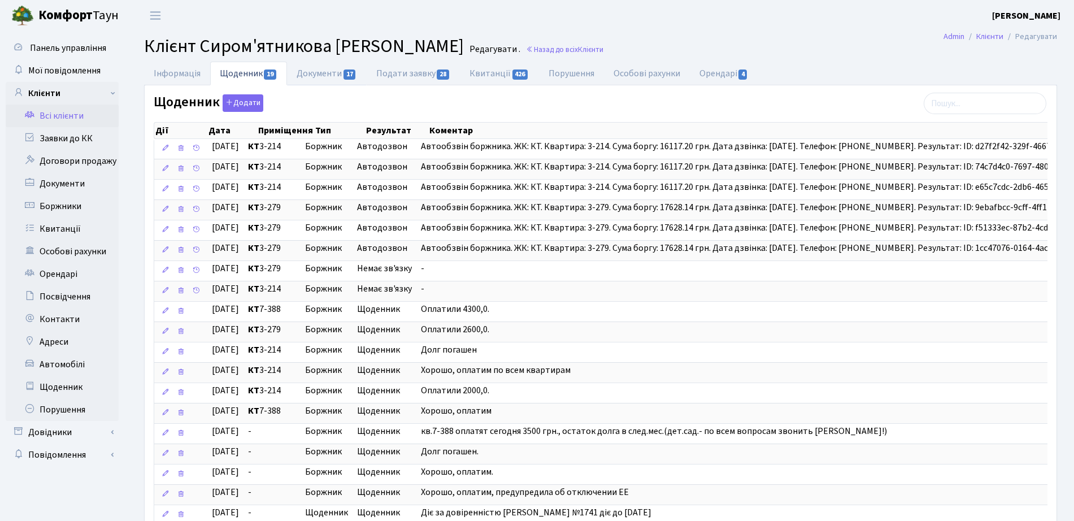
click at [306, 85] on link "Документи 17" at bounding box center [326, 74] width 79 height 24
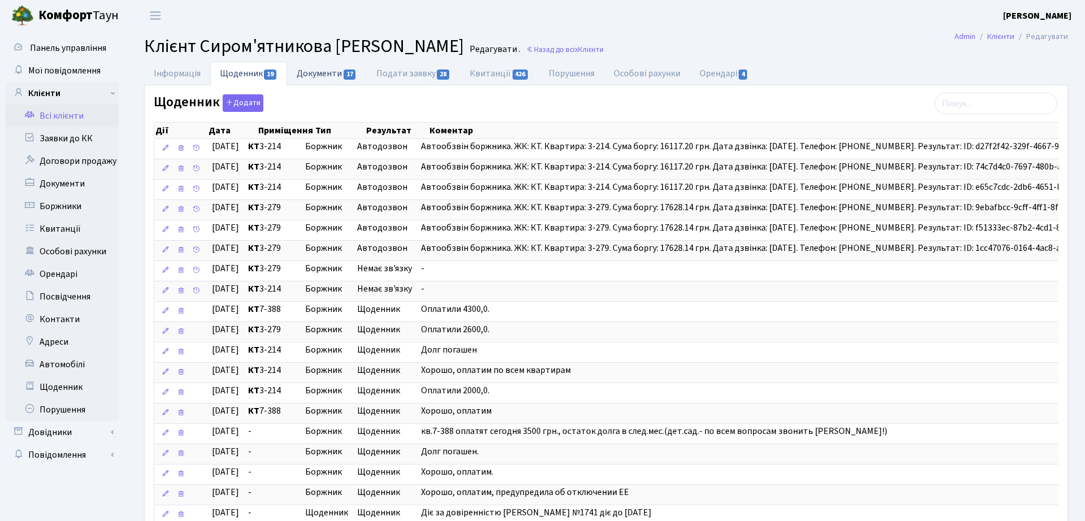
select select "25"
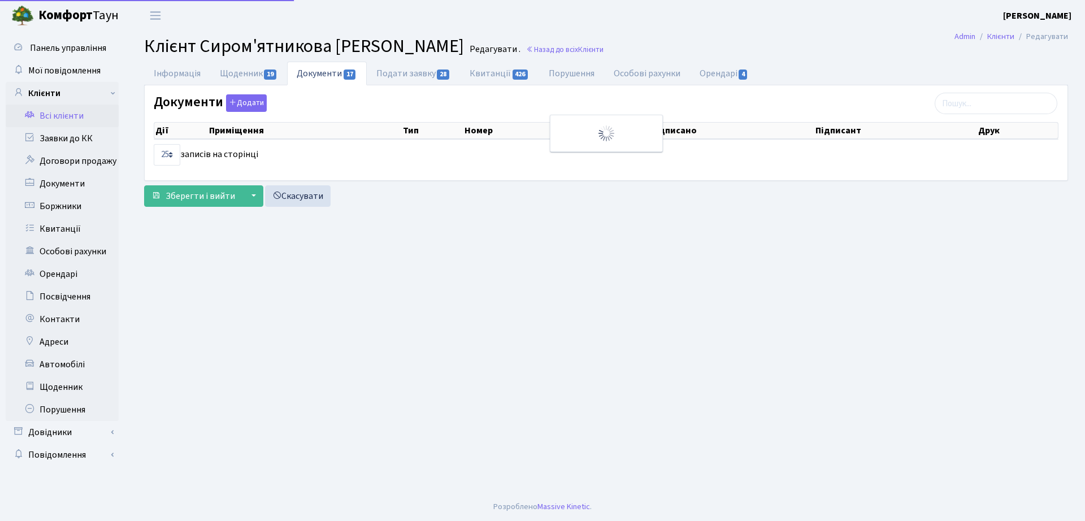
click at [308, 75] on link "Документи 17" at bounding box center [326, 74] width 79 height 24
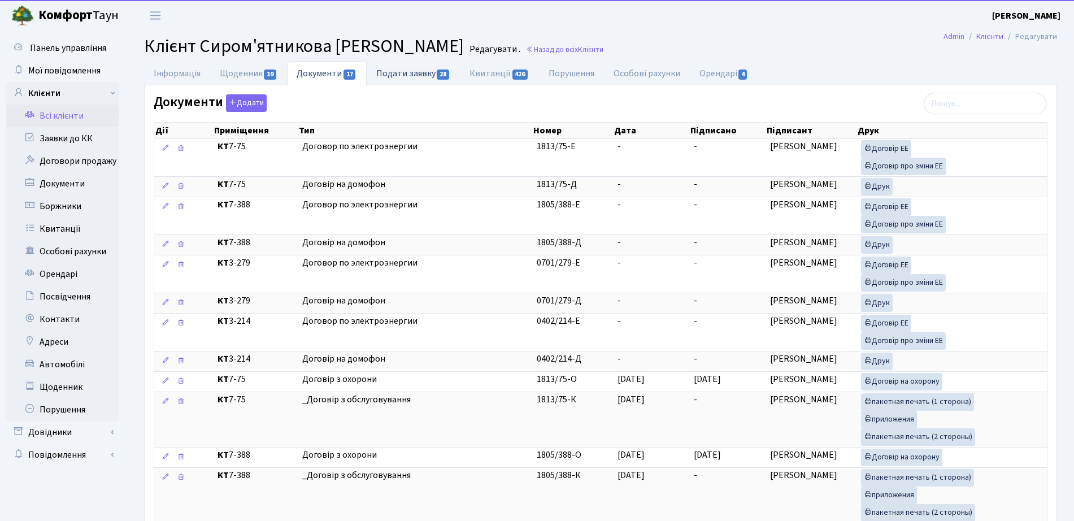
click at [379, 75] on link "Подати заявку 28" at bounding box center [413, 73] width 93 height 23
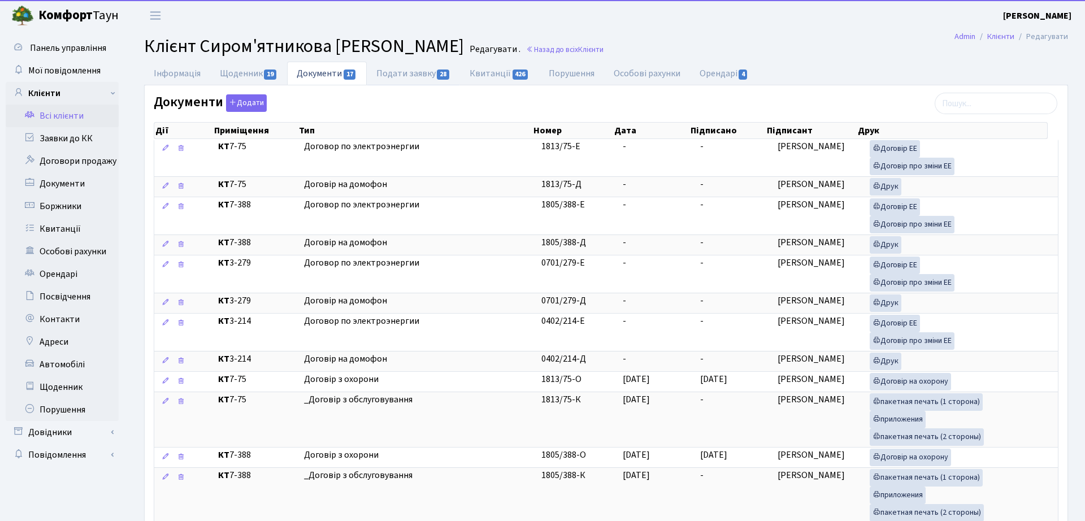
select select "25"
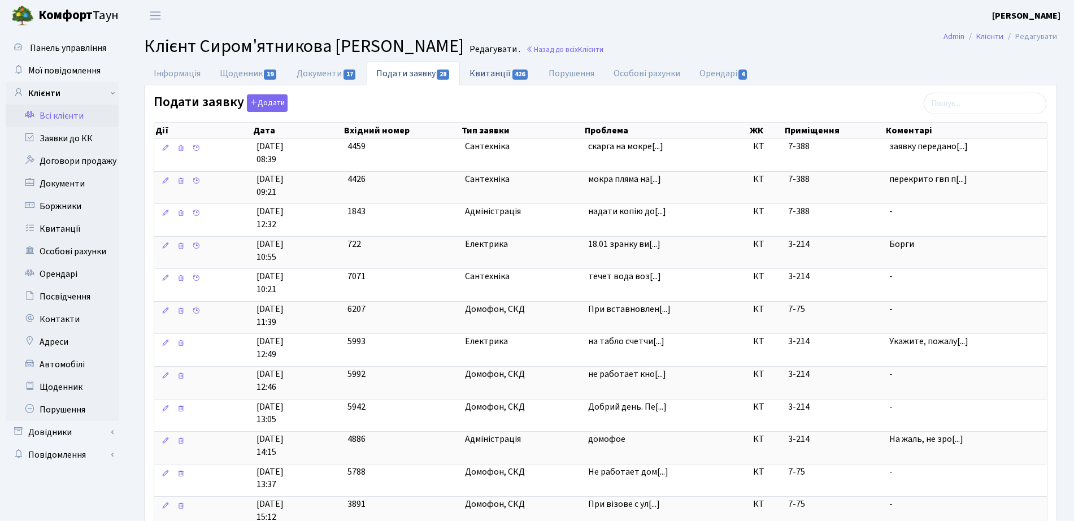
click at [511, 70] on link "Квитанції 426" at bounding box center [499, 73] width 79 height 23
select select "25"
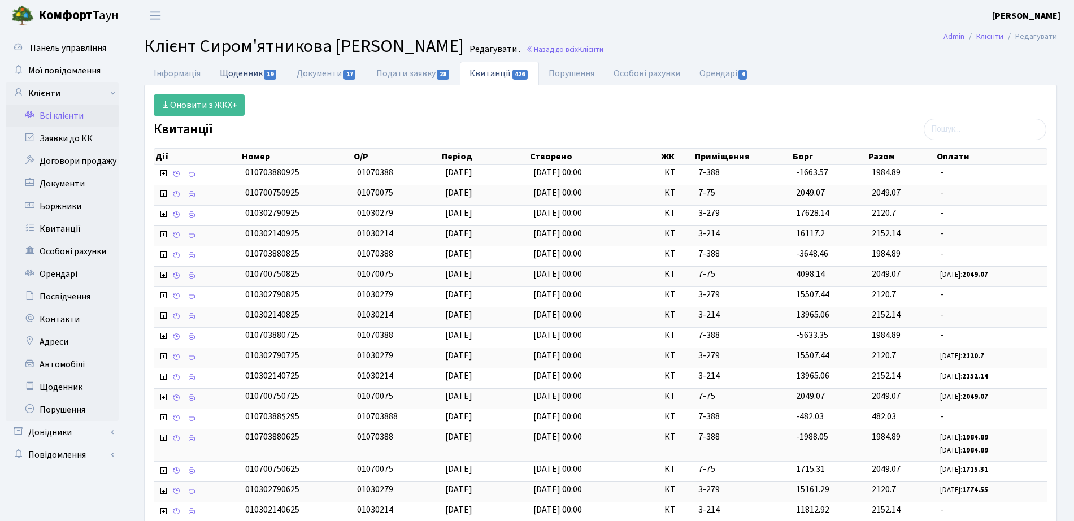
click at [237, 79] on link "Щоденник 19" at bounding box center [248, 73] width 77 height 23
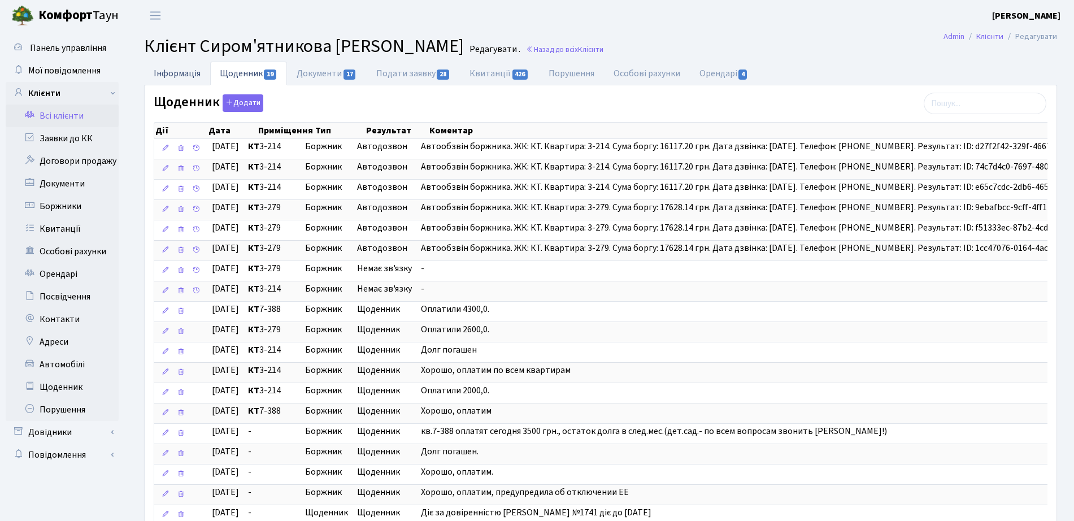
click at [156, 73] on link "Інформація" at bounding box center [177, 73] width 66 height 23
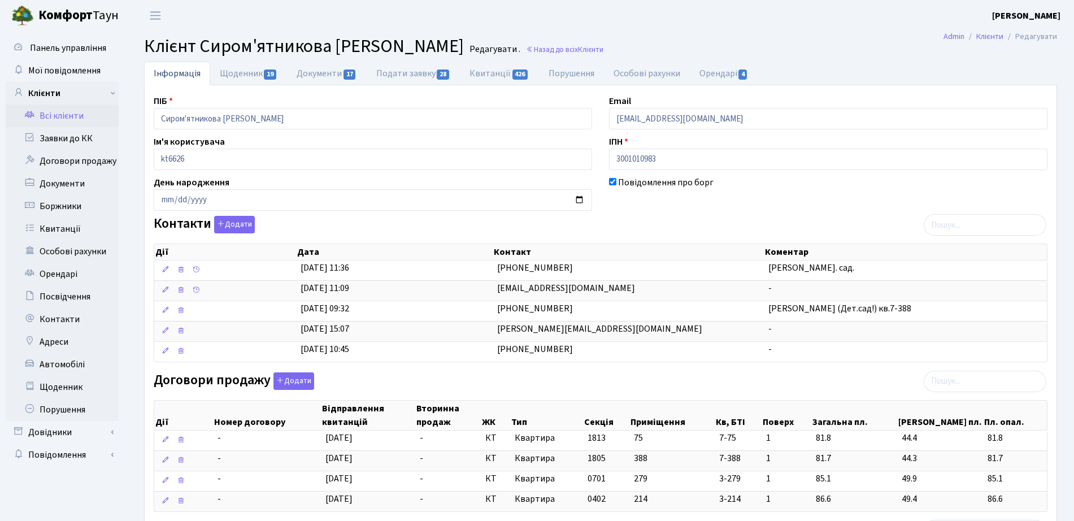
click at [527, 43] on h2 "Клієнт Сиром'ятникова Ірина Іванівна Редагувати . Назад до всіх Клієнти" at bounding box center [600, 46] width 913 height 21
click at [530, 49] on link "Назад до всіх Клієнти" at bounding box center [564, 49] width 77 height 11
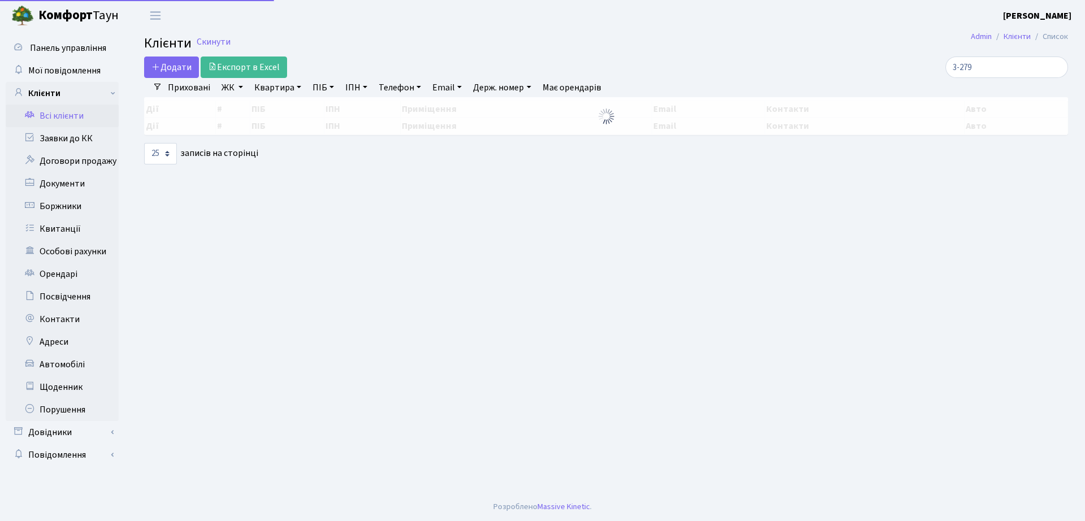
select select "25"
drag, startPoint x: 938, startPoint y: 76, endPoint x: 791, endPoint y: 79, distance: 147.0
click at [823, 77] on div "3-279" at bounding box center [919, 67] width 297 height 21
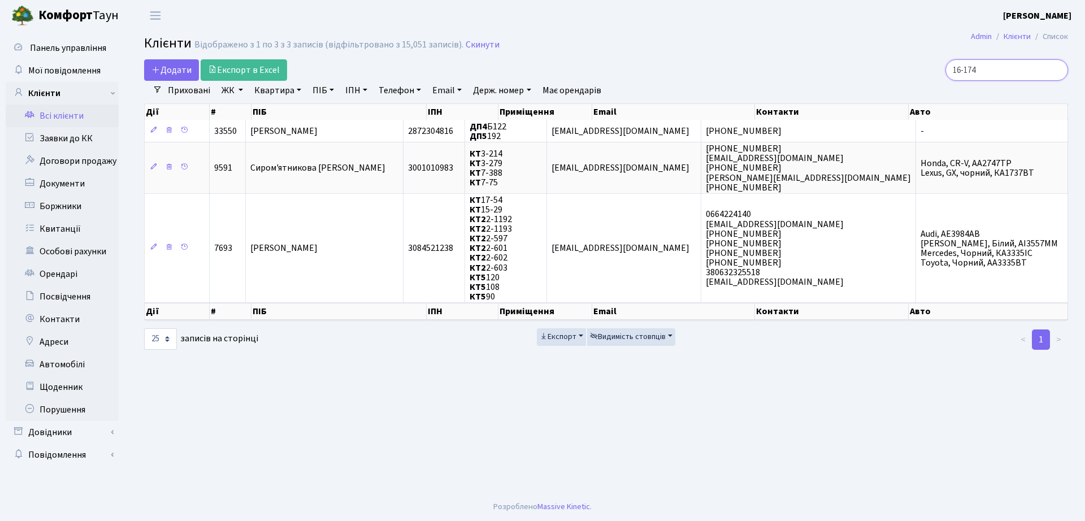
type input "16-174"
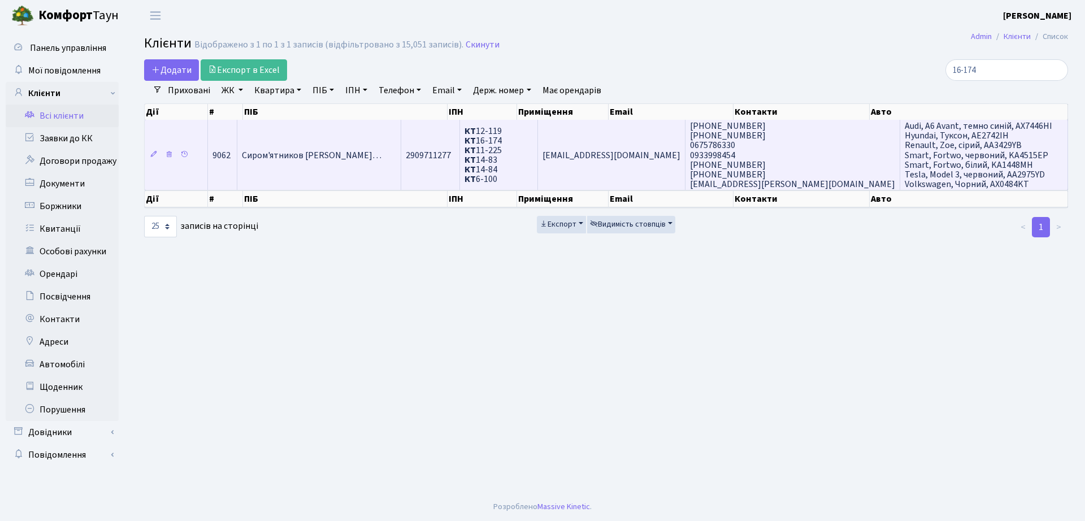
click at [538, 172] on td "КТ 12-119 КТ 16-174 КТ 11-225 КТ 14-83 КТ 14-84 КТ" at bounding box center [499, 155] width 78 height 70
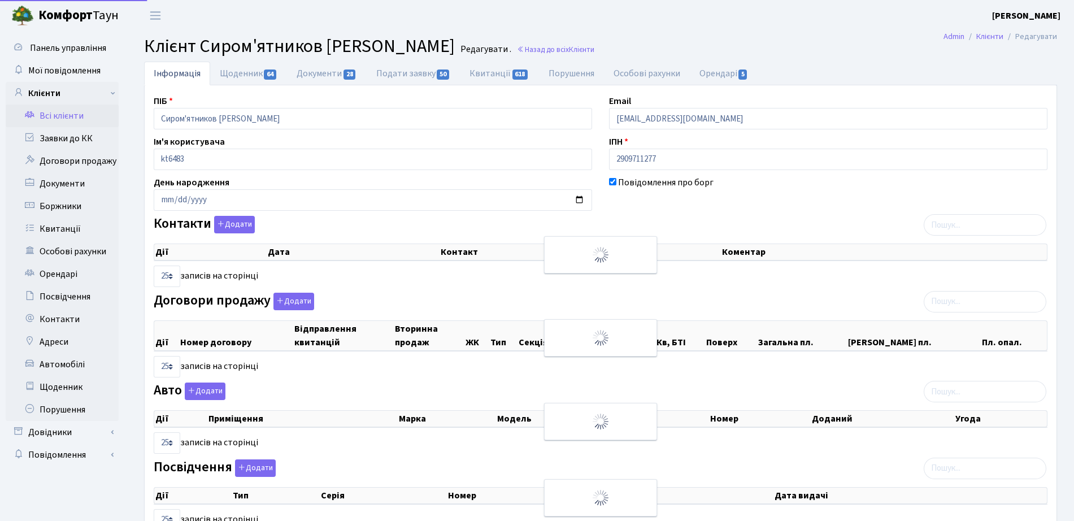
select select "25"
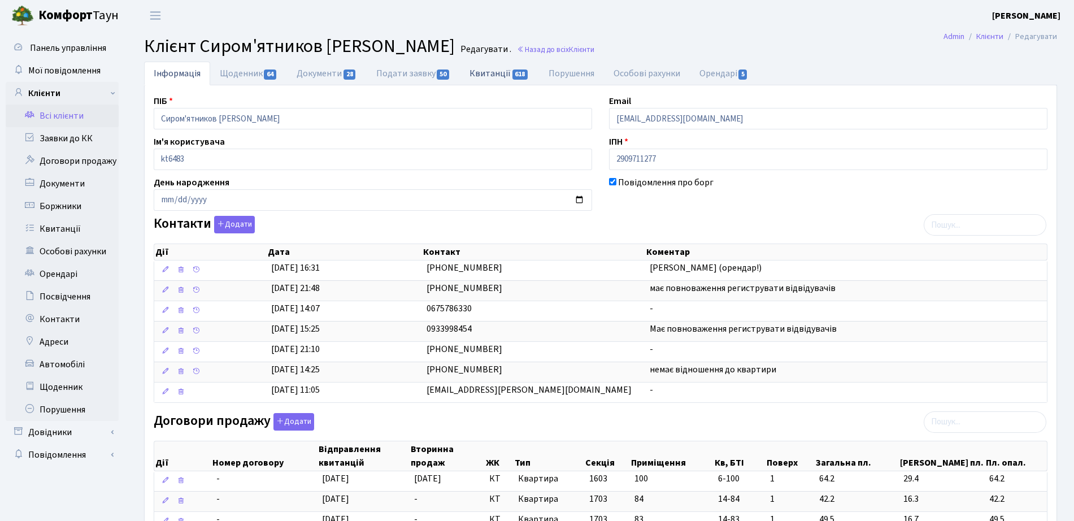
click at [509, 77] on link "Квитанції 618" at bounding box center [499, 73] width 79 height 23
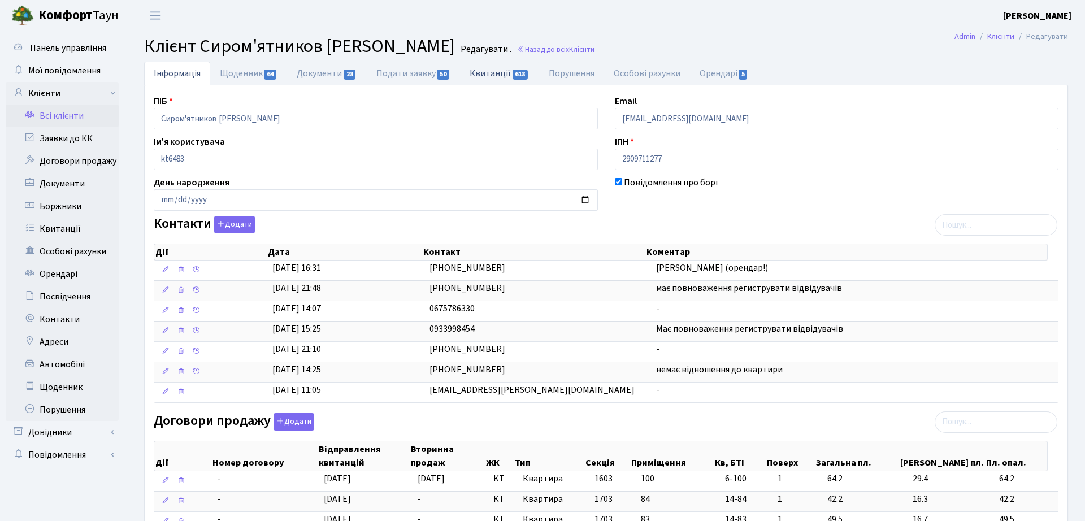
select select "25"
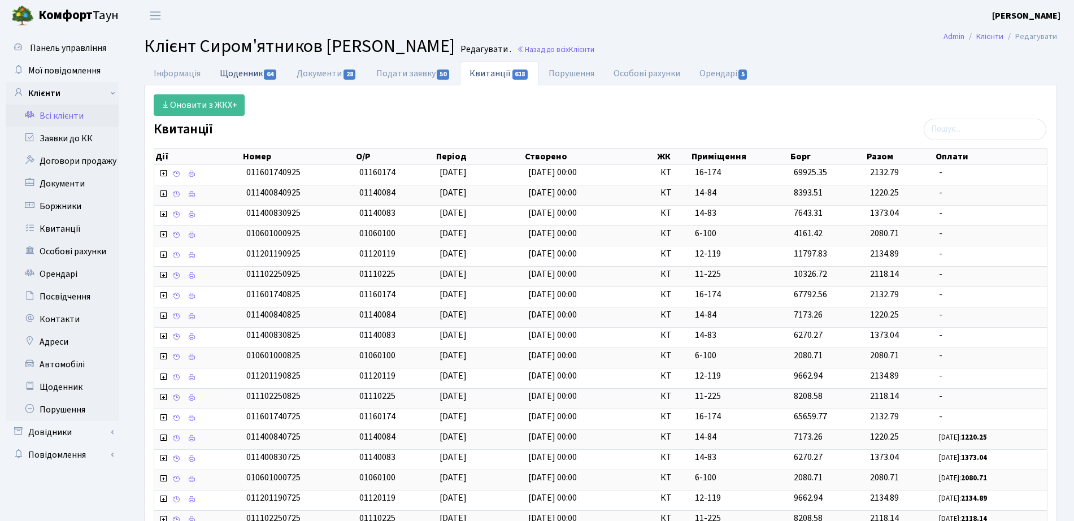
click at [258, 72] on link "Щоденник 64" at bounding box center [248, 73] width 77 height 23
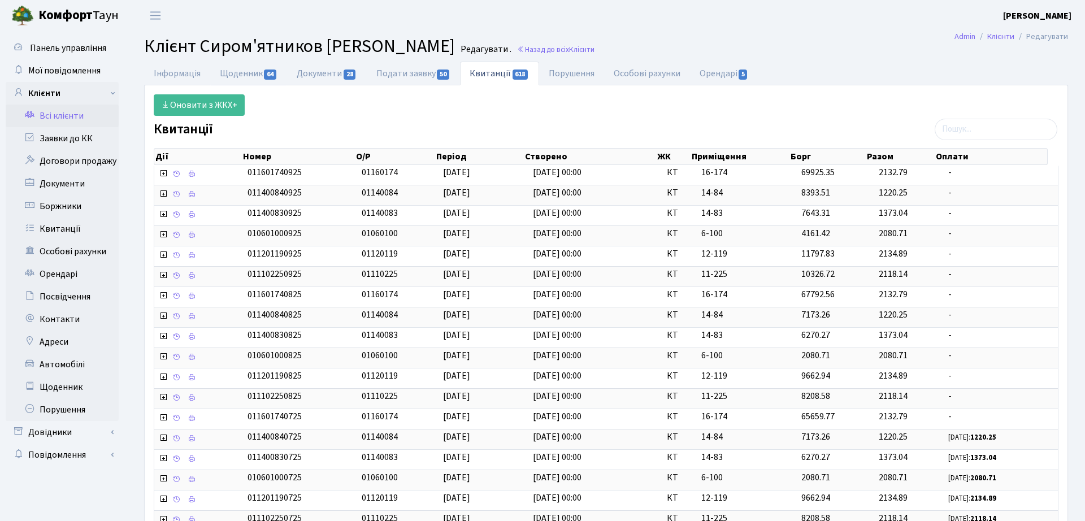
select select "25"
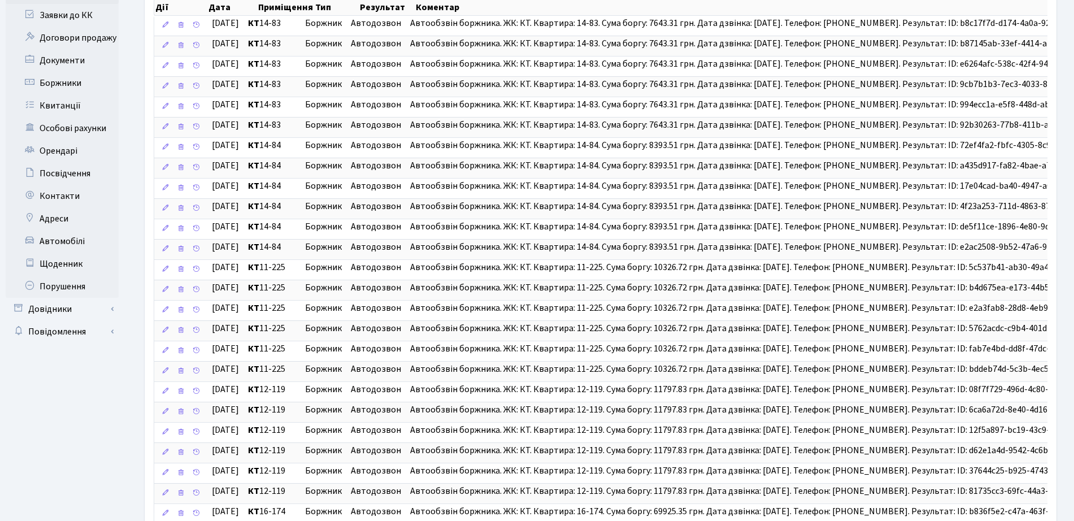
scroll to position [239, 0]
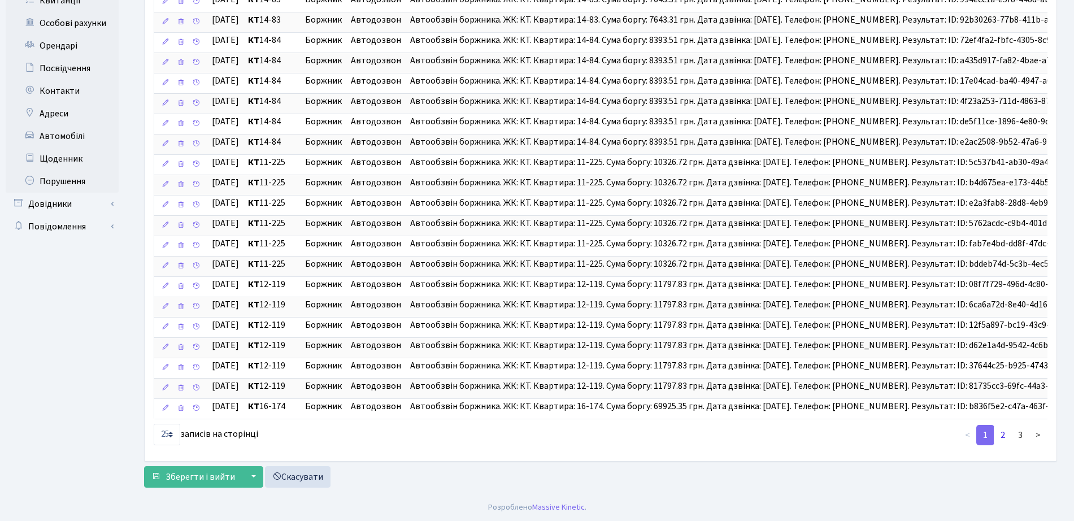
click at [1002, 439] on link "2" at bounding box center [1003, 435] width 18 height 20
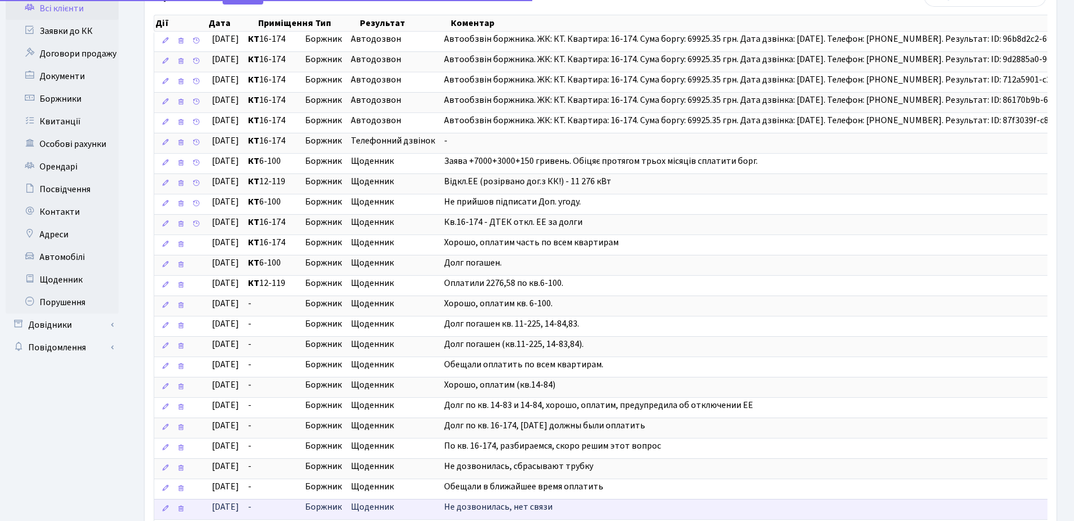
scroll to position [0, 0]
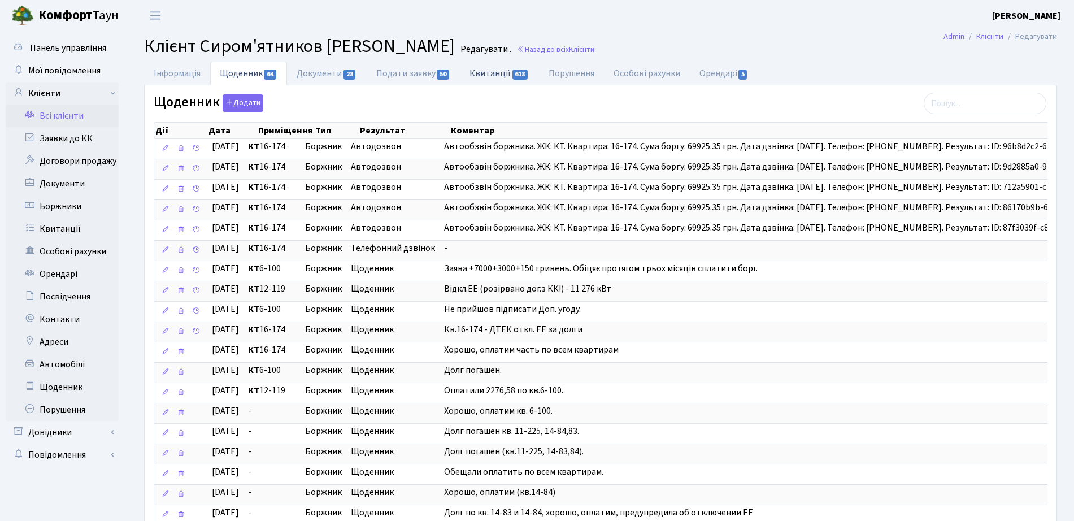
click at [534, 67] on link "Квитанції 618" at bounding box center [499, 73] width 79 height 23
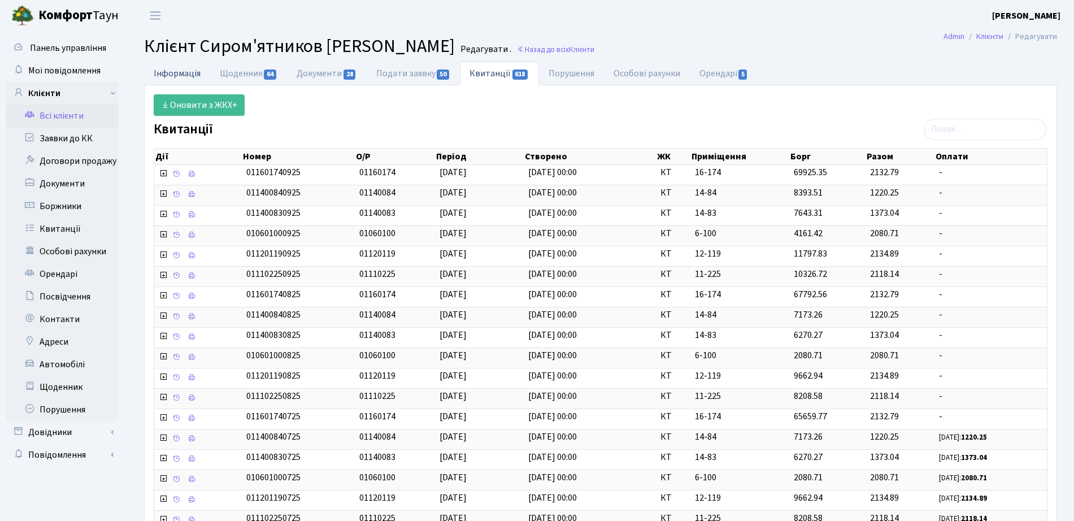
click at [167, 73] on link "Інформація" at bounding box center [177, 73] width 66 height 23
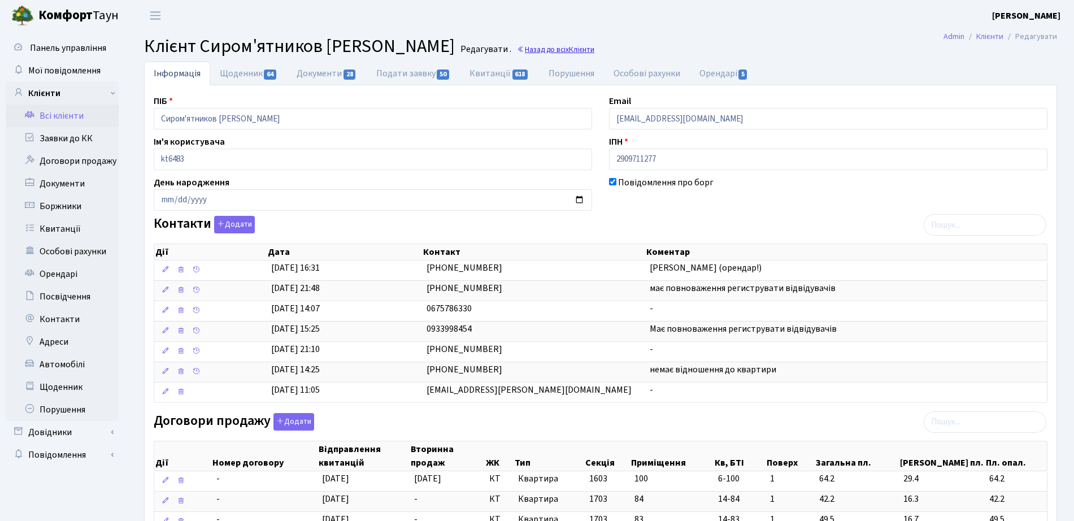
click at [569, 50] on link "Назад до всіх Клієнти" at bounding box center [555, 49] width 77 height 11
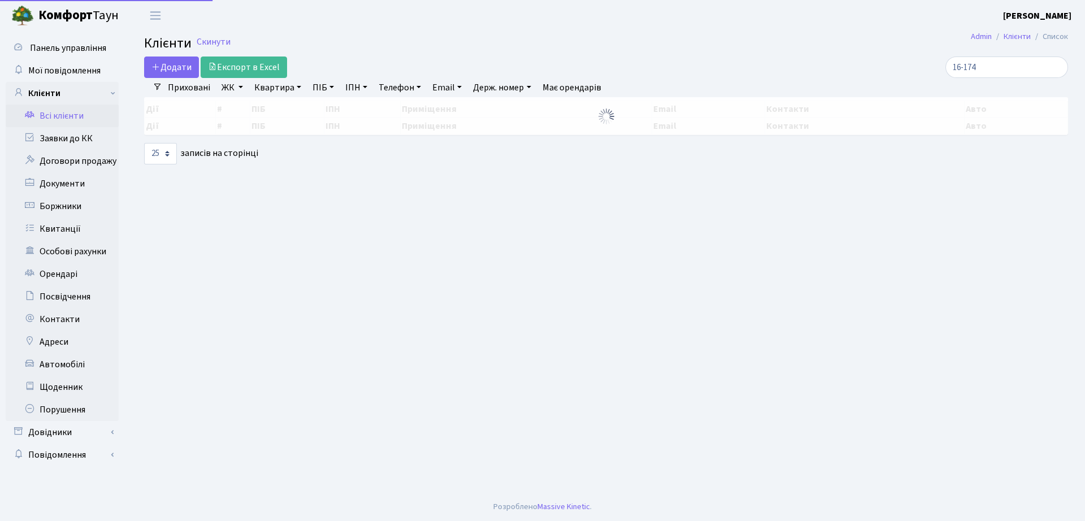
select select "25"
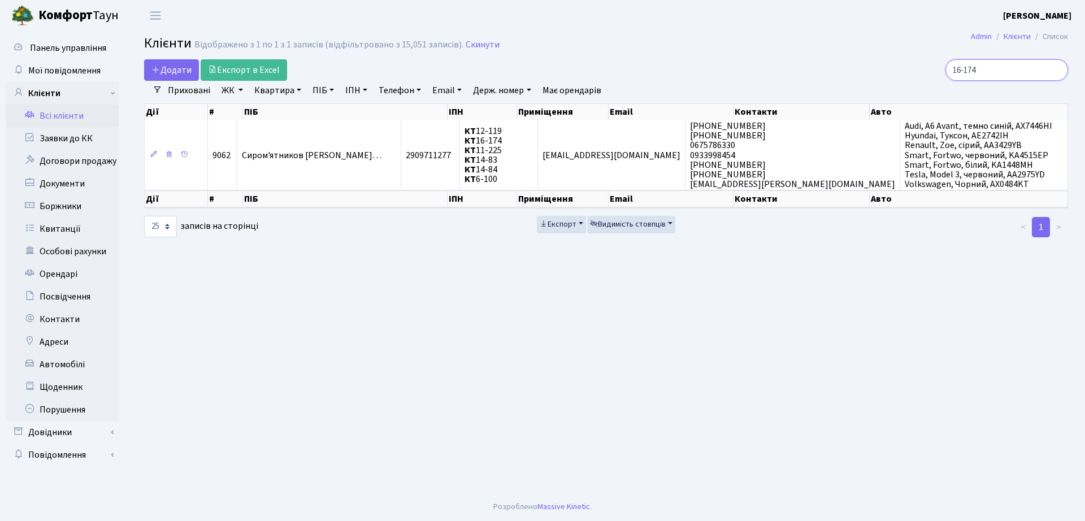
drag, startPoint x: 1012, startPoint y: 66, endPoint x: 758, endPoint y: 61, distance: 254.3
click at [767, 66] on div "16-174" at bounding box center [920, 69] width 314 height 21
type input "сиром"
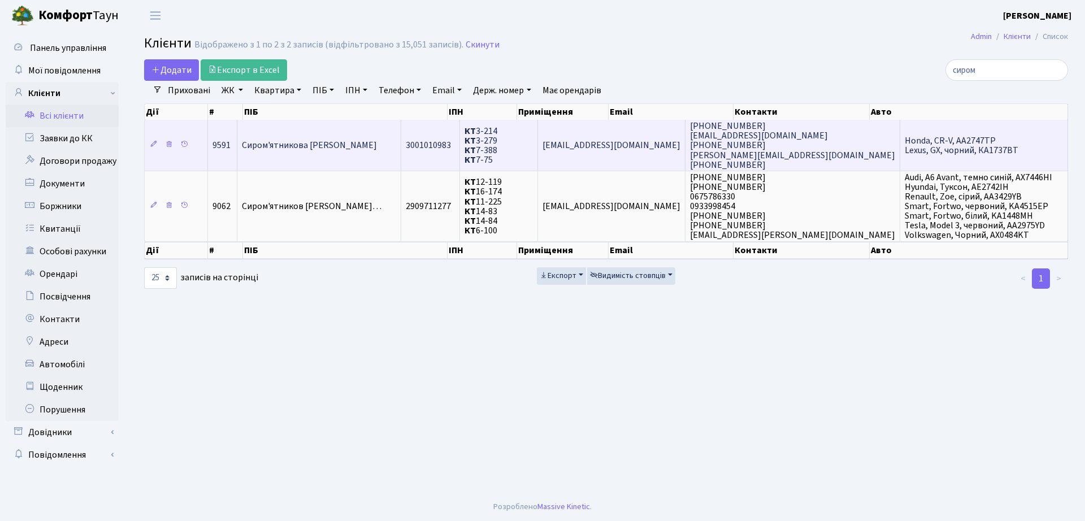
click at [337, 158] on td "Сиром'ятникова [PERSON_NAME]" at bounding box center [319, 145] width 164 height 51
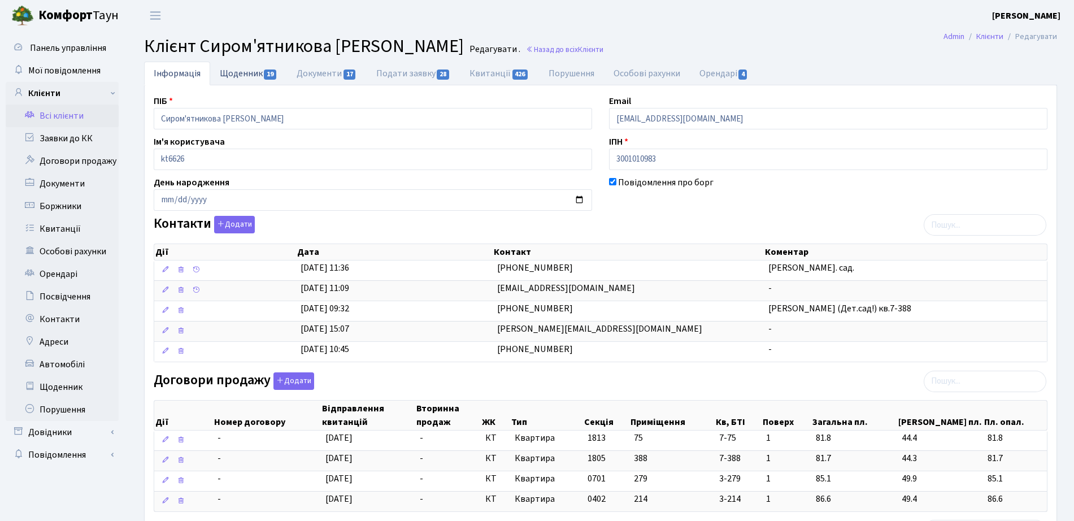
click at [228, 80] on link "Щоденник 19" at bounding box center [248, 73] width 77 height 23
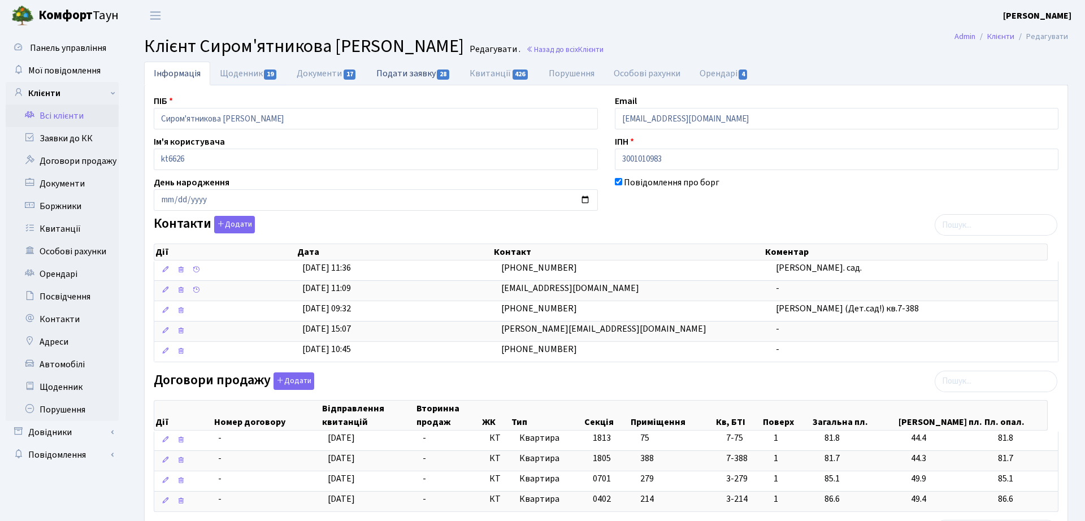
select select "25"
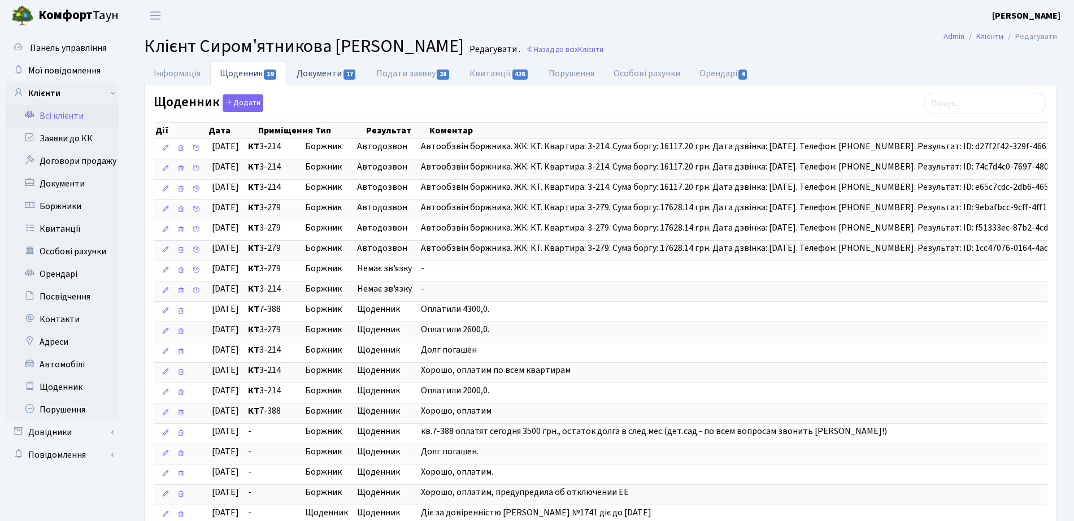
click at [346, 70] on span "17" at bounding box center [350, 75] width 12 height 10
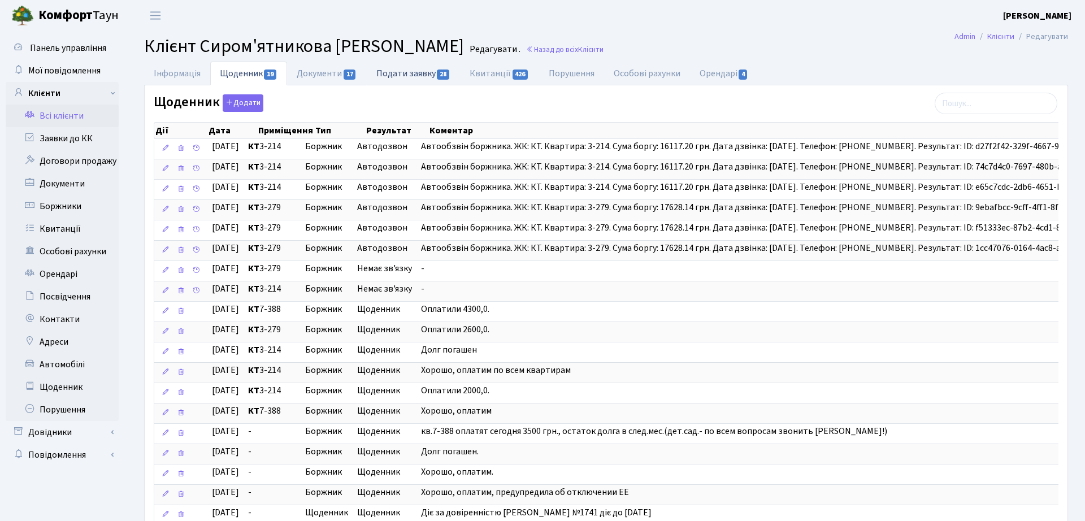
select select "25"
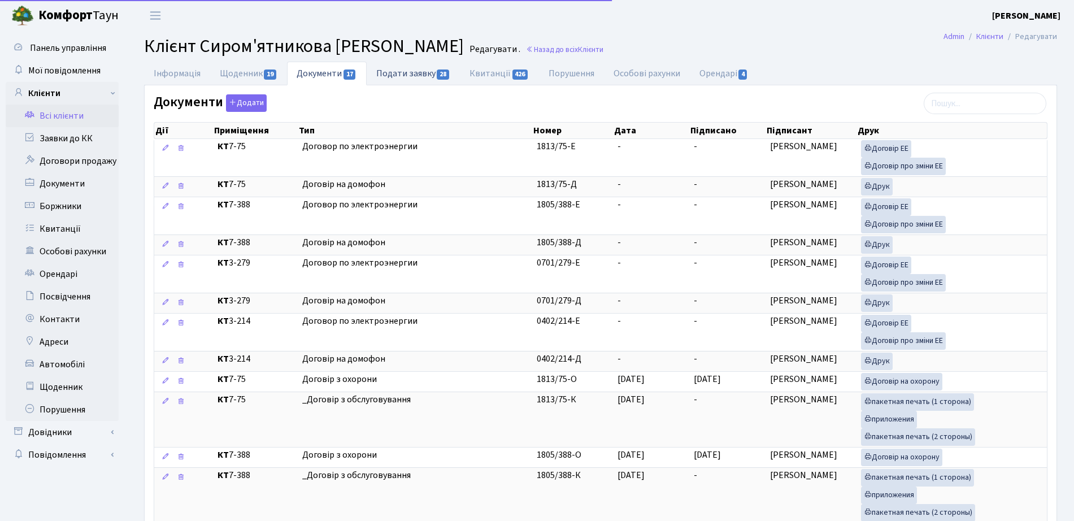
click at [437, 66] on link "Подати заявку 28" at bounding box center [413, 73] width 93 height 23
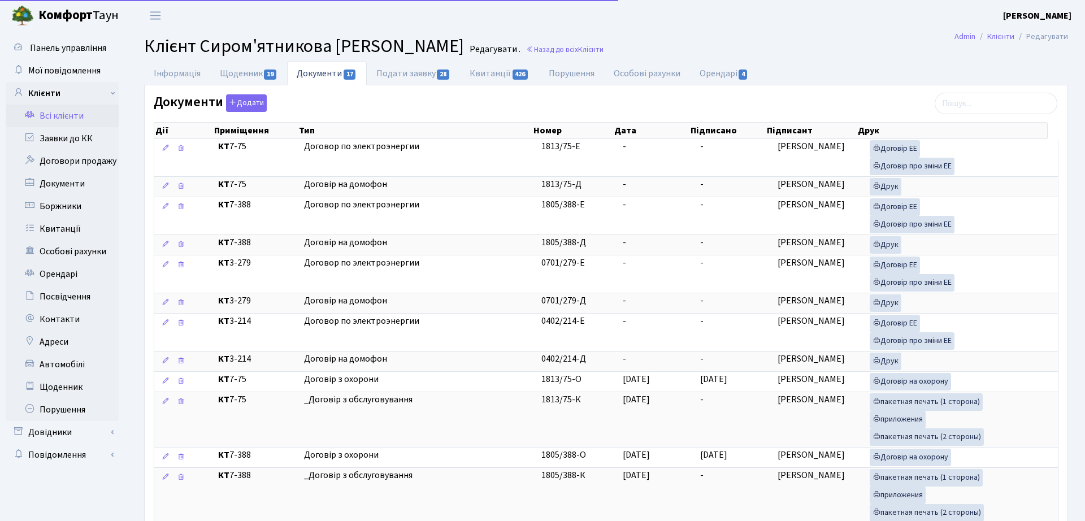
select select "25"
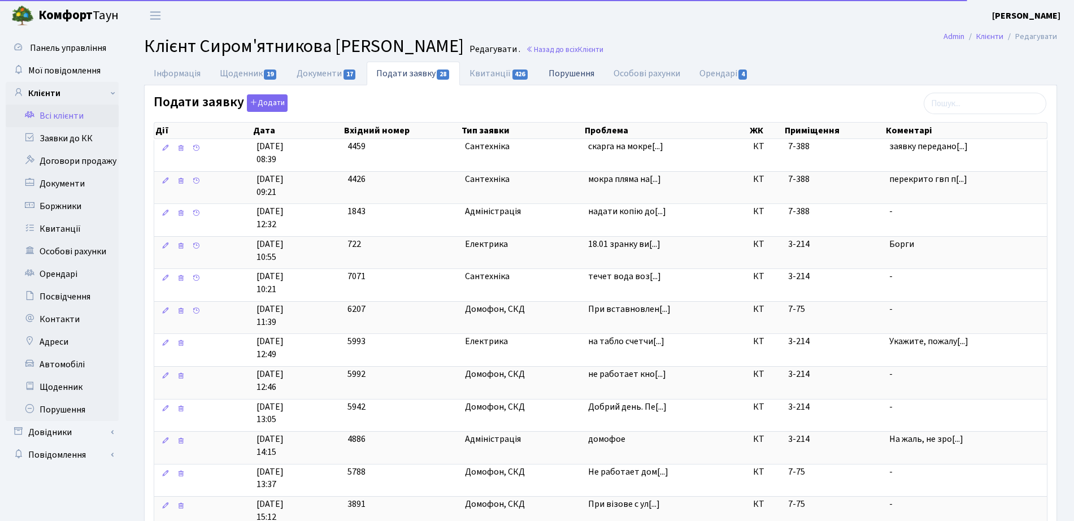
click at [568, 76] on link "Порушення" at bounding box center [571, 73] width 65 height 23
select select "25"
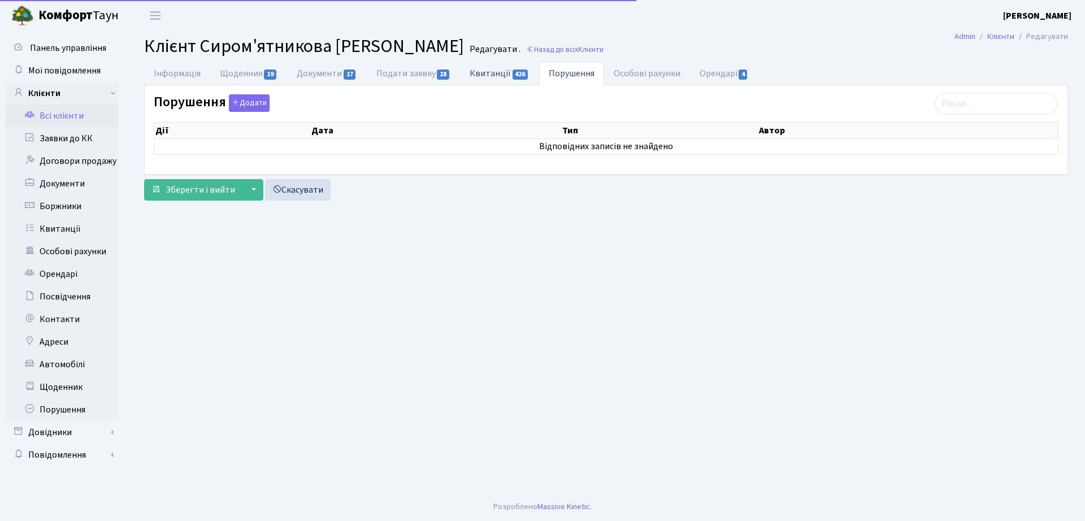
click at [514, 79] on span "426" at bounding box center [521, 75] width 16 height 10
select select "25"
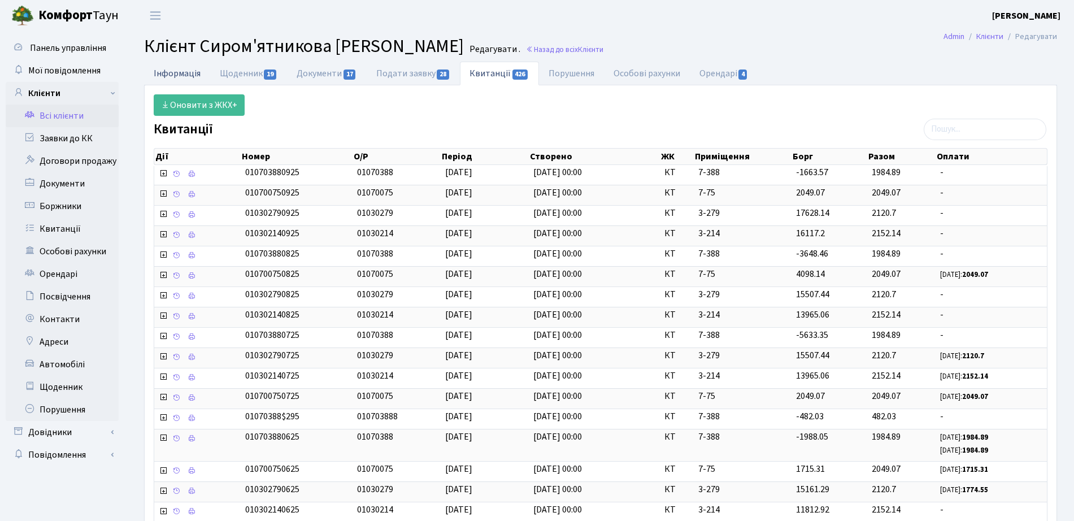
click at [197, 72] on link "Інформація" at bounding box center [177, 73] width 66 height 23
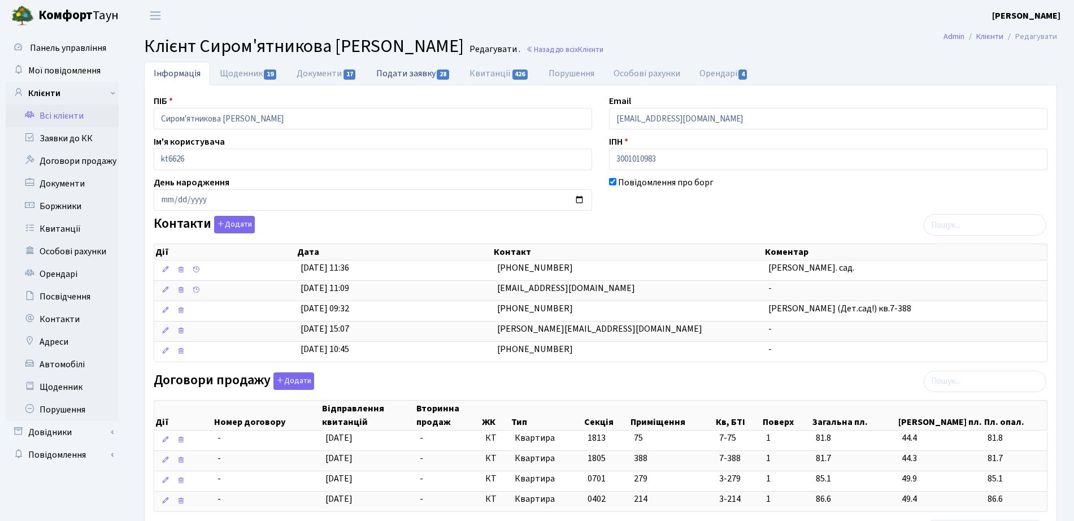
click at [438, 67] on link "Подати заявку 28" at bounding box center [413, 73] width 93 height 23
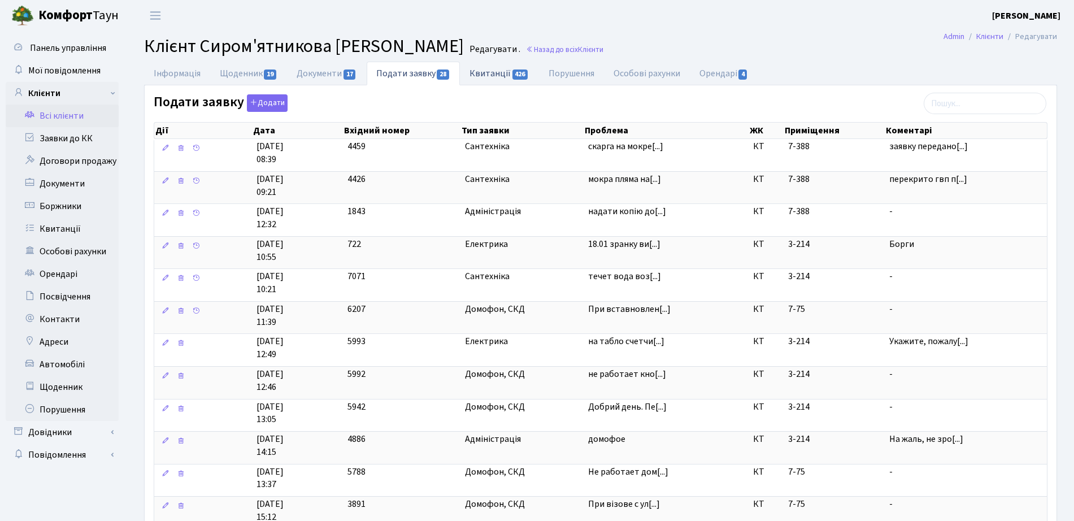
click at [506, 67] on link "Квитанції 426" at bounding box center [499, 73] width 79 height 23
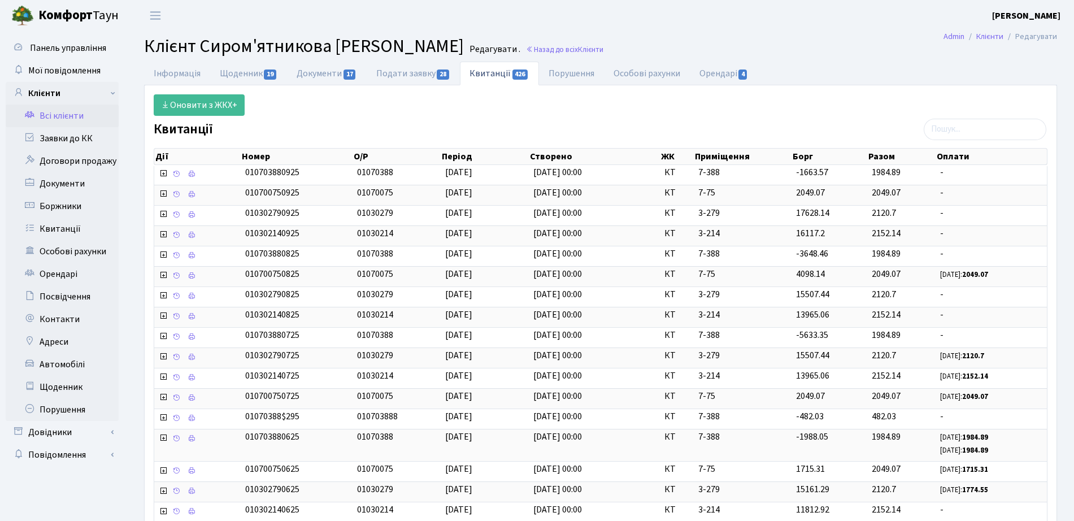
click at [514, 57] on h2 "Клієнт Сиром'ятникова Ірина Іванівна Редагувати . Назад до всіх Клієнти" at bounding box center [600, 46] width 913 height 21
click at [529, 47] on link "Назад до всіх Клієнти" at bounding box center [564, 49] width 77 height 11
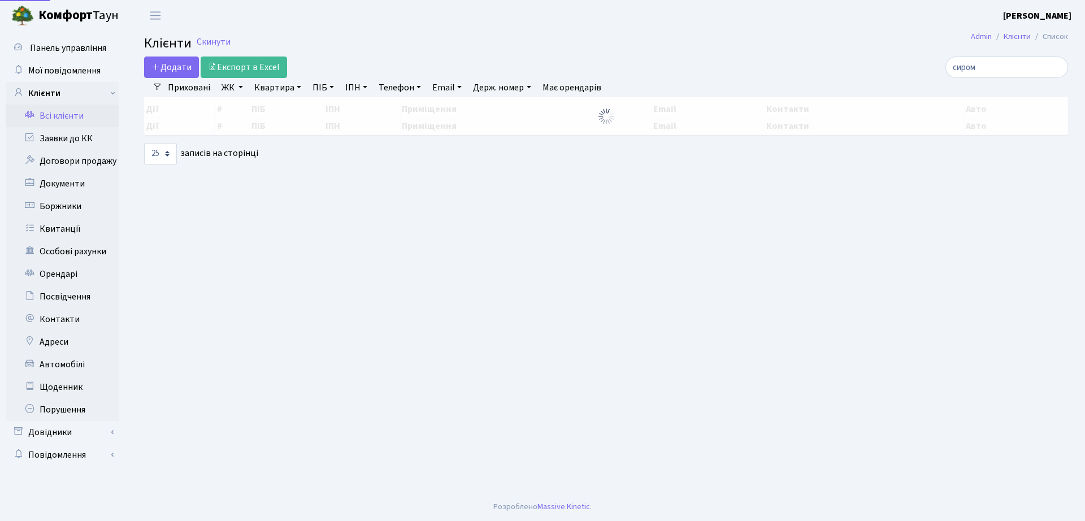
select select "25"
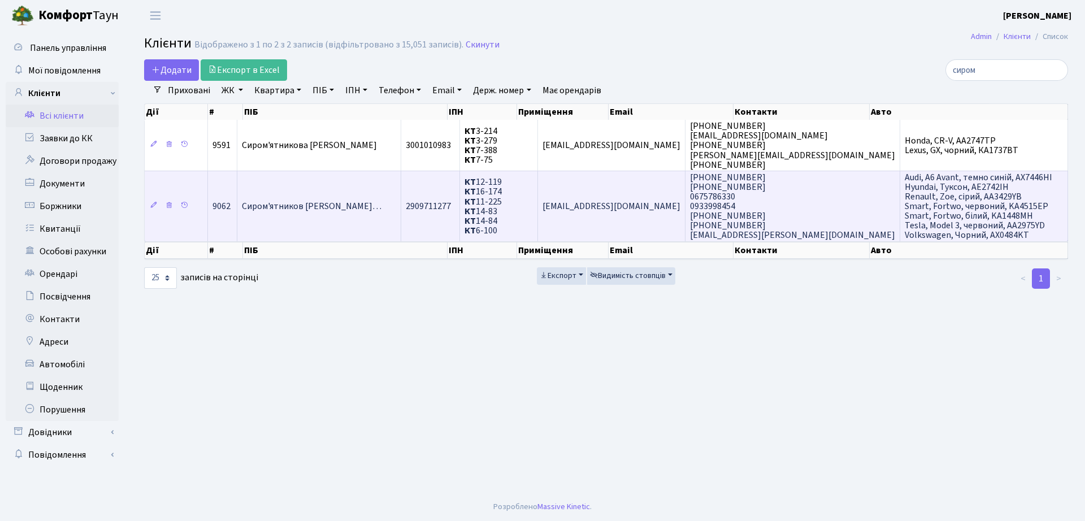
click at [272, 207] on span "Сиром'ятников [PERSON_NAME]…" at bounding box center [312, 206] width 140 height 12
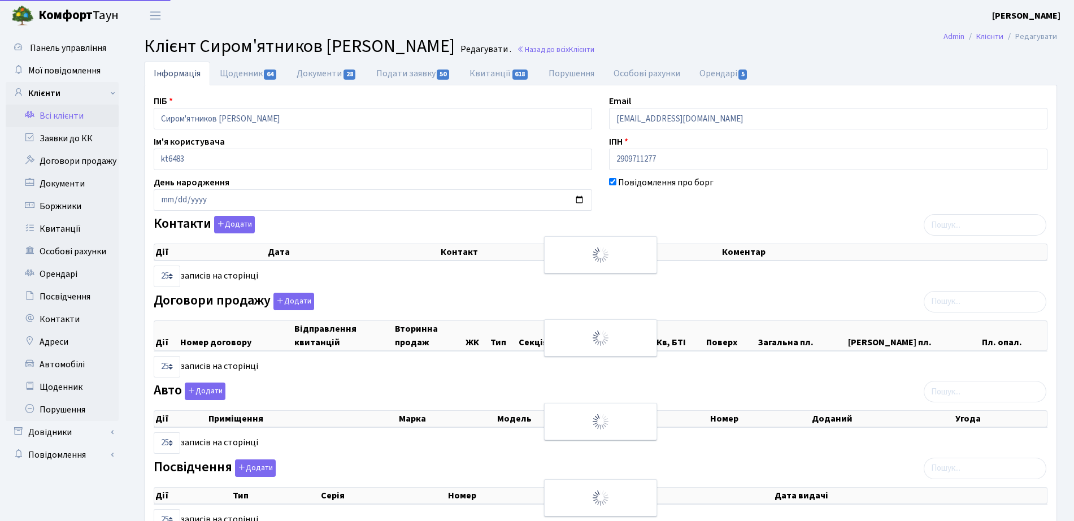
select select "25"
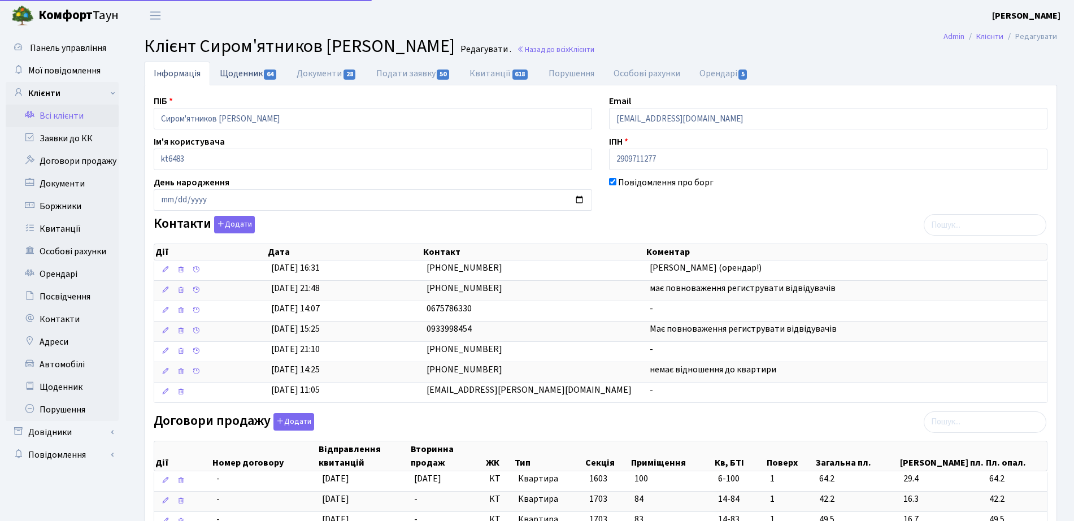
click at [275, 78] on span "64" at bounding box center [270, 75] width 12 height 10
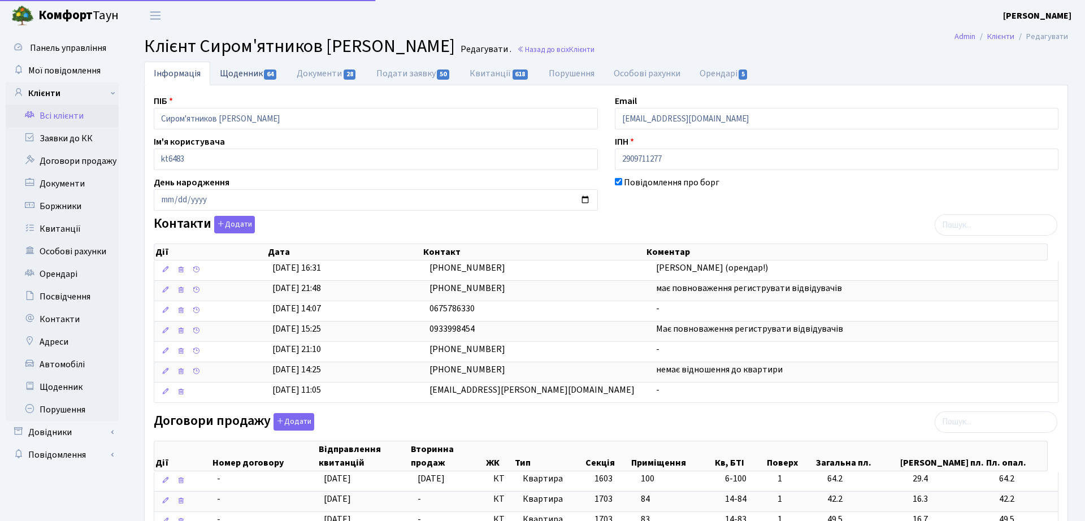
select select "25"
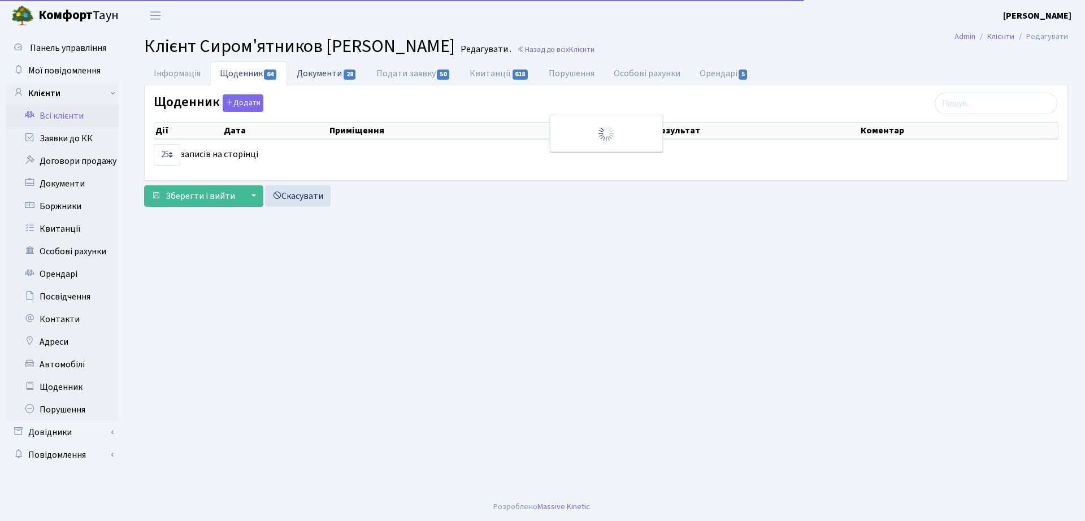
click at [328, 76] on link "Документи 28" at bounding box center [326, 73] width 79 height 23
select select "25"
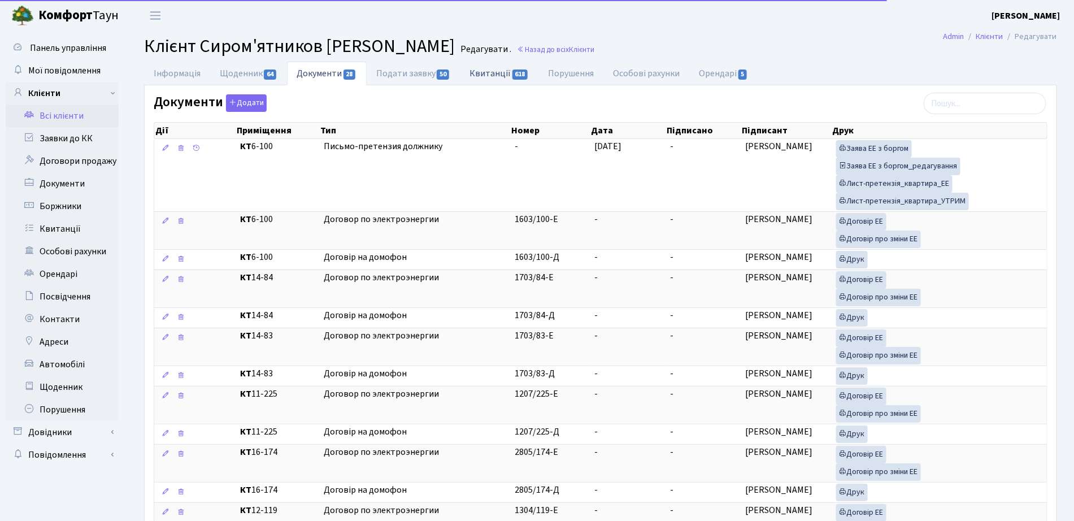
click at [520, 67] on link "Квитанції 618" at bounding box center [499, 73] width 79 height 23
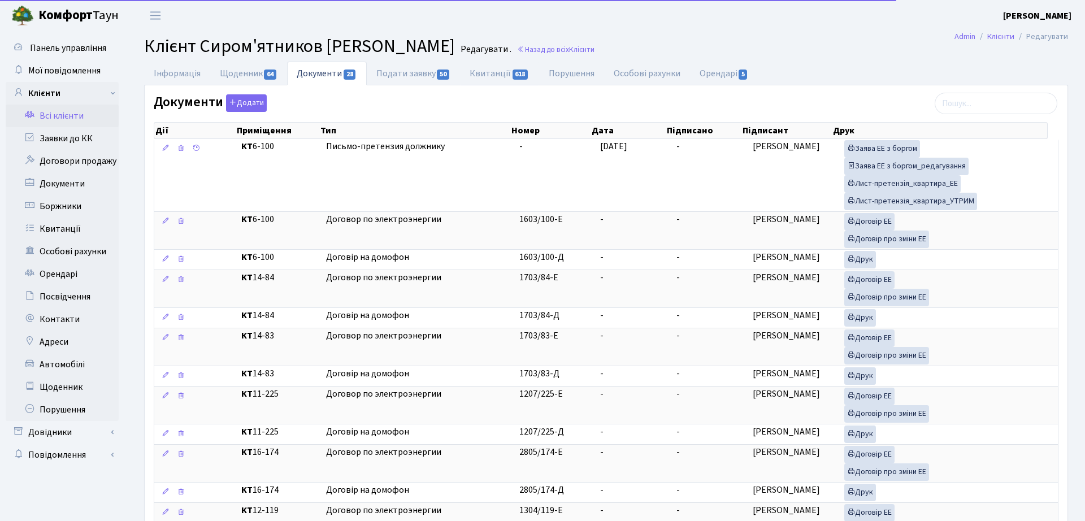
select select "25"
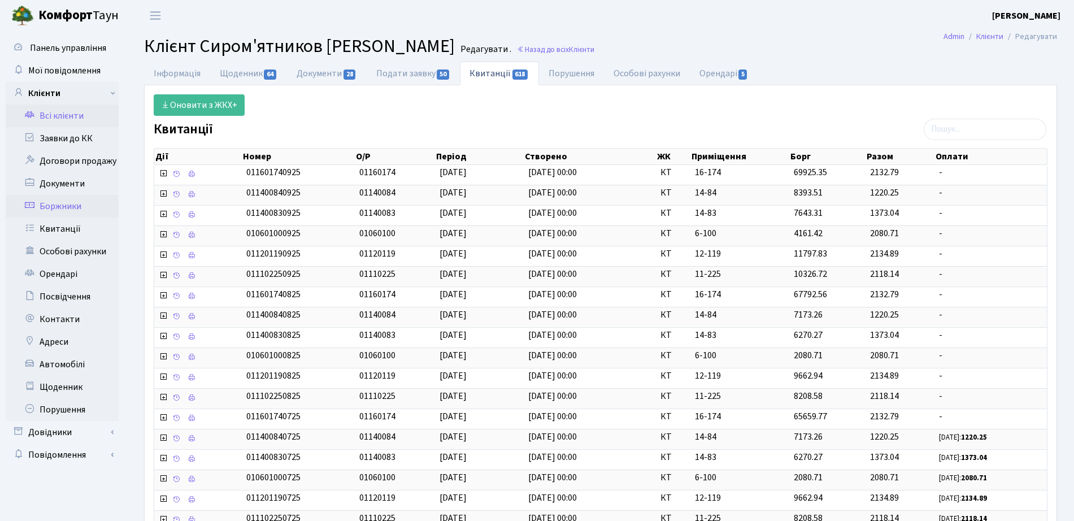
click at [72, 208] on link "Боржники" at bounding box center [62, 206] width 113 height 23
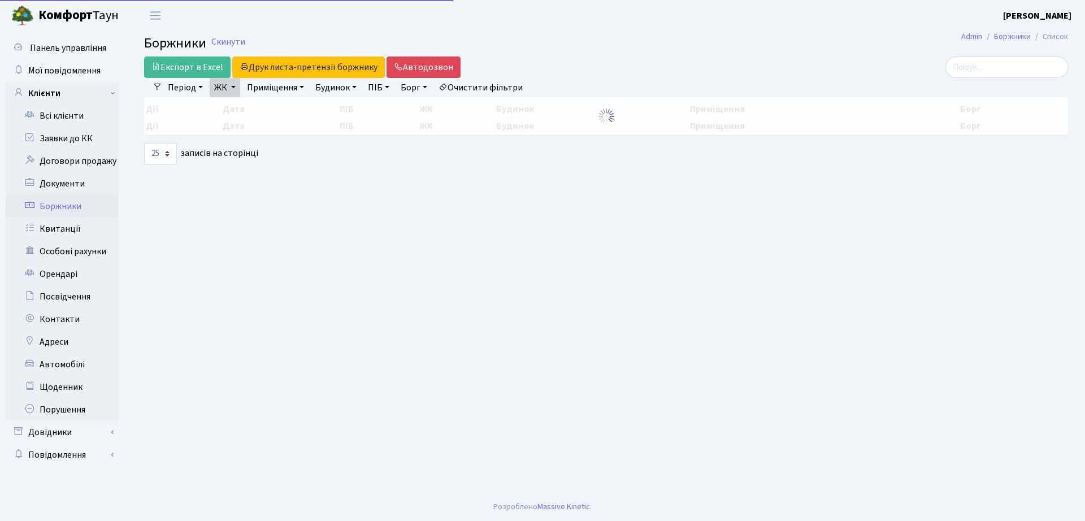
select select "25"
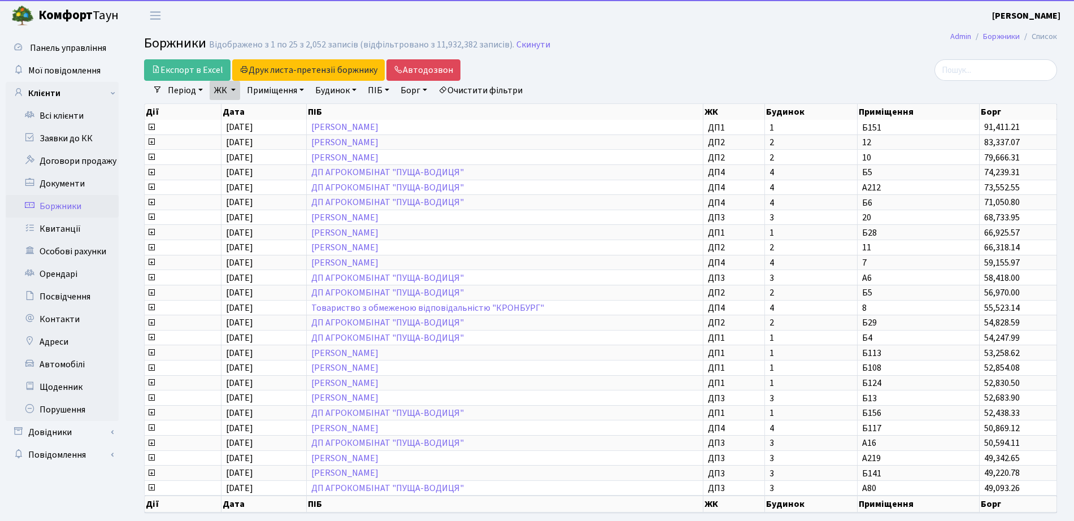
click at [233, 82] on link "ЖК" at bounding box center [225, 90] width 31 height 19
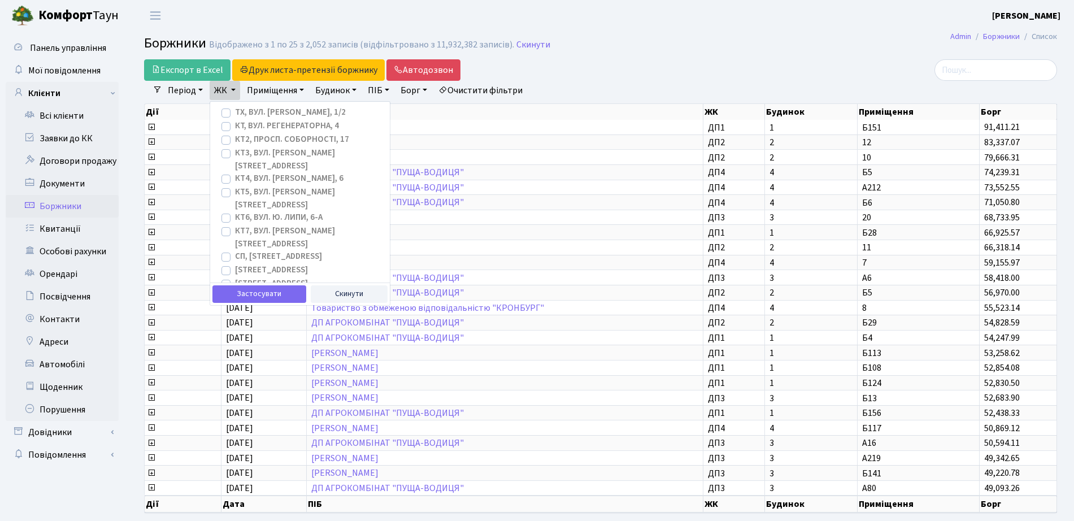
click at [578, 60] on div "Експорт в Excel Друк листа-претензії боржнику ЖК КТ ЦП ТХ КТ2 КТ3 КТ4 КТ5 КТ6 К…" at bounding box center [445, 69] width 603 height 21
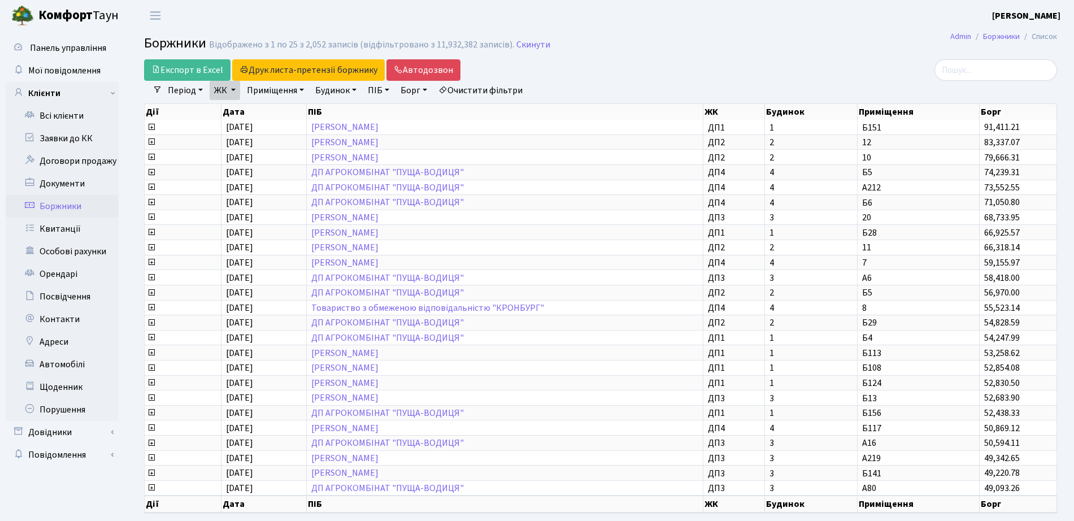
click at [459, 87] on link "Очистити фільтри" at bounding box center [480, 90] width 93 height 19
checkbox input "false"
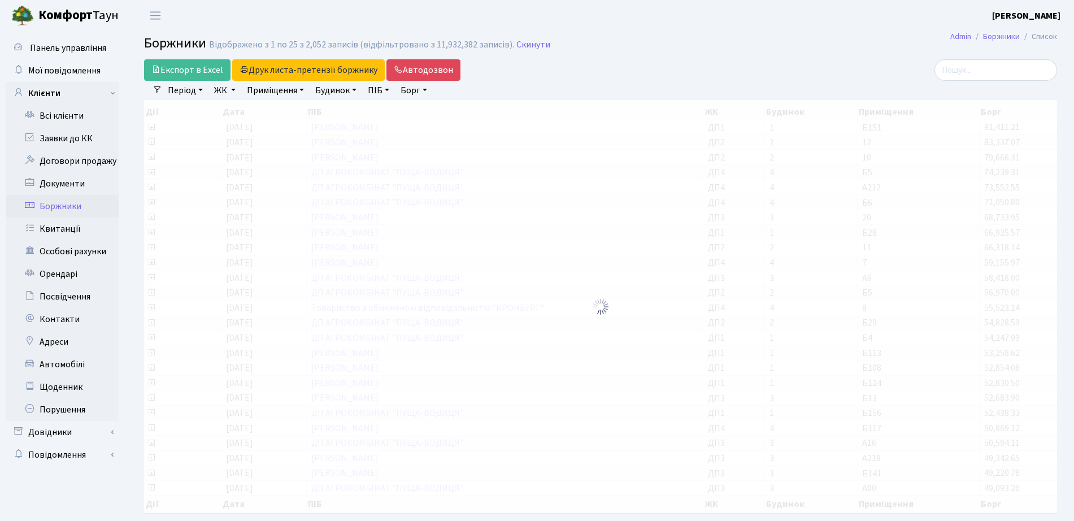
click at [219, 92] on link "ЖК" at bounding box center [225, 90] width 31 height 19
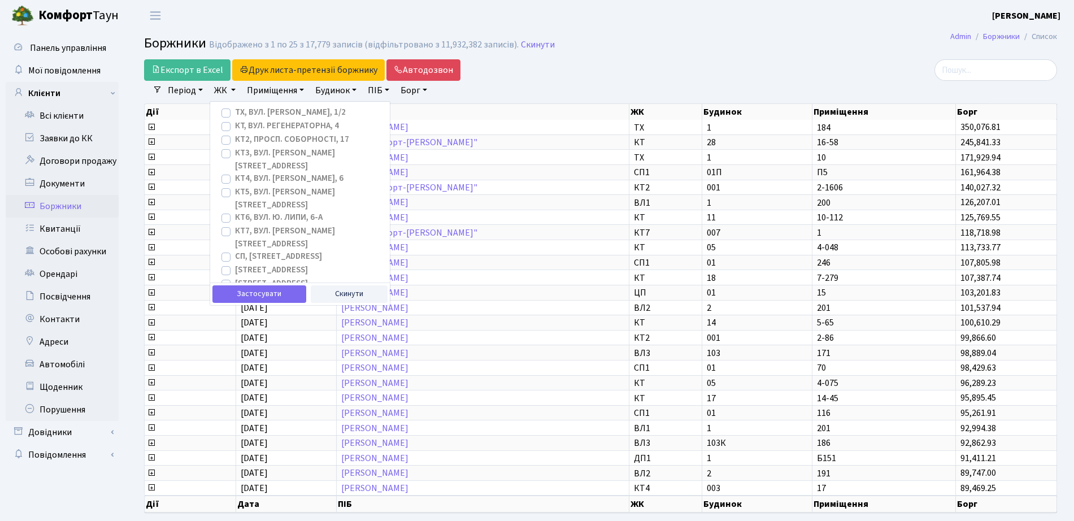
click at [639, 46] on h2 "Боржники Відображено з 1 по 25 з 17,779 записів (відфільтровано з 11,932,382 за…" at bounding box center [600, 45] width 913 height 19
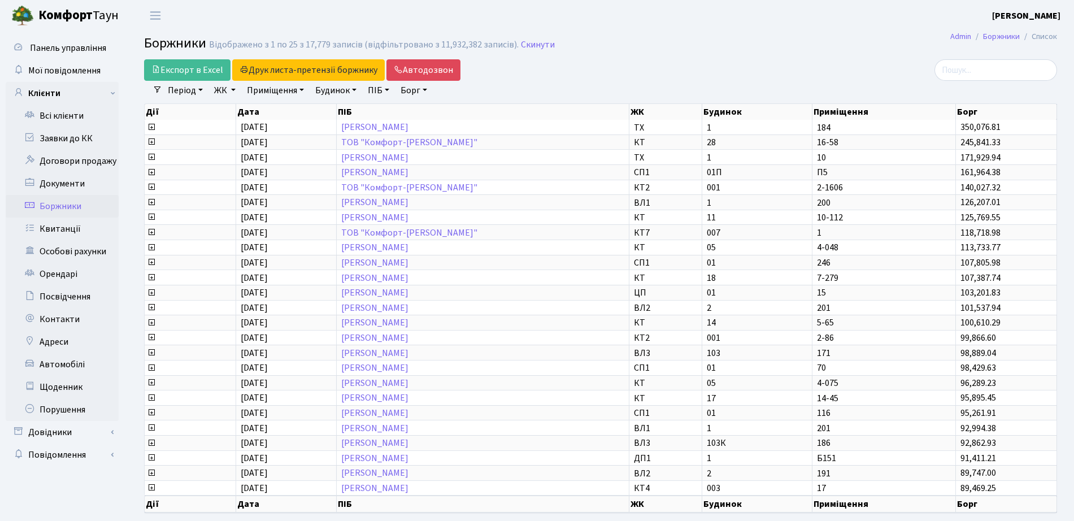
click at [226, 94] on link "ЖК" at bounding box center [225, 90] width 31 height 19
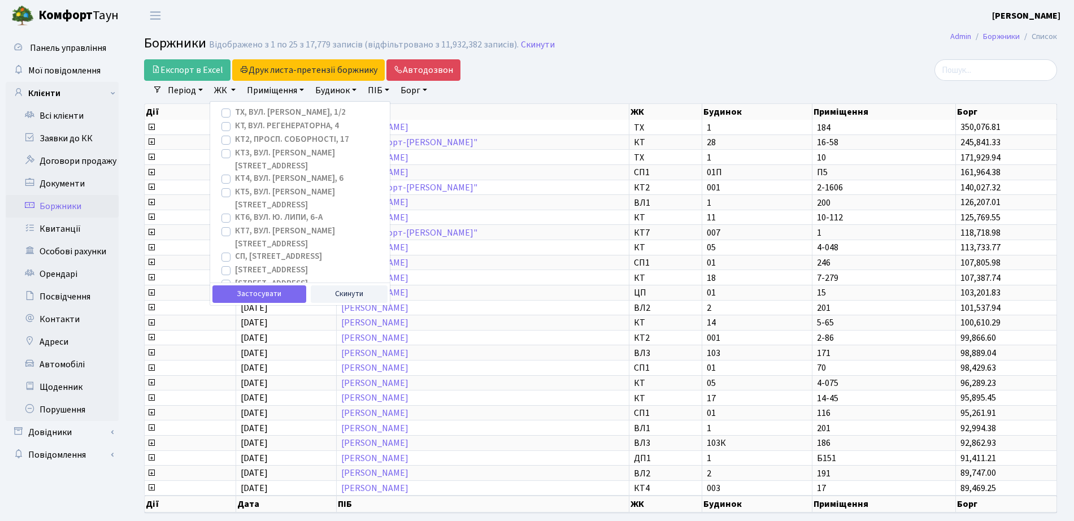
click at [235, 123] on label "КТ, вул. Регенераторна, 4" at bounding box center [287, 126] width 104 height 13
click at [235, 123] on input "КТ, вул. Регенераторна, 4" at bounding box center [238, 123] width 7 height 7
click at [261, 294] on button "Застосувати" at bounding box center [259, 294] width 94 height 18
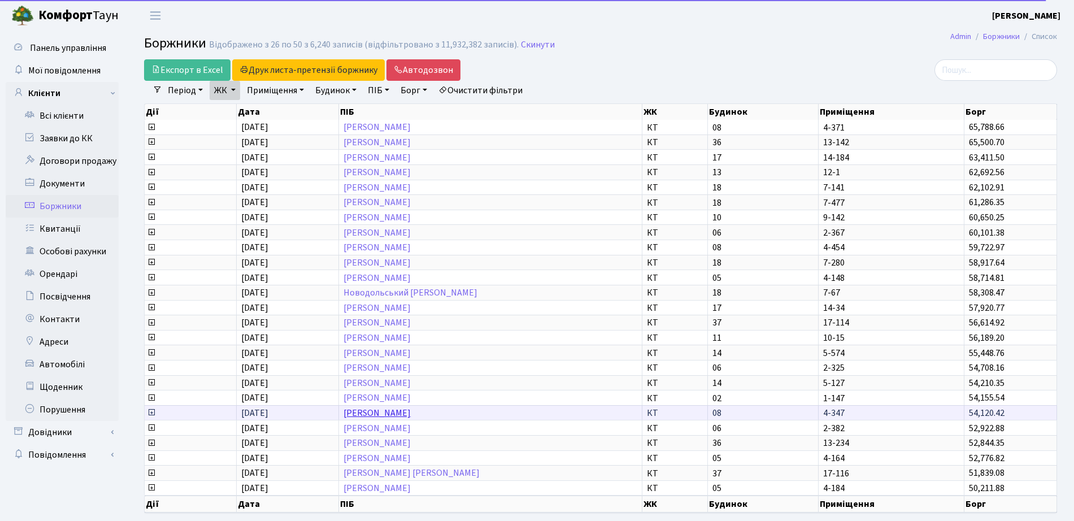
click at [411, 407] on link "Прокопенко Андрій Григорович" at bounding box center [377, 413] width 67 height 12
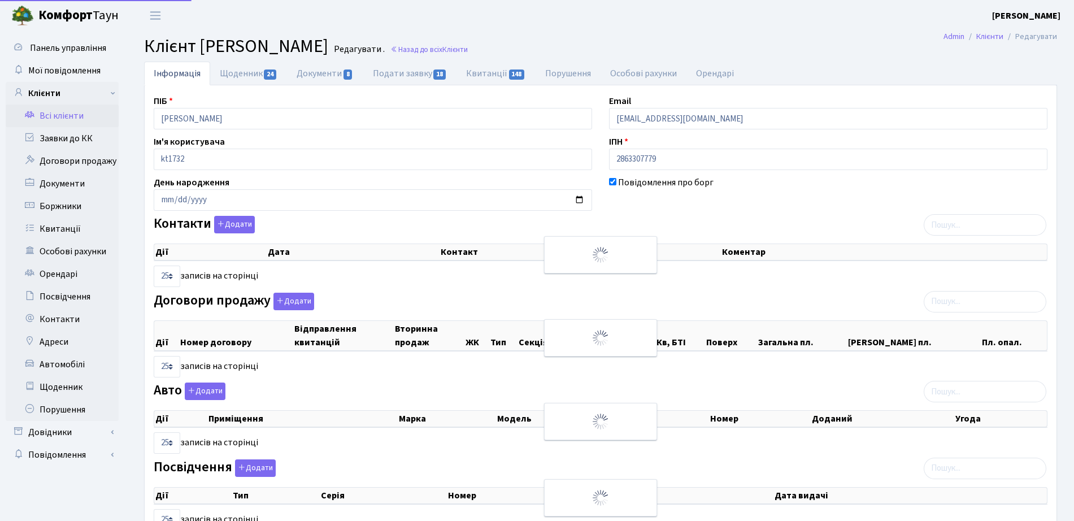
select select "25"
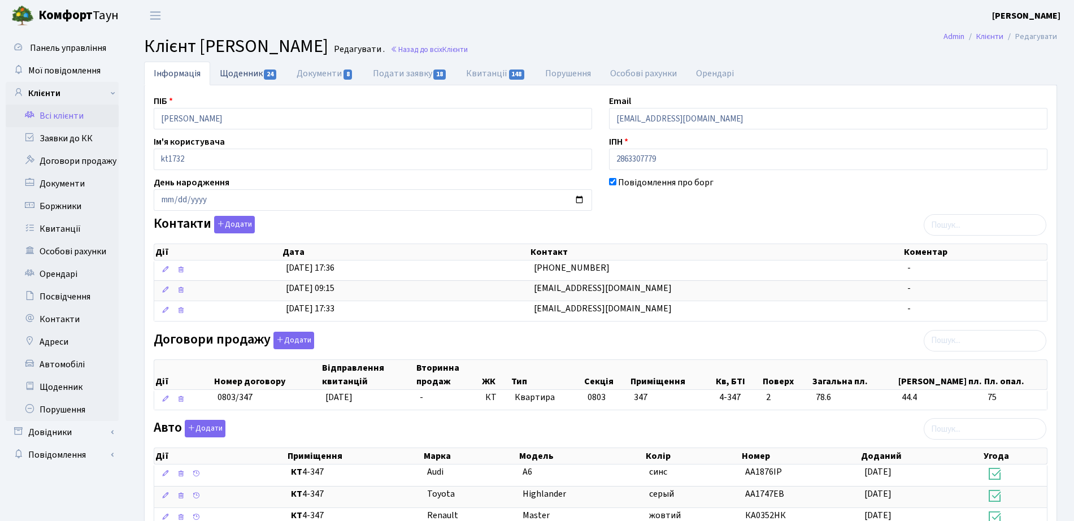
click at [256, 76] on link "Щоденник 24" at bounding box center [248, 73] width 77 height 23
select select "25"
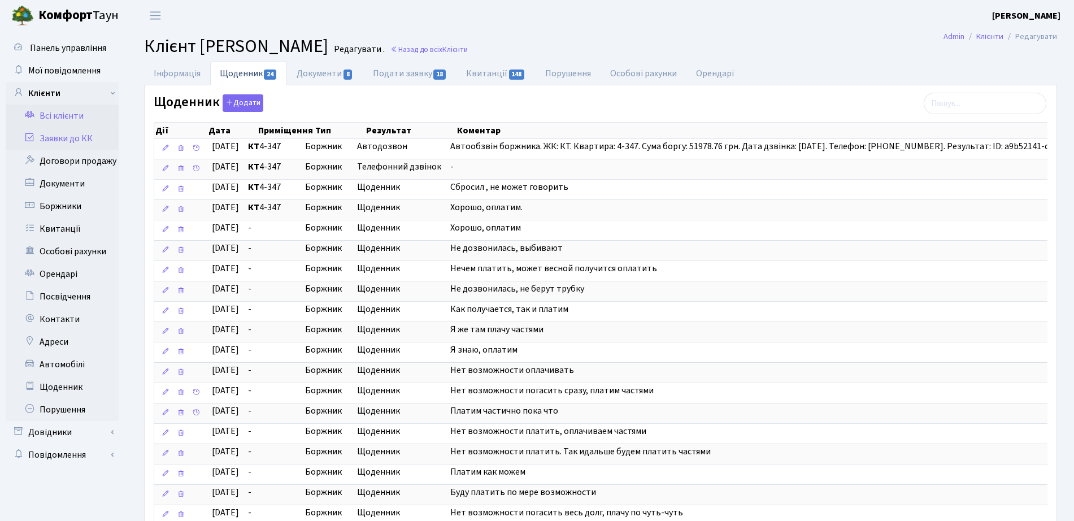
click at [51, 142] on link "Заявки до КК" at bounding box center [62, 138] width 113 height 23
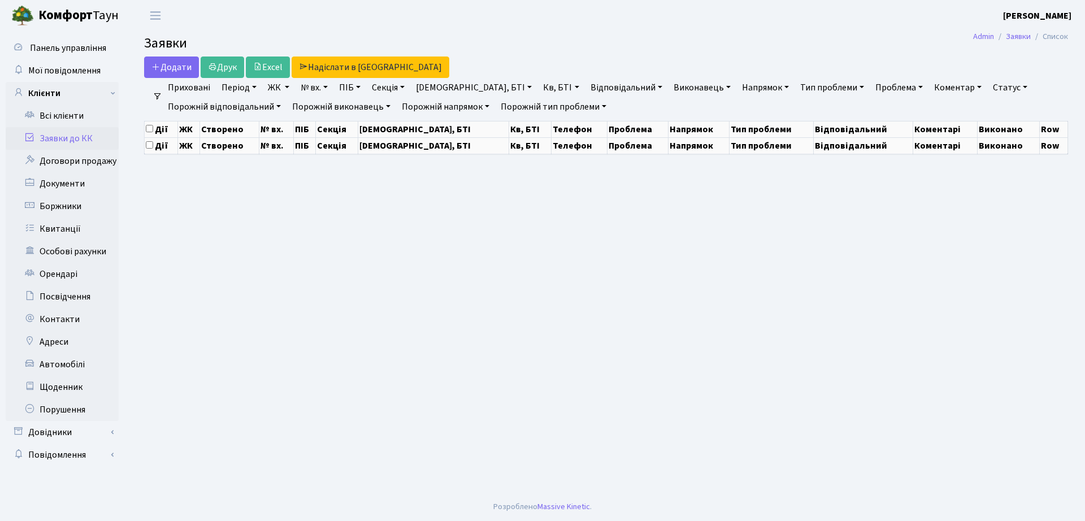
select select "25"
